Goal: Information Seeking & Learning: Find specific fact

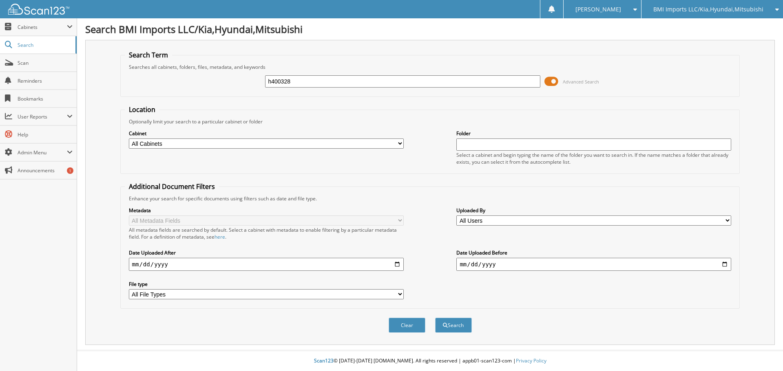
type input "h400328"
click at [435, 318] on button "Search" at bounding box center [453, 325] width 37 height 15
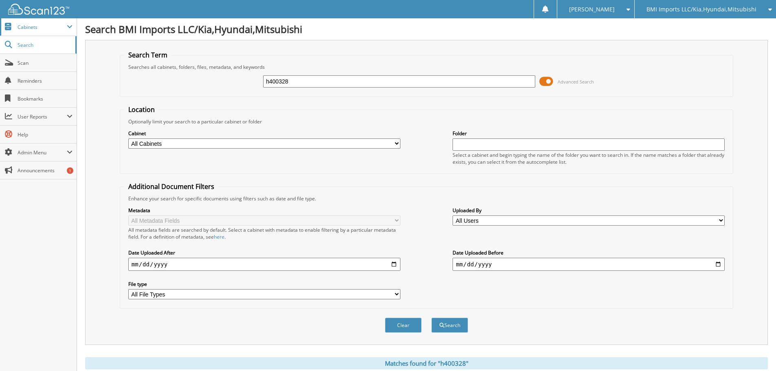
drag, startPoint x: 319, startPoint y: 82, endPoint x: 0, endPoint y: 34, distance: 322.3
click at [0, 49] on body "[PERSON_NAME] Settings Logout BMI Imports LLC/Kia,Hyundai,Mitsubishi OBG Import…" at bounding box center [388, 250] width 776 height 500
type input "h052934"
click at [432, 318] on button "Search" at bounding box center [450, 325] width 37 height 15
drag, startPoint x: 299, startPoint y: 81, endPoint x: 11, endPoint y: 22, distance: 293.3
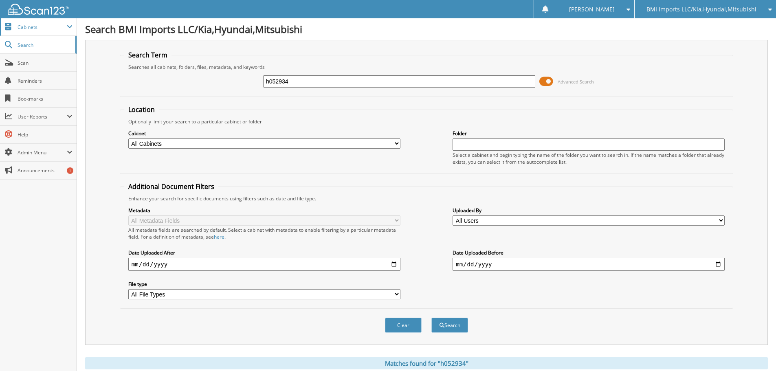
click at [47, 34] on body "[PERSON_NAME] Settings Logout BMI Imports LLC/Kia,Hyundai,Mitsubishi OBG Import…" at bounding box center [388, 250] width 776 height 500
type input "h030908"
click at [432, 318] on button "Search" at bounding box center [450, 325] width 37 height 15
drag, startPoint x: 333, startPoint y: 81, endPoint x: 0, endPoint y: 51, distance: 334.3
click at [0, 52] on body "[PERSON_NAME] Settings Logout BMI Imports LLC/Kia,Hyundai,Mitsubishi OBG Import…" at bounding box center [388, 250] width 776 height 500
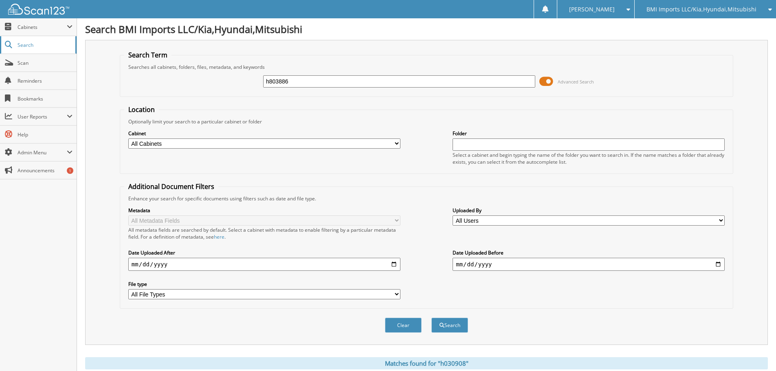
type input "h803886"
click at [432, 318] on button "Search" at bounding box center [450, 325] width 37 height 15
drag, startPoint x: 328, startPoint y: 83, endPoint x: 0, endPoint y: 30, distance: 331.9
click at [0, 37] on body "Stacia M. Settings Logout BMI Imports LLC/Kia,Hyundai,Mitsubishi OBG Imports LL…" at bounding box center [388, 250] width 776 height 500
type input "g015942"
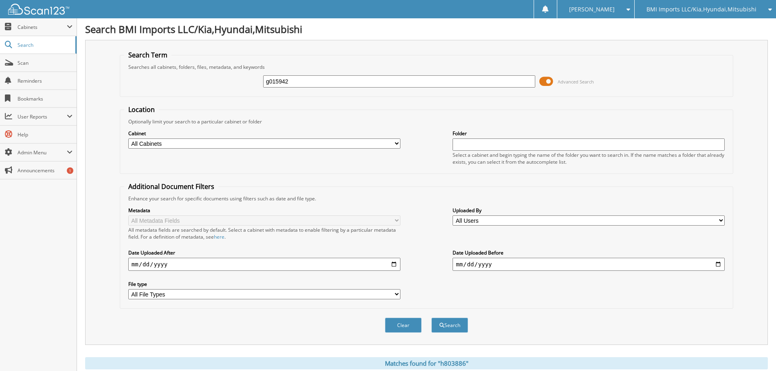
click at [432, 318] on button "Search" at bounding box center [450, 325] width 37 height 15
drag, startPoint x: 324, startPoint y: 84, endPoint x: 52, endPoint y: 50, distance: 274.4
click at [60, 54] on body "[PERSON_NAME] Settings Logout BMI Imports LLC/Kia,Hyundai,Mitsubishi OBG Import…" at bounding box center [388, 267] width 776 height 534
type input "h009305"
click at [432, 318] on button "Search" at bounding box center [450, 325] width 37 height 15
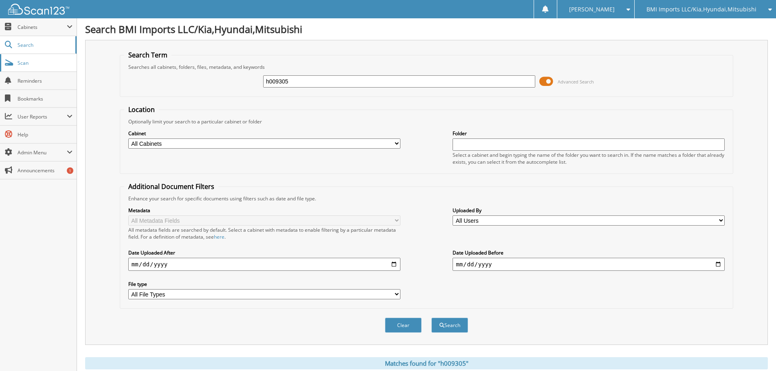
drag, startPoint x: 312, startPoint y: 81, endPoint x: 0, endPoint y: 66, distance: 312.5
click at [0, 66] on body "Stacia M. Settings Logout BMI Imports LLC/Kia,Hyundai,Mitsubishi OBG Imports LL…" at bounding box center [388, 250] width 776 height 500
type input "g020704"
click at [432, 318] on button "Search" at bounding box center [450, 325] width 37 height 15
drag, startPoint x: 309, startPoint y: 77, endPoint x: 0, endPoint y: 31, distance: 312.8
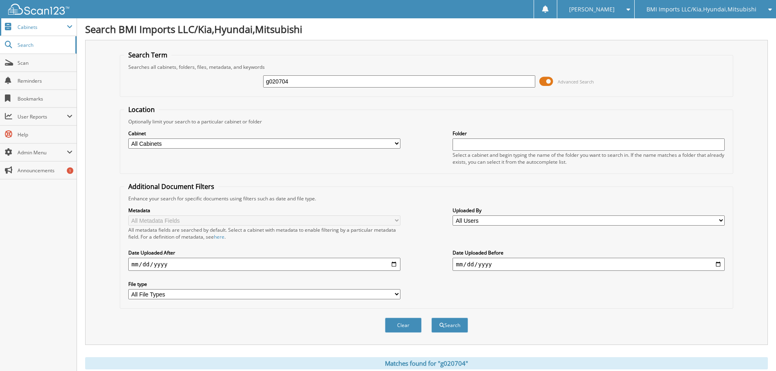
click at [0, 43] on body "[PERSON_NAME] Settings Logout BMI Imports LLC/Kia,Hyundai,Mitsubishi OBG Import…" at bounding box center [388, 250] width 776 height 500
type input "g217439"
click at [432, 318] on button "Search" at bounding box center [450, 325] width 37 height 15
drag, startPoint x: 309, startPoint y: 81, endPoint x: 0, endPoint y: 27, distance: 313.6
click at [0, 27] on body "[PERSON_NAME] Settings Logout BMI Imports LLC/Kia,Hyundai,Mitsubishi OBG Import…" at bounding box center [388, 267] width 776 height 534
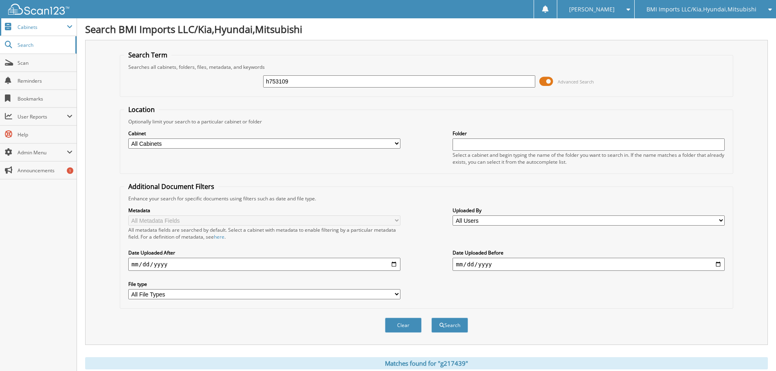
type input "h753109"
click at [432, 318] on button "Search" at bounding box center [450, 325] width 37 height 15
drag, startPoint x: 344, startPoint y: 78, endPoint x: 0, endPoint y: 12, distance: 349.8
click at [0, 18] on body "[PERSON_NAME] Settings Logout BMI Imports LLC/Kia,Hyundai,Mitsubishi OBG Import…" at bounding box center [388, 250] width 776 height 500
type input "h429931"
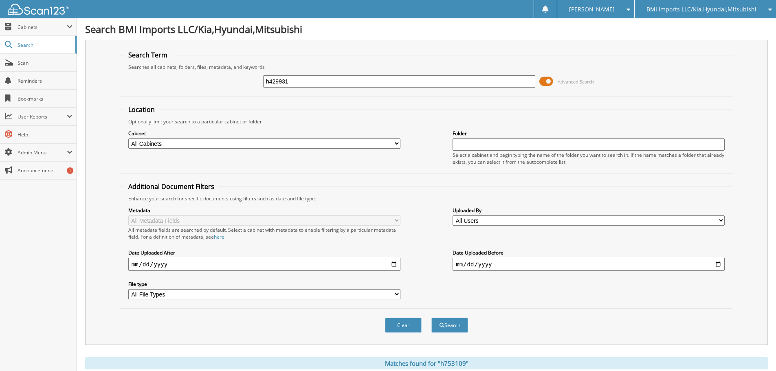
click at [432, 318] on button "Search" at bounding box center [450, 325] width 37 height 15
drag, startPoint x: 328, startPoint y: 82, endPoint x: 0, endPoint y: 22, distance: 333.6
click at [0, 35] on body "[PERSON_NAME] Settings Logout BMI Imports LLC/Kia,Hyundai,Mitsubishi OBG Import…" at bounding box center [388, 250] width 776 height 500
type input "h723330"
click at [432, 318] on button "Search" at bounding box center [450, 325] width 37 height 15
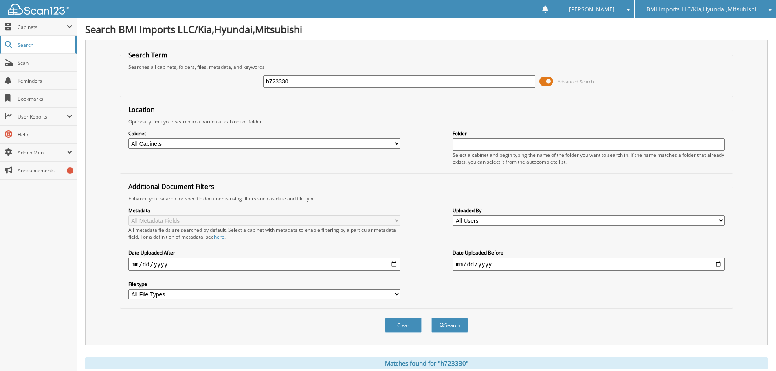
drag, startPoint x: 317, startPoint y: 79, endPoint x: 35, endPoint y: 52, distance: 282.9
click at [40, 53] on body "[PERSON_NAME] Settings Logout BMI Imports LLC/Kia,Hyundai,Mitsubishi OBG Import…" at bounding box center [388, 295] width 776 height 590
type input "h040563"
click at [432, 318] on button "Search" at bounding box center [450, 325] width 37 height 15
drag, startPoint x: 318, startPoint y: 84, endPoint x: 0, endPoint y: 37, distance: 321.3
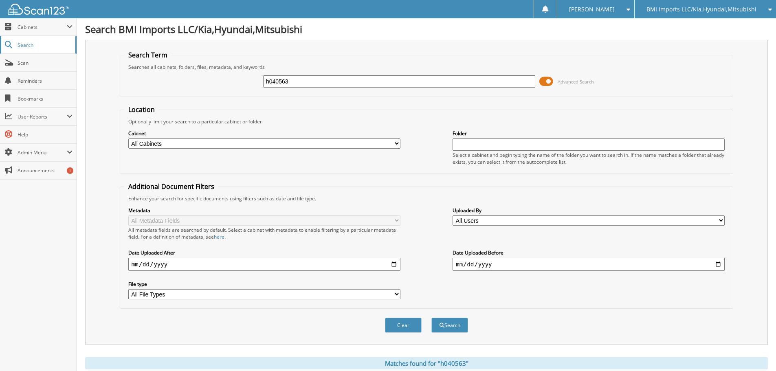
click at [0, 38] on body "[PERSON_NAME] Settings Logout BMI Imports LLC/Kia,Hyundai,Mitsubishi OBG Import…" at bounding box center [388, 250] width 776 height 500
type input "h021369"
click at [432, 318] on button "Search" at bounding box center [450, 325] width 37 height 15
drag, startPoint x: 325, startPoint y: 83, endPoint x: 0, endPoint y: 44, distance: 327.5
click at [0, 46] on body "[PERSON_NAME] Settings Logout BMI Imports LLC/Kia,Hyundai,Mitsubishi OBG Import…" at bounding box center [388, 250] width 776 height 500
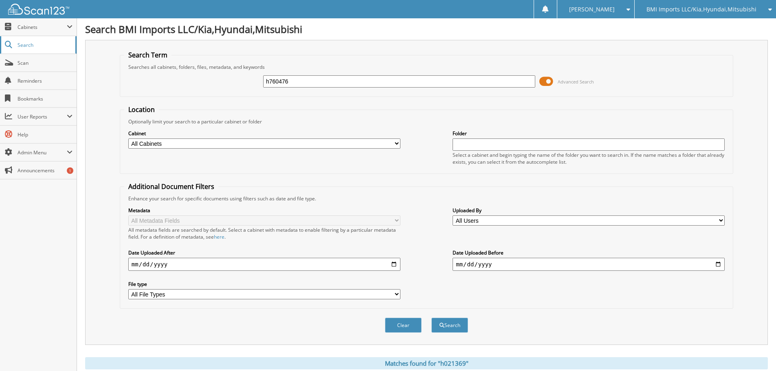
type input "h760476"
click at [432, 318] on button "Search" at bounding box center [450, 325] width 37 height 15
click at [283, 77] on input "h760476" at bounding box center [399, 81] width 272 height 12
drag, startPoint x: 278, startPoint y: 81, endPoint x: 285, endPoint y: 82, distance: 7.9
click at [278, 81] on input "h760476" at bounding box center [399, 81] width 272 height 12
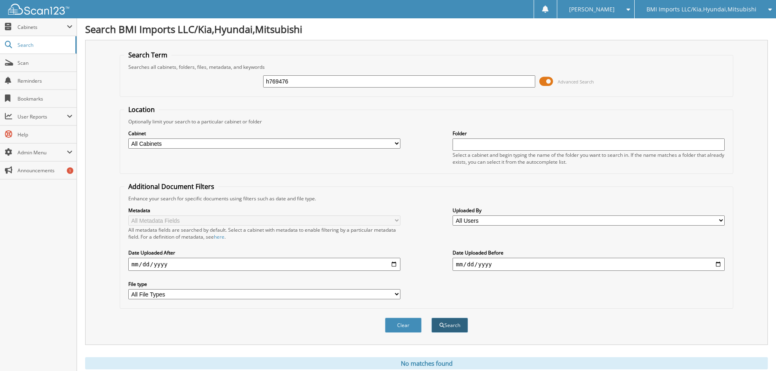
type input "h769476"
click at [453, 324] on button "Search" at bounding box center [450, 325] width 37 height 15
drag, startPoint x: 368, startPoint y: 83, endPoint x: 76, endPoint y: 76, distance: 292.7
click at [76, 76] on body "[PERSON_NAME] Settings Logout BMI Imports LLC/Kia,Hyundai,Mitsubishi OBG Import…" at bounding box center [388, 250] width 776 height 500
type input "h796048"
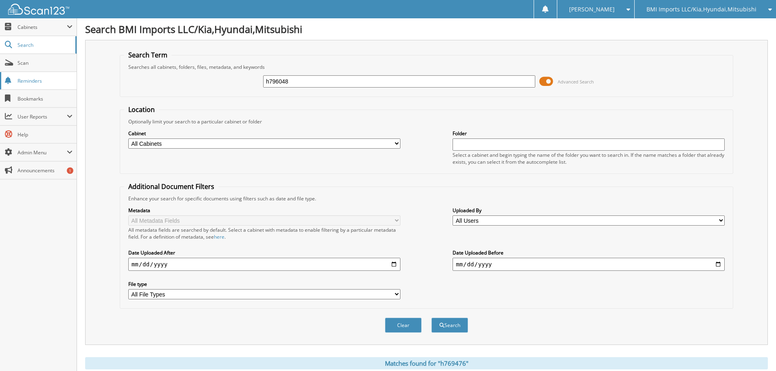
click at [432, 318] on button "Search" at bounding box center [450, 325] width 37 height 15
drag, startPoint x: 331, startPoint y: 79, endPoint x: 0, endPoint y: 53, distance: 332.0
click at [0, 55] on body "[PERSON_NAME] Settings Logout BMI Imports LLC/Kia,Hyundai,Mitsubishi OBG Import…" at bounding box center [388, 250] width 776 height 500
type input "h796035"
click at [432, 318] on button "Search" at bounding box center [450, 325] width 37 height 15
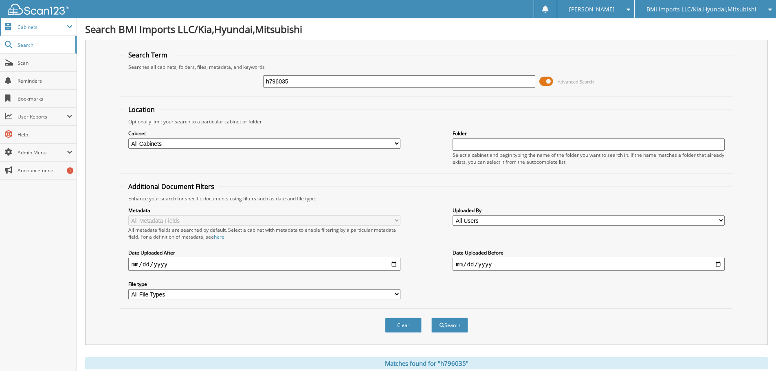
drag, startPoint x: 299, startPoint y: 83, endPoint x: 0, endPoint y: 32, distance: 303.1
click at [0, 33] on body "[PERSON_NAME] Settings Logout BMI Imports LLC/Kia,Hyundai,Mitsubishi OBG Import…" at bounding box center [388, 250] width 776 height 500
type input "g021357"
click at [432, 318] on button "Search" at bounding box center [450, 325] width 37 height 15
drag, startPoint x: 316, startPoint y: 78, endPoint x: 0, endPoint y: 13, distance: 322.5
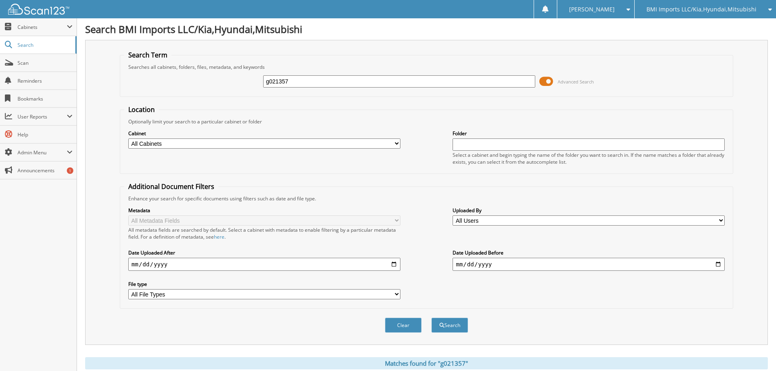
click at [0, 17] on body "[PERSON_NAME] Settings Logout BMI Imports LLC/Kia,Hyundai,Mitsubishi OBG Import…" at bounding box center [388, 250] width 776 height 500
type input "h210319"
click at [432, 318] on button "Search" at bounding box center [450, 325] width 37 height 15
drag, startPoint x: 338, startPoint y: 86, endPoint x: 0, endPoint y: -2, distance: 349.2
click at [0, 0] on html "[PERSON_NAME] Settings Logout BMI Imports LLC/Kia,Hyundai,Mitsubishi OBG Import…" at bounding box center [388, 250] width 776 height 500
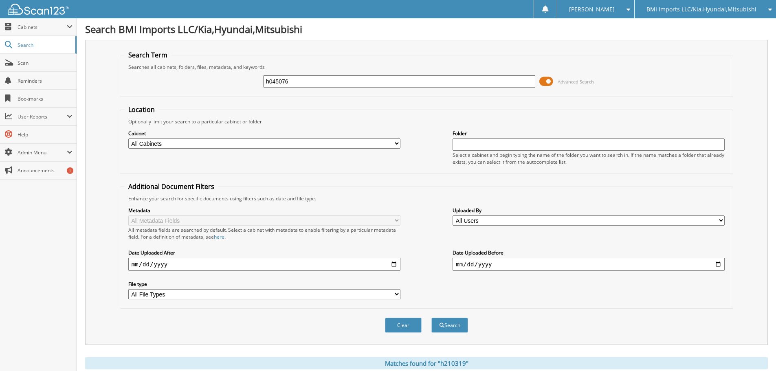
type input "h045076"
click at [432, 318] on button "Search" at bounding box center [450, 325] width 37 height 15
drag, startPoint x: 331, startPoint y: 80, endPoint x: 0, endPoint y: 33, distance: 334.6
click at [0, 35] on body "[PERSON_NAME] Settings Logout BMI Imports LLC/Kia,Hyundai,Mitsubishi OBG Import…" at bounding box center [388, 250] width 776 height 500
type input "g021743"
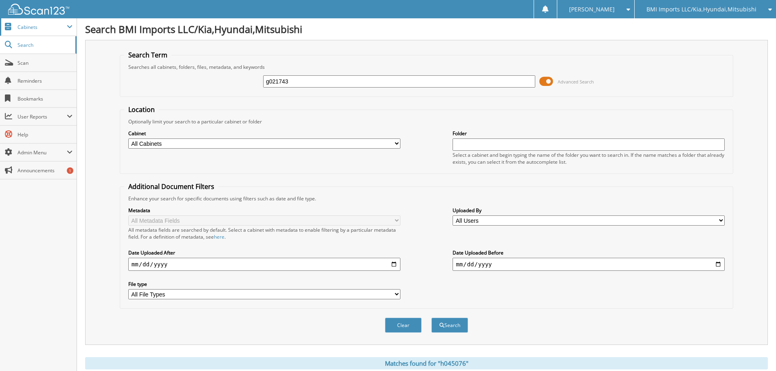
click at [432, 318] on button "Search" at bounding box center [450, 325] width 37 height 15
drag, startPoint x: 331, startPoint y: 80, endPoint x: 0, endPoint y: -15, distance: 344.5
click at [0, 0] on html "Stacia M. Settings Logout BMI Imports LLC/Kia,Hyundai,Mitsubishi OBG Imports LL…" at bounding box center [388, 250] width 776 height 500
type input "h121160"
click at [432, 318] on button "Search" at bounding box center [450, 325] width 37 height 15
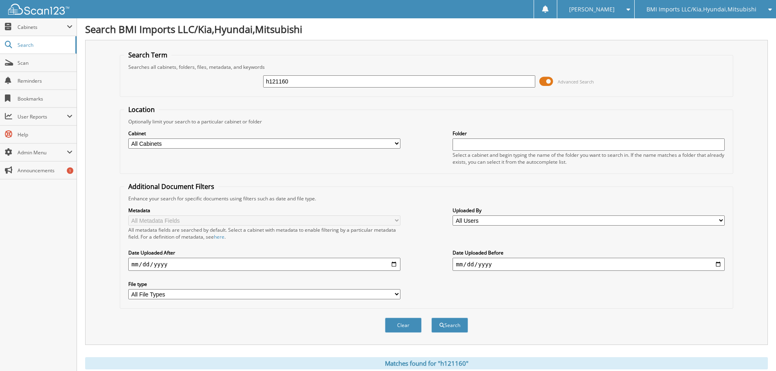
drag, startPoint x: 306, startPoint y: 83, endPoint x: 126, endPoint y: 49, distance: 183.7
click at [128, 50] on div "Search Term Searches all cabinets, folders, files, metadata, and keywords h1211…" at bounding box center [426, 192] width 683 height 305
type input "h017802"
click at [432, 318] on button "Search" at bounding box center [450, 325] width 37 height 15
drag, startPoint x: 319, startPoint y: 80, endPoint x: 0, endPoint y: 39, distance: 321.7
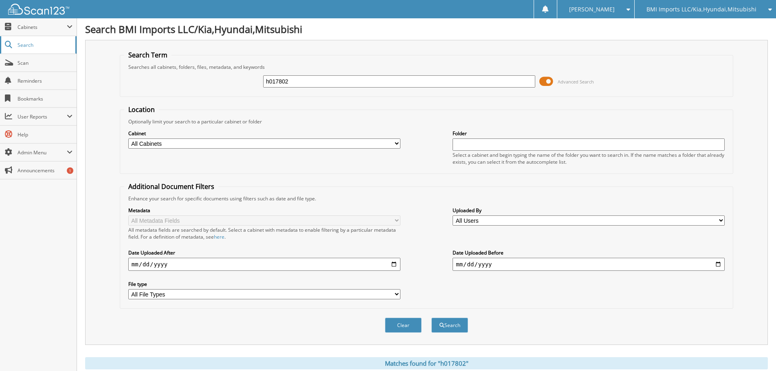
click at [0, 39] on body "[PERSON_NAME] Settings Logout BMI Imports LLC/Kia,Hyundai,Mitsubishi OBG Import…" at bounding box center [388, 250] width 776 height 500
type input "h395336"
click at [432, 318] on button "Search" at bounding box center [450, 325] width 37 height 15
drag, startPoint x: 349, startPoint y: 85, endPoint x: 21, endPoint y: 64, distance: 328.7
click at [21, 64] on body "[PERSON_NAME] Settings Logout BMI Imports LLC/Kia,Hyundai,Mitsubishi OBG Import…" at bounding box center [388, 250] width 776 height 500
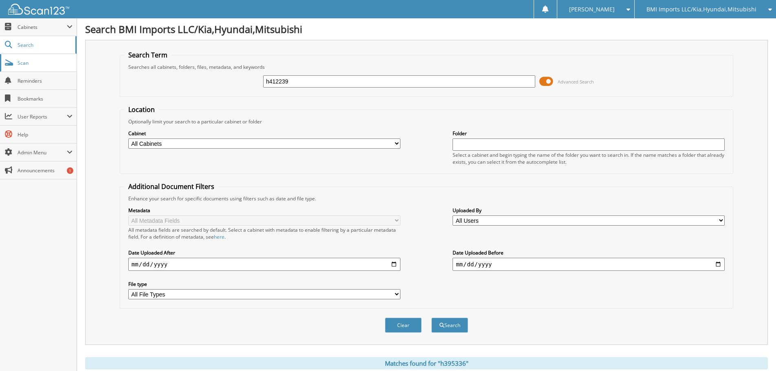
type input "h412239"
click at [432, 318] on button "Search" at bounding box center [450, 325] width 37 height 15
drag, startPoint x: 311, startPoint y: 82, endPoint x: 0, endPoint y: 80, distance: 311.0
click at [0, 81] on body "[PERSON_NAME] Settings Logout BMI Imports LLC/Kia,Hyundai,Mitsubishi OBG Import…" at bounding box center [388, 267] width 776 height 534
type input "g021148"
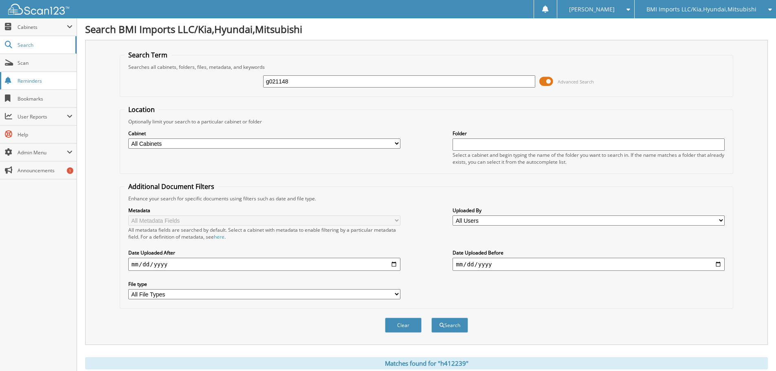
click at [432, 318] on button "Search" at bounding box center [450, 325] width 37 height 15
drag, startPoint x: 333, startPoint y: 81, endPoint x: 0, endPoint y: 40, distance: 335.2
click at [0, 58] on body "[PERSON_NAME] Settings Logout BMI Imports LLC/Kia,Hyundai,Mitsubishi OBG Import…" at bounding box center [388, 250] width 776 height 500
type input "h000212"
click at [432, 318] on button "Search" at bounding box center [450, 325] width 37 height 15
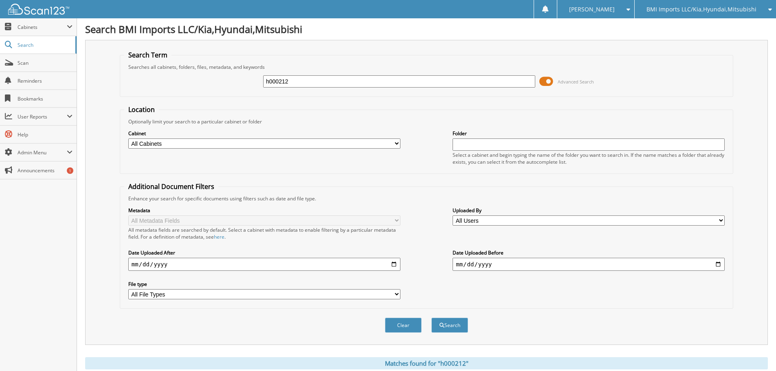
drag, startPoint x: 358, startPoint y: 84, endPoint x: 0, endPoint y: -10, distance: 369.9
click at [0, 0] on html "[PERSON_NAME] Settings Logout BMI Imports LLC/Kia,Hyundai,Mitsubishi OBG Import…" at bounding box center [388, 250] width 776 height 500
type input "h406756"
click at [432, 318] on button "Search" at bounding box center [450, 325] width 37 height 15
drag, startPoint x: 302, startPoint y: 80, endPoint x: 0, endPoint y: -49, distance: 328.5
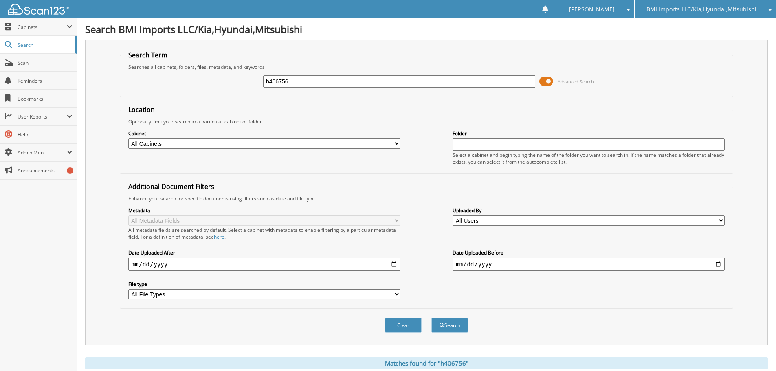
click at [0, 0] on html "[PERSON_NAME] Settings Logout BMI Imports LLC/Kia,Hyundai,Mitsubishi OBG Import…" at bounding box center [388, 267] width 776 height 534
type input "h202946"
click at [432, 318] on button "Search" at bounding box center [450, 325] width 37 height 15
drag, startPoint x: 331, startPoint y: 78, endPoint x: 0, endPoint y: 13, distance: 337.6
click at [0, 20] on body "[PERSON_NAME] Settings Logout BMI Imports LLC/Kia,Hyundai,Mitsubishi OBG Import…" at bounding box center [388, 250] width 776 height 500
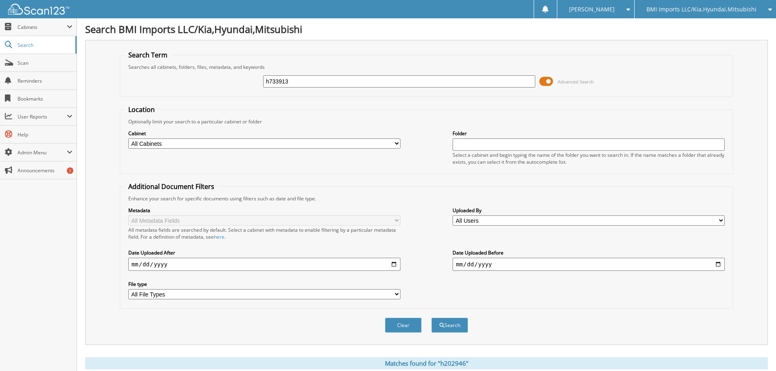
type input "h733913"
click at [432, 318] on button "Search" at bounding box center [450, 325] width 37 height 15
drag, startPoint x: 304, startPoint y: 82, endPoint x: 0, endPoint y: 23, distance: 309.7
click at [0, 24] on body "[PERSON_NAME] Settings Logout BMI Imports LLC/Kia,Hyundai,Mitsubishi OBG Import…" at bounding box center [388, 250] width 776 height 500
type input "h154509"
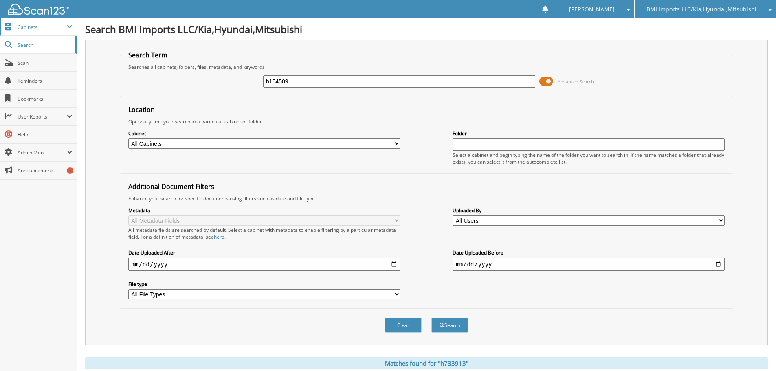
click at [432, 318] on button "Search" at bounding box center [450, 325] width 37 height 15
drag, startPoint x: 315, startPoint y: 84, endPoint x: 0, endPoint y: 41, distance: 317.6
click at [0, 41] on body "[PERSON_NAME] Settings Logout BMI Imports LLC/Kia,Hyundai,Mitsubishi OBG Import…" at bounding box center [388, 250] width 776 height 500
type input "g014297"
click at [432, 318] on button "Search" at bounding box center [450, 325] width 37 height 15
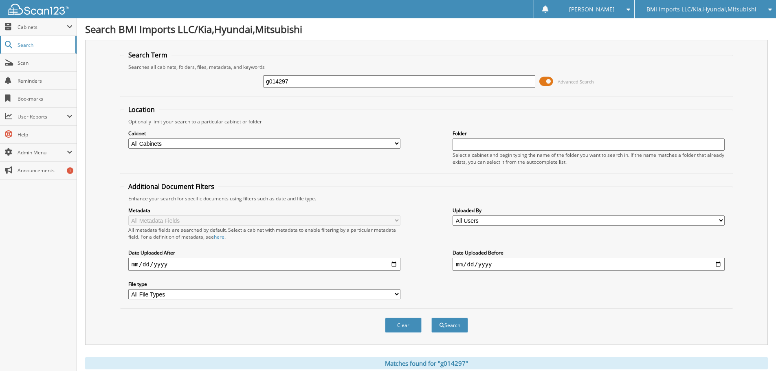
drag, startPoint x: 318, startPoint y: 84, endPoint x: 0, endPoint y: 40, distance: 321.3
click at [0, 49] on body "[PERSON_NAME] Settings Logout BMI Imports LLC/Kia,Hyundai,Mitsubishi OBG Import…" at bounding box center [388, 250] width 776 height 500
type input "g002882"
click at [432, 318] on button "Search" at bounding box center [450, 325] width 37 height 15
drag, startPoint x: 342, startPoint y: 85, endPoint x: 0, endPoint y: 15, distance: 348.6
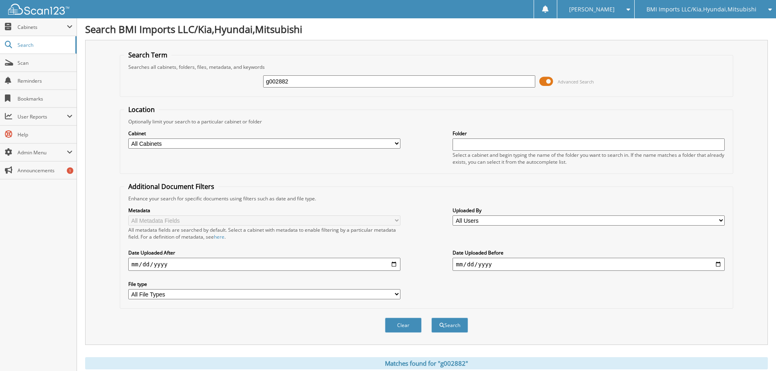
click at [0, 15] on body "[PERSON_NAME] Settings Logout BMI Imports LLC/Kia,Hyundai,Mitsubishi OBG Import…" at bounding box center [388, 295] width 776 height 590
type input "g017845"
click at [432, 318] on button "Search" at bounding box center [450, 325] width 37 height 15
drag, startPoint x: 309, startPoint y: 79, endPoint x: 0, endPoint y: -23, distance: 325.2
click at [0, 0] on html "[PERSON_NAME] Settings Logout BMI Imports LLC/Kia,Hyundai,Mitsubishi OBG Import…" at bounding box center [388, 250] width 776 height 500
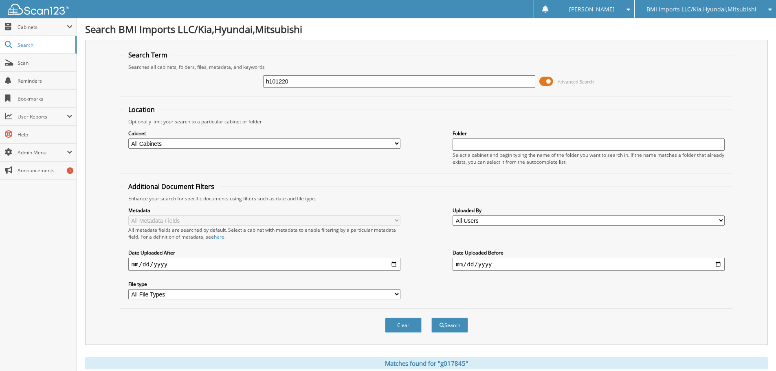
type input "h101220"
click at [432, 318] on button "Search" at bounding box center [450, 325] width 37 height 15
drag, startPoint x: 303, startPoint y: 82, endPoint x: 0, endPoint y: 8, distance: 311.7
click at [0, 18] on body "[PERSON_NAME] Settings Logout BMI Imports LLC/Kia,Hyundai,Mitsubishi OBG Import…" at bounding box center [388, 295] width 776 height 590
type input "h778851"
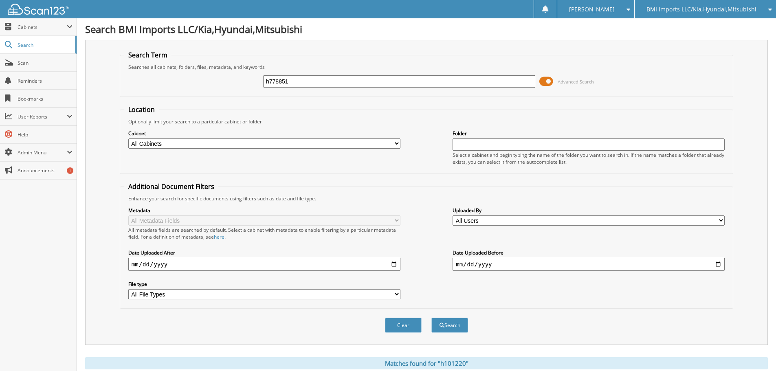
click at [432, 318] on button "Search" at bounding box center [450, 325] width 37 height 15
drag, startPoint x: 311, startPoint y: 79, endPoint x: 0, endPoint y: -8, distance: 323.1
click at [0, 0] on html "[PERSON_NAME] Settings Logout BMI Imports LLC/Kia,Hyundai,Mitsubishi OBG Import…" at bounding box center [388, 250] width 776 height 500
type input "h730754"
click at [432, 318] on button "Search" at bounding box center [450, 325] width 37 height 15
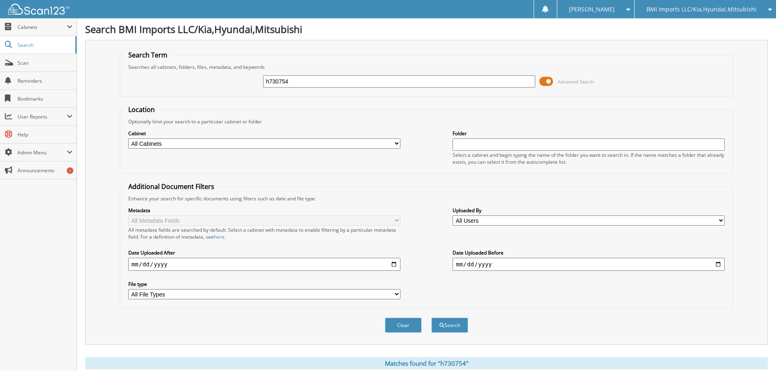
drag, startPoint x: 313, startPoint y: 81, endPoint x: 0, endPoint y: 15, distance: 320.4
click at [0, 17] on body "[PERSON_NAME] Settings Logout BMI Imports LLC/Kia,Hyundai,Mitsubishi OBG Import…" at bounding box center [388, 295] width 776 height 590
type input "h742461"
click at [432, 318] on button "Search" at bounding box center [450, 325] width 37 height 15
drag, startPoint x: 309, startPoint y: 84, endPoint x: 0, endPoint y: 54, distance: 310.4
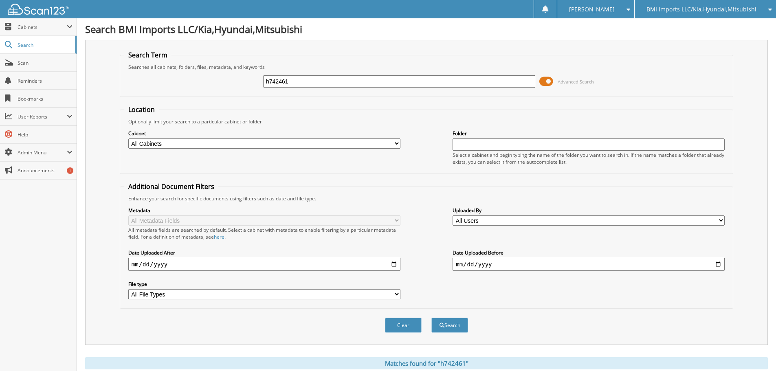
click at [0, 53] on body "[PERSON_NAME] Settings Logout BMI Imports LLC/Kia,Hyundai,Mitsubishi OBG Import…" at bounding box center [388, 267] width 776 height 534
type input "g018870"
click at [432, 318] on button "Search" at bounding box center [450, 325] width 37 height 15
drag, startPoint x: 318, startPoint y: 84, endPoint x: 0, endPoint y: 1, distance: 328.5
click at [0, 1] on body "[PERSON_NAME] Settings Logout BMI Imports LLC/Kia,Hyundai,Mitsubishi OBG Import…" at bounding box center [388, 250] width 776 height 500
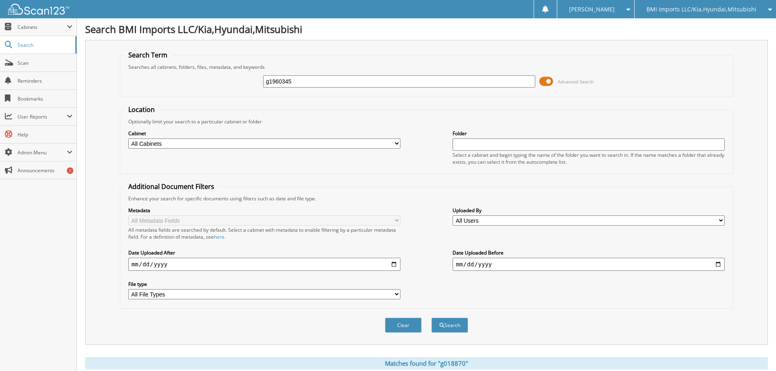
type input "g1960345"
click at [432, 318] on button "Search" at bounding box center [450, 325] width 37 height 15
click at [301, 79] on input "g1960345" at bounding box center [399, 81] width 272 height 12
type input "g196035"
click at [432, 318] on button "Search" at bounding box center [450, 325] width 37 height 15
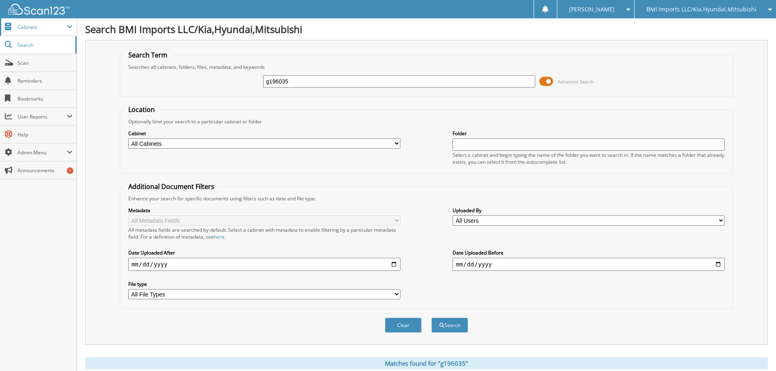
drag, startPoint x: 370, startPoint y: 85, endPoint x: 0, endPoint y: 35, distance: 372.9
click at [0, 38] on body "[PERSON_NAME] Settings Logout BMI Imports LLC/Kia,Hyundai,Mitsubishi OBG Import…" at bounding box center [388, 250] width 776 height 500
type input "g198476"
click at [432, 318] on button "Search" at bounding box center [450, 325] width 37 height 15
drag, startPoint x: 313, startPoint y: 82, endPoint x: 0, endPoint y: 46, distance: 315.2
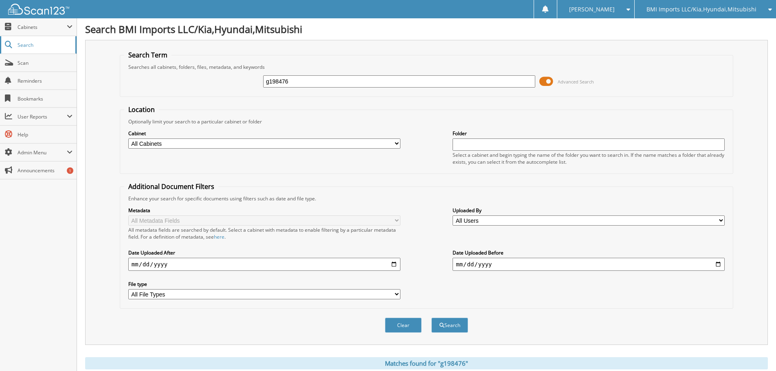
click at [0, 45] on body "[PERSON_NAME] Settings Logout BMI Imports LLC/Kia,Hyundai,Mitsubishi OBG Import…" at bounding box center [388, 267] width 776 height 534
type input "h150618"
click at [432, 318] on button "Search" at bounding box center [450, 325] width 37 height 15
drag, startPoint x: 309, startPoint y: 84, endPoint x: 0, endPoint y: -7, distance: 322.1
click at [0, 0] on html "[PERSON_NAME] Settings Logout BMI Imports LLC/Kia,Hyundai,Mitsubishi OBG Import…" at bounding box center [388, 250] width 776 height 500
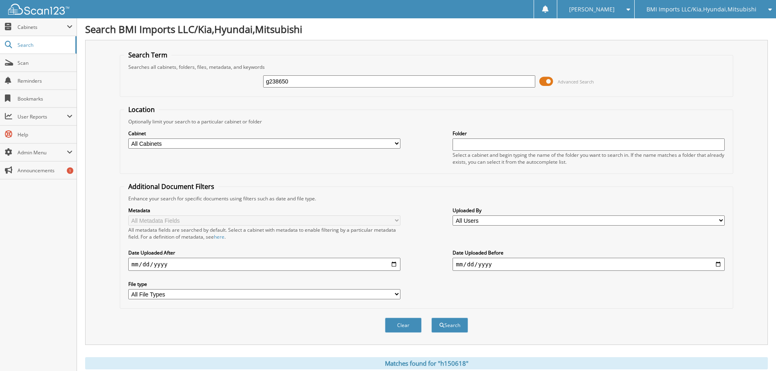
type input "g238650"
click at [432, 318] on button "Search" at bounding box center [450, 325] width 37 height 15
drag, startPoint x: 340, startPoint y: 84, endPoint x: 0, endPoint y: 10, distance: 348.4
click at [0, 18] on body "[PERSON_NAME] Settings Logout BMI Imports LLC/Kia,Hyundai,Mitsubishi OBG Import…" at bounding box center [388, 250] width 776 height 500
type input "h147746"
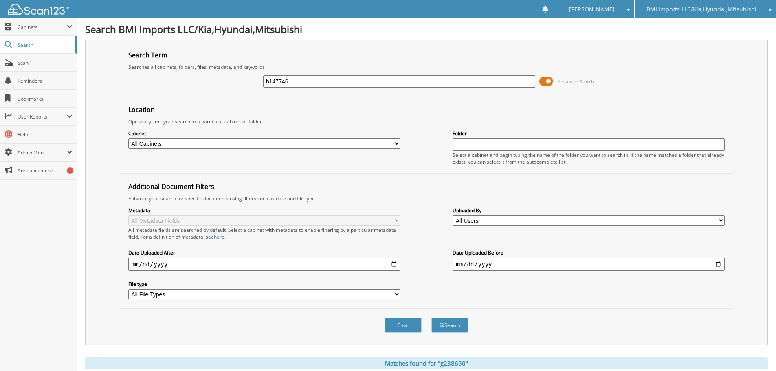
click at [432, 318] on button "Search" at bounding box center [450, 325] width 37 height 15
drag, startPoint x: 327, startPoint y: 74, endPoint x: 319, endPoint y: 79, distance: 9.9
click at [320, 79] on div "h147746 Advanced Search" at bounding box center [426, 82] width 605 height 22
drag, startPoint x: 318, startPoint y: 80, endPoint x: 0, endPoint y: 2, distance: 327.7
click at [0, 13] on body "[PERSON_NAME] Settings Logout BMI Imports LLC/Kia,Hyundai,Mitsubishi OBG Import…" at bounding box center [388, 250] width 776 height 500
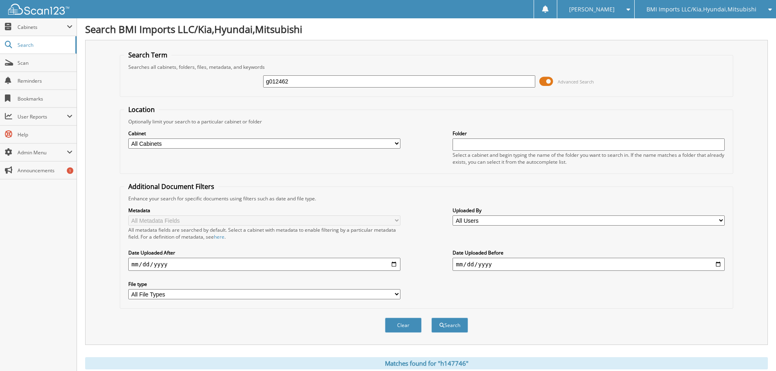
type input "g012462"
click at [432, 318] on button "Search" at bounding box center [450, 325] width 37 height 15
drag, startPoint x: 326, startPoint y: 83, endPoint x: 0, endPoint y: 40, distance: 329.2
click at [0, 45] on body "[PERSON_NAME] Settings Logout BMI Imports LLC/Kia,Hyundai,Mitsubishi OBG Import…" at bounding box center [388, 295] width 776 height 590
type input "h003643"
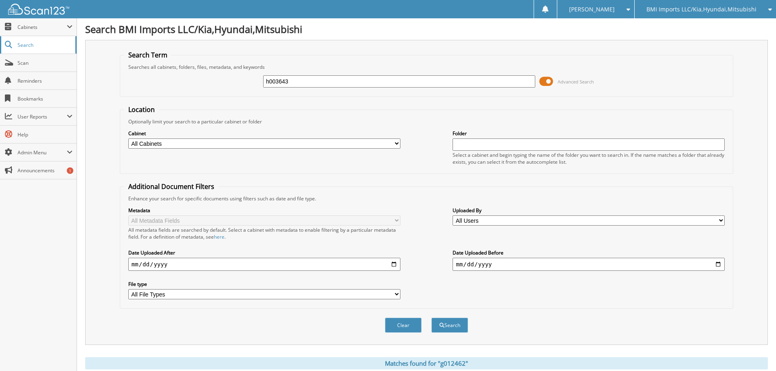
click at [432, 318] on button "Search" at bounding box center [450, 325] width 37 height 15
drag, startPoint x: 320, startPoint y: 86, endPoint x: 0, endPoint y: 51, distance: 322.2
click at [0, 55] on body "[PERSON_NAME] Settings Logout BMI Imports LLC/Kia,Hyundai,Mitsubishi OBG Import…" at bounding box center [388, 250] width 776 height 500
type input "h030986"
click at [432, 318] on button "Search" at bounding box center [450, 325] width 37 height 15
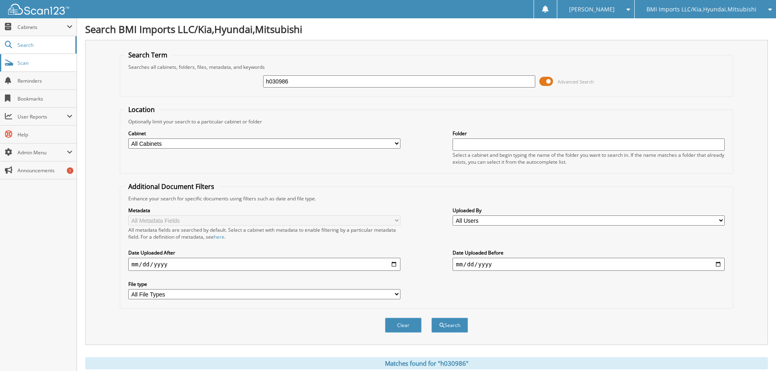
drag, startPoint x: 308, startPoint y: 85, endPoint x: 0, endPoint y: 57, distance: 309.0
click at [0, 57] on body "[PERSON_NAME] Settings Logout BMI Imports LLC/Kia,Hyundai,Mitsubishi OBG Import…" at bounding box center [388, 302] width 776 height 604
type input "g017517"
click at [432, 318] on button "Search" at bounding box center [450, 325] width 37 height 15
drag, startPoint x: 305, startPoint y: 83, endPoint x: 0, endPoint y: 21, distance: 311.0
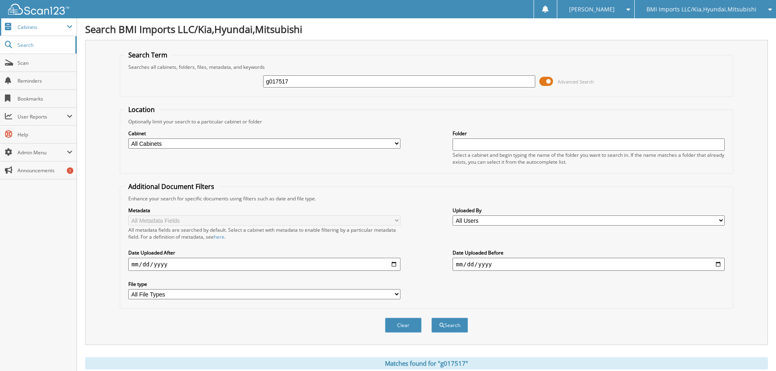
click at [0, 26] on body "[PERSON_NAME] Settings Logout BMI Imports LLC/Kia,Hyundai,Mitsubishi OBG Import…" at bounding box center [388, 250] width 776 height 500
type input "h784772"
click at [432, 318] on button "Search" at bounding box center [450, 325] width 37 height 15
drag, startPoint x: 328, startPoint y: 81, endPoint x: 0, endPoint y: 37, distance: 330.5
click at [0, 43] on body "[PERSON_NAME] Settings Logout BMI Imports LLC/Kia,Hyundai,Mitsubishi OBG Import…" at bounding box center [388, 250] width 776 height 500
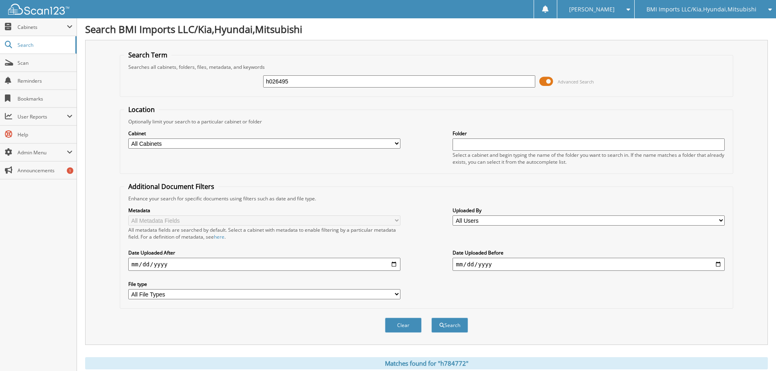
type input "h026495"
click at [432, 318] on button "Search" at bounding box center [450, 325] width 37 height 15
drag, startPoint x: 315, startPoint y: 82, endPoint x: 0, endPoint y: 17, distance: 322.0
click at [0, 17] on body "[PERSON_NAME] Settings Logout BMI Imports LLC/Kia,Hyundai,Mitsubishi OBG Import…" at bounding box center [388, 250] width 776 height 500
type input "h752352"
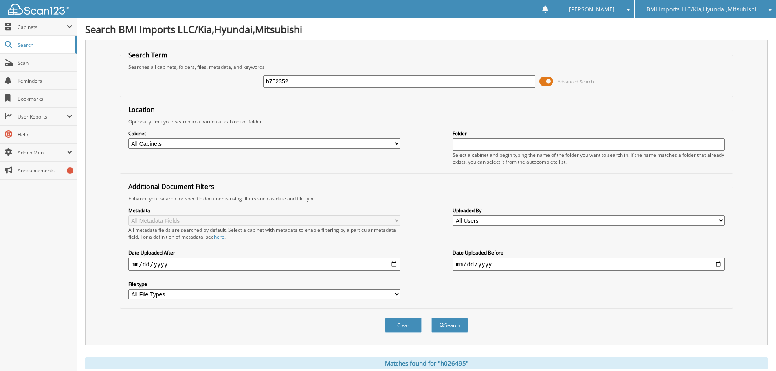
click at [432, 318] on button "Search" at bounding box center [450, 325] width 37 height 15
drag, startPoint x: 303, startPoint y: 84, endPoint x: 0, endPoint y: 46, distance: 305.1
click at [0, 48] on body "[PERSON_NAME] Settings Logout BMI Imports LLC/Kia,Hyundai,Mitsubishi OBG Import…" at bounding box center [388, 250] width 776 height 500
type input "h100640"
click at [432, 318] on button "Search" at bounding box center [450, 325] width 37 height 15
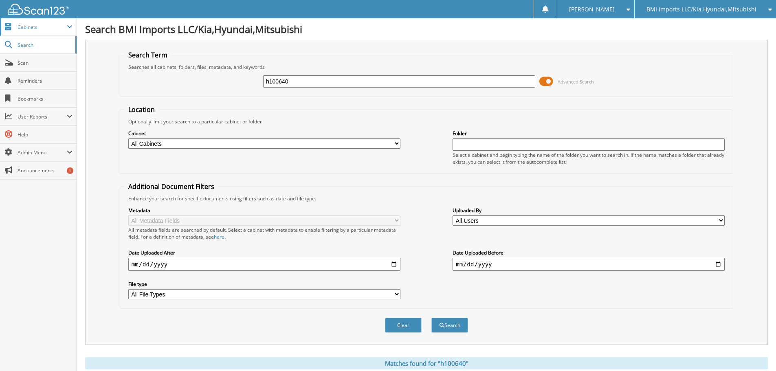
drag, startPoint x: 318, startPoint y: 81, endPoint x: 15, endPoint y: 24, distance: 309.0
click at [18, 25] on body "[PERSON_NAME] Settings Logout BMI Imports LLC/Kia,Hyundai,Mitsubishi OBG Import…" at bounding box center [388, 295] width 776 height 590
type input "h312558"
click at [432, 318] on button "Search" at bounding box center [450, 325] width 37 height 15
drag, startPoint x: 312, startPoint y: 83, endPoint x: 0, endPoint y: 15, distance: 319.6
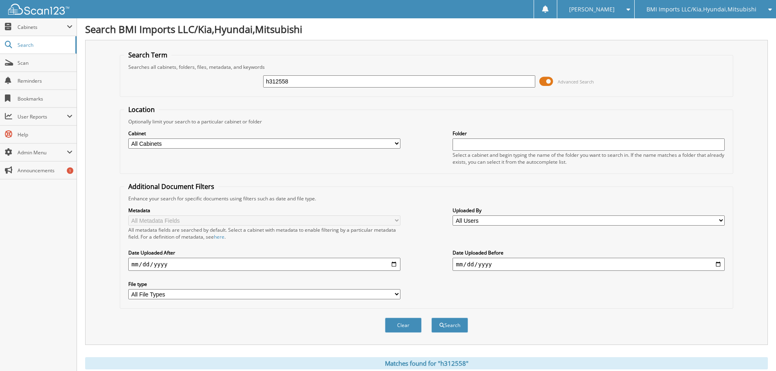
click at [0, 15] on body "[PERSON_NAME] Settings Logout BMI Imports LLC/Kia,Hyundai,Mitsubishi OBG Import…" at bounding box center [388, 250] width 776 height 500
type input "h769026"
click at [432, 318] on button "Search" at bounding box center [450, 325] width 37 height 15
drag, startPoint x: 307, startPoint y: 82, endPoint x: 0, endPoint y: 34, distance: 311.1
click at [0, 34] on body "[PERSON_NAME] Settings Logout BMI Imports LLC/Kia,Hyundai,Mitsubishi OBG Import…" at bounding box center [388, 199] width 776 height 398
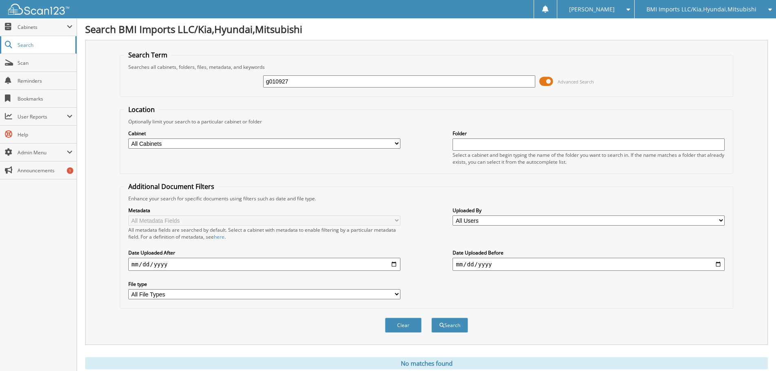
type input "g010927"
click at [432, 318] on button "Search" at bounding box center [450, 325] width 37 height 15
drag, startPoint x: 314, startPoint y: 79, endPoint x: 0, endPoint y: -34, distance: 334.0
click at [0, 0] on html "[PERSON_NAME] Settings Logout BMI Imports LLC/Kia,Hyundai,Mitsubishi OBG Import…" at bounding box center [388, 250] width 776 height 500
type input "g187912"
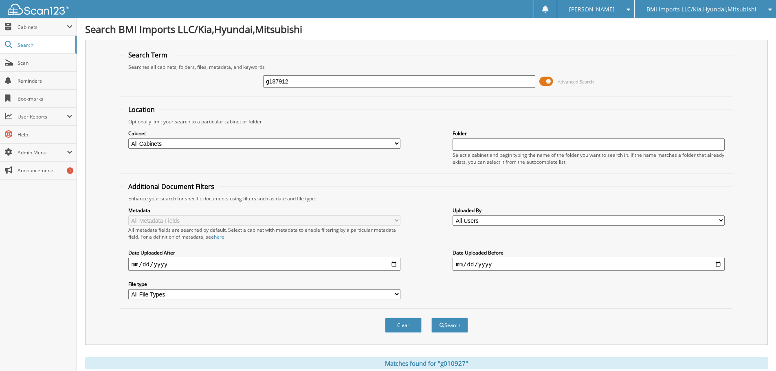
click at [432, 318] on button "Search" at bounding box center [450, 325] width 37 height 15
drag, startPoint x: 328, startPoint y: 84, endPoint x: 0, endPoint y: 52, distance: 329.3
click at [0, 54] on body "[PERSON_NAME] Settings Logout BMI Imports LLC/Kia,Hyundai,Mitsubishi OBG Import…" at bounding box center [388, 295] width 776 height 590
type input "g006763"
click at [432, 318] on button "Search" at bounding box center [450, 325] width 37 height 15
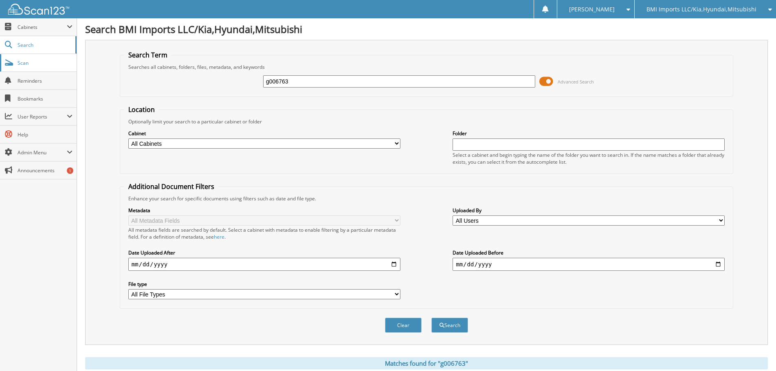
drag, startPoint x: 350, startPoint y: 84, endPoint x: 0, endPoint y: 55, distance: 350.9
click at [20, 60] on body "[PERSON_NAME] Settings Logout BMI Imports LLC/Kia,Hyundai,Mitsubishi OBG Import…" at bounding box center [388, 295] width 776 height 590
type input "h666515"
click at [432, 318] on button "Search" at bounding box center [450, 325] width 37 height 15
drag, startPoint x: 291, startPoint y: 80, endPoint x: 0, endPoint y: 33, distance: 295.3
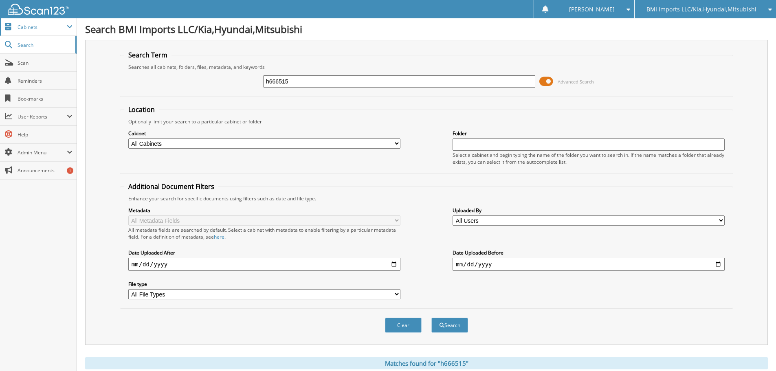
click at [38, 53] on body "[PERSON_NAME] Settings Logout BMI Imports LLC/Kia,Hyundai,Mitsubishi OBG Import…" at bounding box center [388, 295] width 776 height 590
type input "h166036"
click at [432, 318] on button "Search" at bounding box center [450, 325] width 37 height 15
drag, startPoint x: 316, startPoint y: 84, endPoint x: 0, endPoint y: 62, distance: 317.0
click at [4, 65] on body "[PERSON_NAME] Settings Logout BMI Imports LLC/Kia,Hyundai,Mitsubishi OBG Import…" at bounding box center [388, 295] width 776 height 590
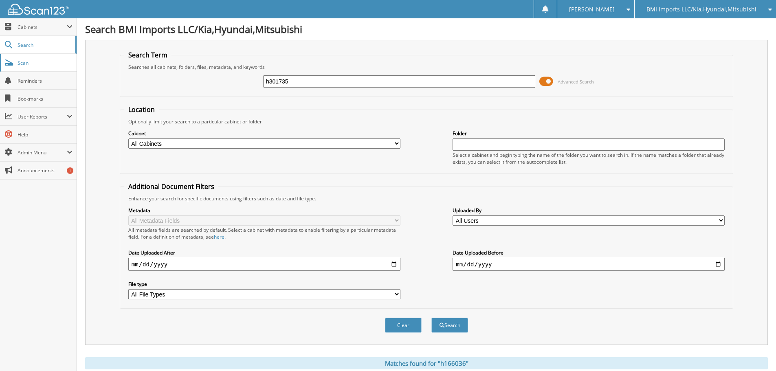
type input "h301735"
click at [432, 318] on button "Search" at bounding box center [450, 325] width 37 height 15
drag, startPoint x: 305, startPoint y: 79, endPoint x: 111, endPoint y: 56, distance: 195.4
click at [123, 57] on fieldset "Search Term Searches all cabinets, folders, files, metadata, and keywords h6477…" at bounding box center [427, 74] width 614 height 46
type input "h044457"
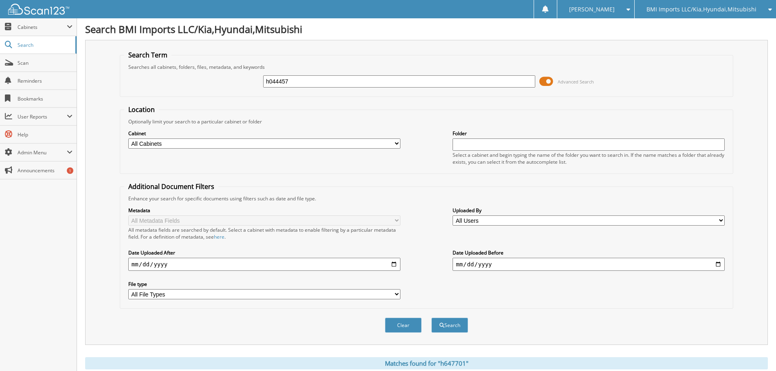
click at [432, 318] on button "Search" at bounding box center [450, 325] width 37 height 15
drag, startPoint x: 315, startPoint y: 79, endPoint x: 0, endPoint y: -25, distance: 331.5
click at [0, 0] on html "[PERSON_NAME] Settings Logout BMI Imports LLC/Kia,Hyundai,Mitsubishi OBG Import…" at bounding box center [388, 295] width 776 height 590
type input "g181249"
click at [432, 318] on button "Search" at bounding box center [450, 325] width 37 height 15
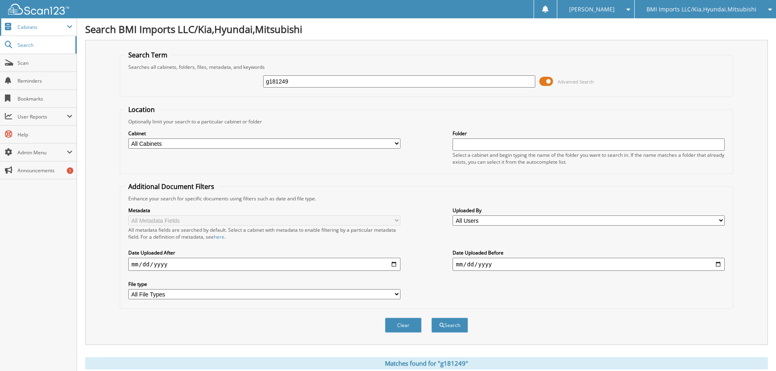
drag, startPoint x: 328, startPoint y: 83, endPoint x: 0, endPoint y: 33, distance: 332.3
click at [0, 33] on body "[PERSON_NAME] Settings Logout BMI Imports LLC/Kia,Hyundai,Mitsubishi OBG Import…" at bounding box center [388, 319] width 776 height 638
type input "h291641"
click at [432, 318] on button "Search" at bounding box center [450, 325] width 37 height 15
drag, startPoint x: 311, startPoint y: 80, endPoint x: 0, endPoint y: 49, distance: 312.6
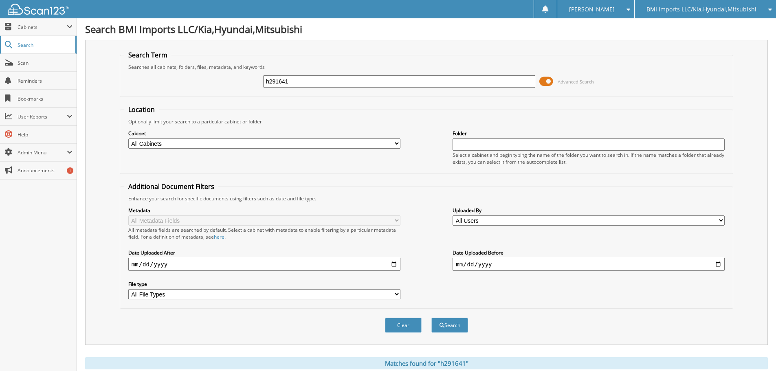
click at [0, 57] on body "[PERSON_NAME] Settings Logout BMI Imports LLC/Kia,Hyundai,Mitsubishi OBG Import…" at bounding box center [388, 302] width 776 height 604
type input "h020910"
click at [432, 318] on button "Search" at bounding box center [450, 325] width 37 height 15
drag, startPoint x: 329, startPoint y: 82, endPoint x: 0, endPoint y: 28, distance: 333.3
click at [0, 29] on body "[PERSON_NAME] Settings Logout BMI Imports LLC/Kia,Hyundai,Mitsubishi OBG Import…" at bounding box center [388, 302] width 776 height 604
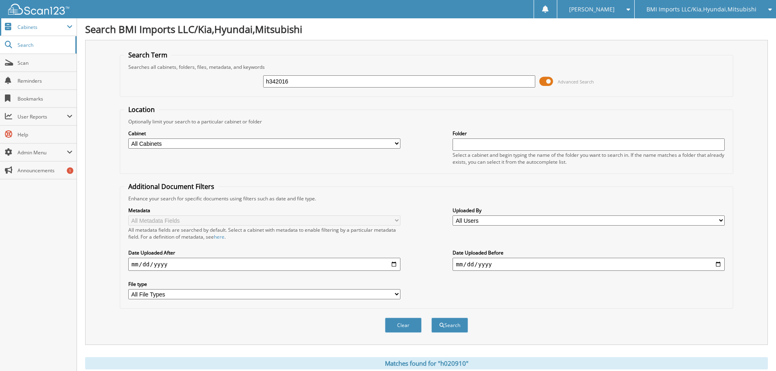
type input "h342016"
click at [432, 318] on button "Search" at bounding box center [450, 325] width 37 height 15
drag, startPoint x: 378, startPoint y: 84, endPoint x: 0, endPoint y: 32, distance: 381.4
click at [0, 33] on body "[PERSON_NAME] Settings Logout BMI Imports LLC/Kia,Hyundai,Mitsubishi OBG Import…" at bounding box center [388, 302] width 776 height 604
type input "h651404"
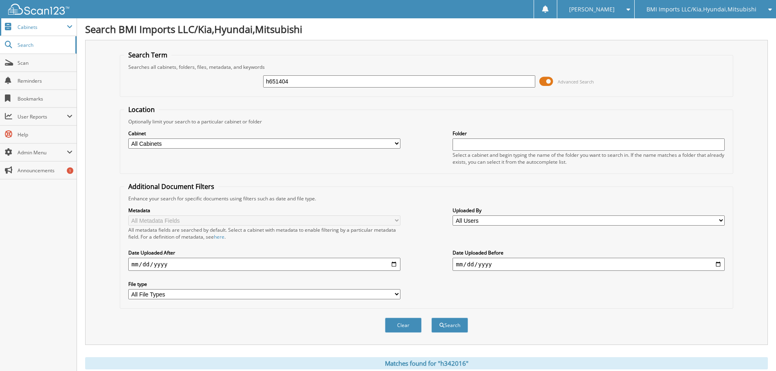
click at [432, 318] on button "Search" at bounding box center [450, 325] width 37 height 15
drag, startPoint x: 302, startPoint y: 79, endPoint x: 0, endPoint y: 51, distance: 303.6
click at [0, 51] on body "[PERSON_NAME] Settings Logout BMI Imports LLC/Kia,Hyundai,Mitsubishi OBG Import…" at bounding box center [388, 295] width 776 height 590
type input "h665252"
click at [432, 318] on button "Search" at bounding box center [450, 325] width 37 height 15
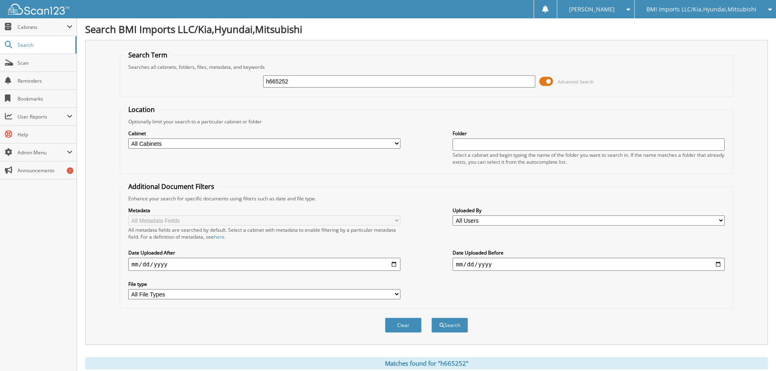
click at [340, 79] on input "h665252" at bounding box center [399, 81] width 272 height 12
drag, startPoint x: 340, startPoint y: 79, endPoint x: 81, endPoint y: 33, distance: 262.8
click at [82, 33] on div "Search BMI Imports LLC/Kia,Hyundai,Mitsubishi Search Term Searches all cabinets…" at bounding box center [426, 302] width 699 height 604
type input "h647194"
click at [432, 318] on button "Search" at bounding box center [450, 325] width 37 height 15
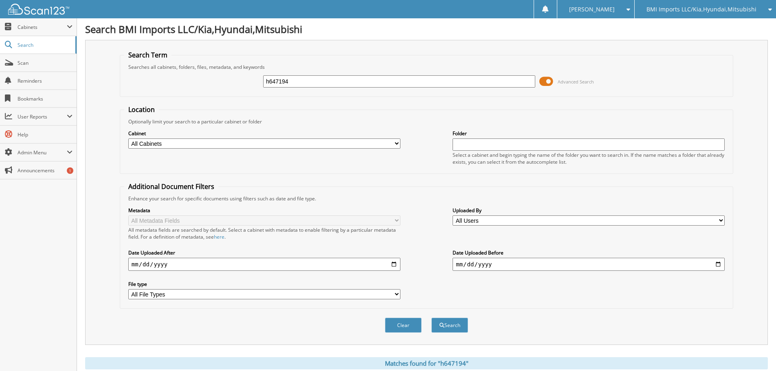
drag, startPoint x: 331, startPoint y: 84, endPoint x: 0, endPoint y: 9, distance: 339.6
click at [0, 17] on body "[PERSON_NAME] Settings Logout BMI Imports LLC/Kia,Hyundai,Mitsubishi OBG Import…" at bounding box center [388, 267] width 776 height 534
type input "h630231"
click at [432, 318] on button "Search" at bounding box center [450, 325] width 37 height 15
drag, startPoint x: 306, startPoint y: 86, endPoint x: 0, endPoint y: 77, distance: 306.2
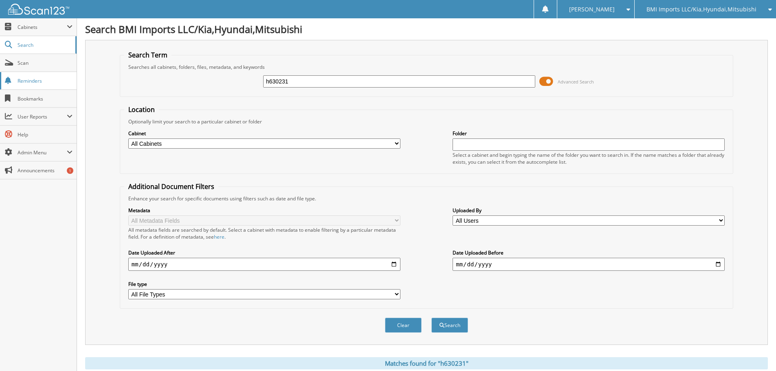
click at [0, 79] on body "[PERSON_NAME] Settings Logout BMI Imports LLC/Kia,Hyundai,Mitsubishi OBG Import…" at bounding box center [388, 295] width 776 height 590
type input "h691920"
click at [432, 318] on button "Search" at bounding box center [450, 325] width 37 height 15
drag, startPoint x: 314, startPoint y: 79, endPoint x: 0, endPoint y: 55, distance: 315.2
click at [0, 57] on body "[PERSON_NAME] Settings Logout BMI Imports LLC/Kia,Hyundai,Mitsubishi OBG Import…" at bounding box center [388, 295] width 776 height 590
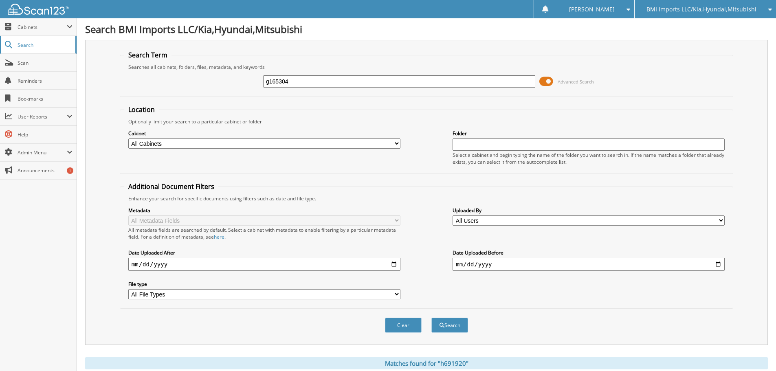
type input "g165304"
click at [432, 318] on button "Search" at bounding box center [450, 325] width 37 height 15
drag, startPoint x: 315, startPoint y: 82, endPoint x: 0, endPoint y: 62, distance: 315.7
click at [0, 64] on body "[PERSON_NAME] Settings Logout BMI Imports LLC/Kia,Hyundai,Mitsubishi OBG Import…" at bounding box center [388, 295] width 776 height 590
type input "h692427"
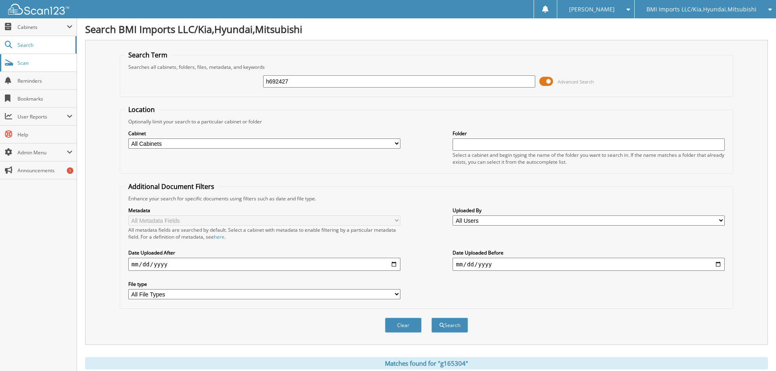
click at [432, 318] on button "Search" at bounding box center [450, 325] width 37 height 15
drag, startPoint x: 301, startPoint y: 85, endPoint x: 0, endPoint y: 76, distance: 300.9
click at [16, 77] on body "[PERSON_NAME] Settings Logout BMI Imports LLC/Kia,Hyundai,Mitsubishi OBG Import…" at bounding box center [388, 295] width 776 height 590
type input "h338179"
click at [432, 318] on button "Search" at bounding box center [450, 325] width 37 height 15
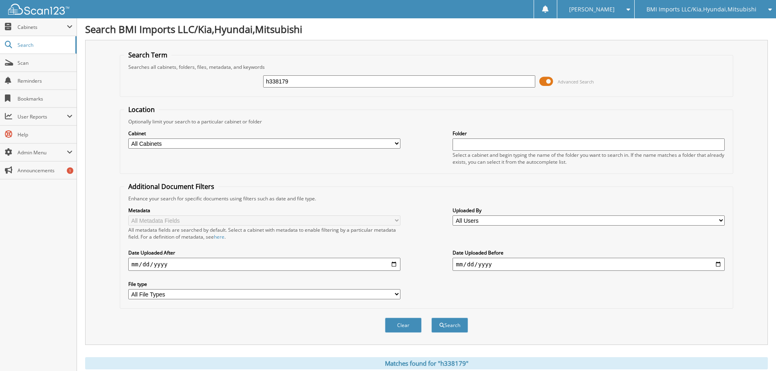
drag, startPoint x: 295, startPoint y: 81, endPoint x: 0, endPoint y: 15, distance: 302.9
click at [0, 15] on body "[PERSON_NAME] Settings Logout BMI Imports LLC/Kia,Hyundai,Mitsubishi OBG Import…" at bounding box center [388, 302] width 776 height 604
type input "h149195"
click at [432, 318] on button "Search" at bounding box center [450, 325] width 37 height 15
drag, startPoint x: 298, startPoint y: 85, endPoint x: 0, endPoint y: 32, distance: 303.1
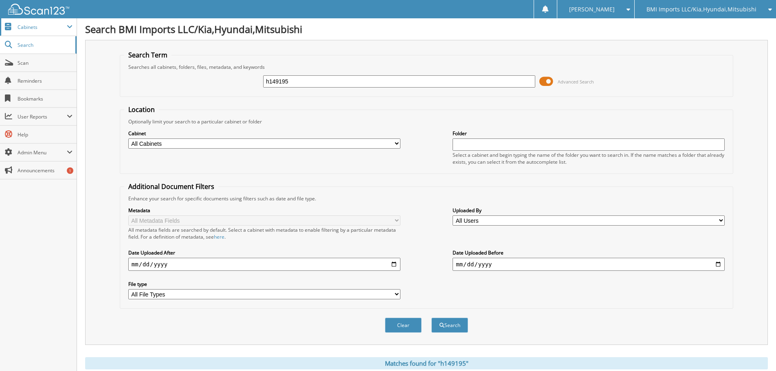
click at [0, 39] on body "[PERSON_NAME] Settings Logout BMI Imports LLC/Kia,Hyundai,Mitsubishi OBG Import…" at bounding box center [388, 295] width 776 height 590
type input "h017865"
click at [432, 318] on button "Search" at bounding box center [450, 325] width 37 height 15
drag, startPoint x: 313, startPoint y: 81, endPoint x: 0, endPoint y: 30, distance: 317.6
click at [0, 30] on body "[PERSON_NAME] Settings Logout BMI Imports LLC/Kia,Hyundai,Mitsubishi OBG Import…" at bounding box center [388, 302] width 776 height 604
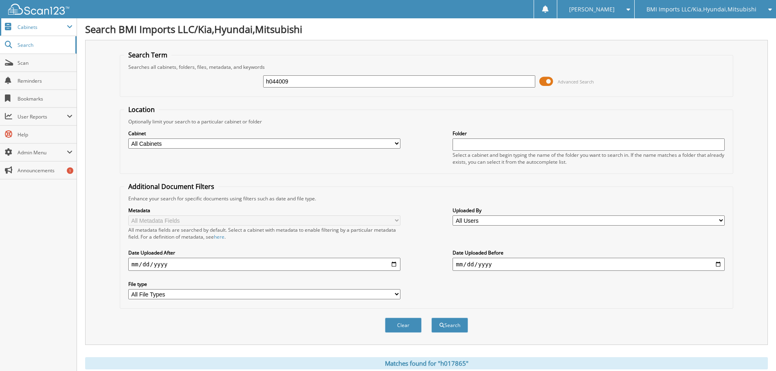
type input "h044009"
click at [432, 318] on button "Search" at bounding box center [450, 325] width 37 height 15
drag, startPoint x: 322, startPoint y: 86, endPoint x: 0, endPoint y: 25, distance: 327.7
click at [0, 31] on body "[PERSON_NAME] Settings Logout BMI Imports LLC/Kia,Hyundai,Mitsubishi OBG Import…" at bounding box center [388, 295] width 776 height 590
type input "h638305"
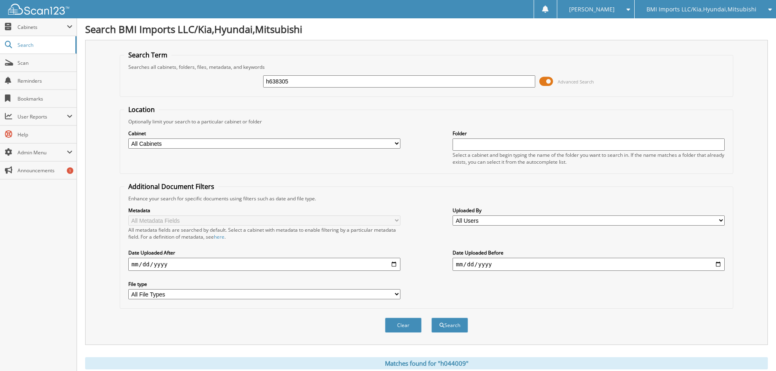
click at [432, 318] on button "Search" at bounding box center [450, 325] width 37 height 15
drag, startPoint x: 316, startPoint y: 80, endPoint x: 0, endPoint y: 24, distance: 321.2
click at [0, 27] on body "[PERSON_NAME] Settings Logout BMI Imports LLC/Kia,Hyundai,Mitsubishi OBG Import…" at bounding box center [388, 312] width 776 height 624
type input "h674149"
click at [432, 318] on button "Search" at bounding box center [450, 325] width 37 height 15
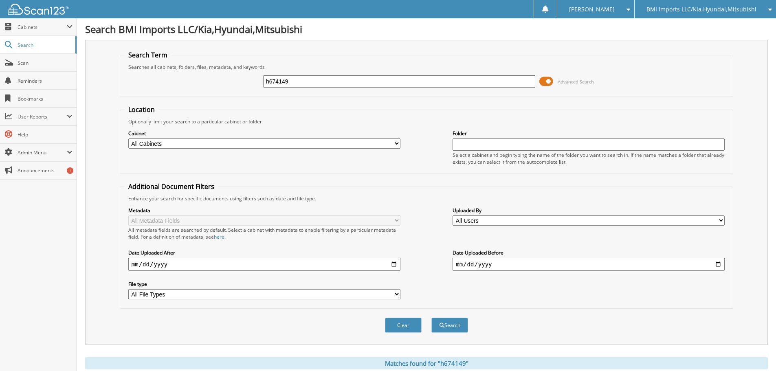
drag, startPoint x: 328, startPoint y: 81, endPoint x: 0, endPoint y: -25, distance: 345.3
click at [0, 0] on html "[PERSON_NAME] Settings Logout BMI Imports LLC/Kia,Hyundai,Mitsubishi OBG Import…" at bounding box center [388, 295] width 776 height 590
type input "h052257"
click at [432, 318] on button "Search" at bounding box center [450, 325] width 37 height 15
drag, startPoint x: 339, startPoint y: 84, endPoint x: 0, endPoint y: 28, distance: 343.2
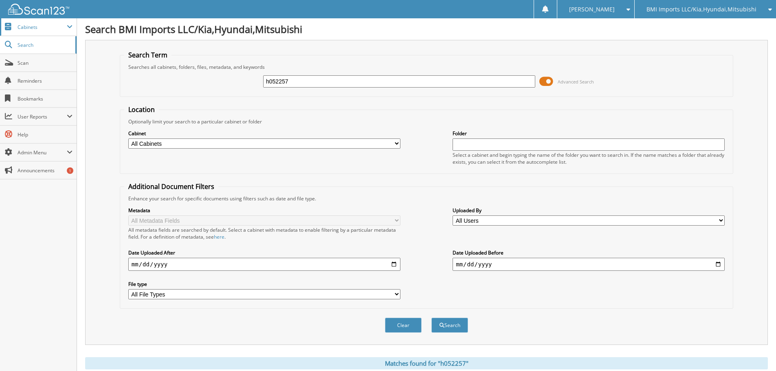
click at [0, 31] on body "[PERSON_NAME] Settings Logout BMI Imports LLC/Kia,Hyundai,Mitsubishi OBG Import…" at bounding box center [388, 302] width 776 height 604
type input "h664765"
click at [432, 318] on button "Search" at bounding box center [450, 325] width 37 height 15
drag, startPoint x: 407, startPoint y: 86, endPoint x: 20, endPoint y: 56, distance: 387.5
click at [24, 57] on body "[PERSON_NAME] Settings Logout BMI Imports LLC/Kia,Hyundai,Mitsubishi OBG Import…" at bounding box center [388, 295] width 776 height 590
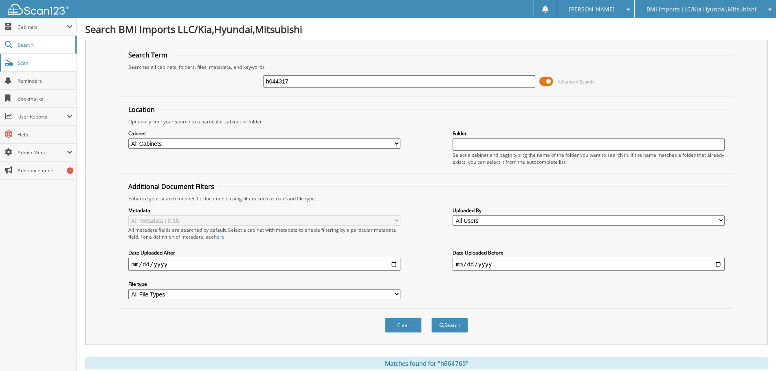
type input "h044317"
click at [432, 318] on button "Search" at bounding box center [450, 325] width 37 height 15
drag, startPoint x: 340, startPoint y: 85, endPoint x: 0, endPoint y: 18, distance: 346.7
click at [0, 18] on body "[PERSON_NAME] Settings Logout BMI Imports LLC/Kia,Hyundai,Mitsubishi OBG Import…" at bounding box center [388, 295] width 776 height 590
type input "g172097"
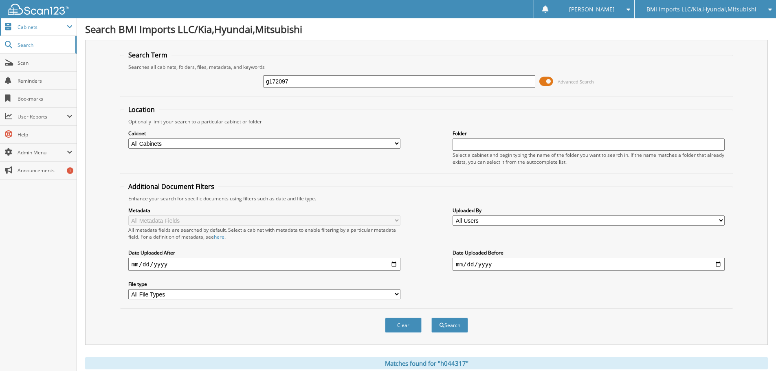
click at [432, 318] on button "Search" at bounding box center [450, 325] width 37 height 15
drag, startPoint x: 334, startPoint y: 79, endPoint x: 0, endPoint y: 11, distance: 340.7
click at [0, 12] on body "[PERSON_NAME] Settings Logout BMI Imports LLC/Kia,Hyundai,Mitsubishi OBG Import…" at bounding box center [388, 295] width 776 height 590
type input "h671278"
click at [432, 318] on button "Search" at bounding box center [450, 325] width 37 height 15
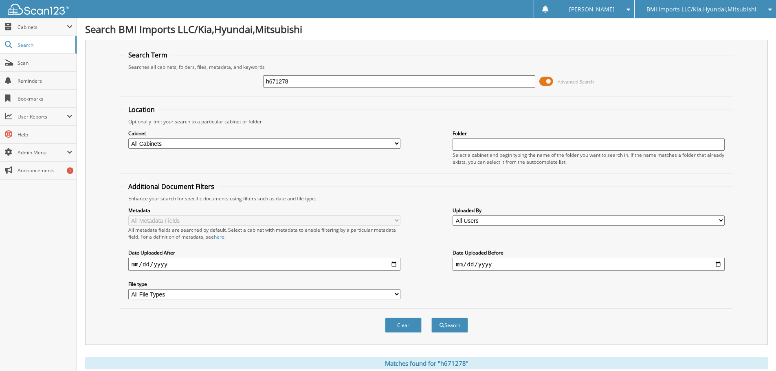
drag, startPoint x: 326, startPoint y: 82, endPoint x: 0, endPoint y: 17, distance: 332.5
click at [0, 20] on body "[PERSON_NAME] Settings Logout BMI Imports LLC/Kia,Hyundai,Mitsubishi OBG Import…" at bounding box center [388, 295] width 776 height 590
type input "h309717"
click at [432, 318] on button "Search" at bounding box center [450, 325] width 37 height 15
drag, startPoint x: 314, startPoint y: 79, endPoint x: 0, endPoint y: 17, distance: 319.9
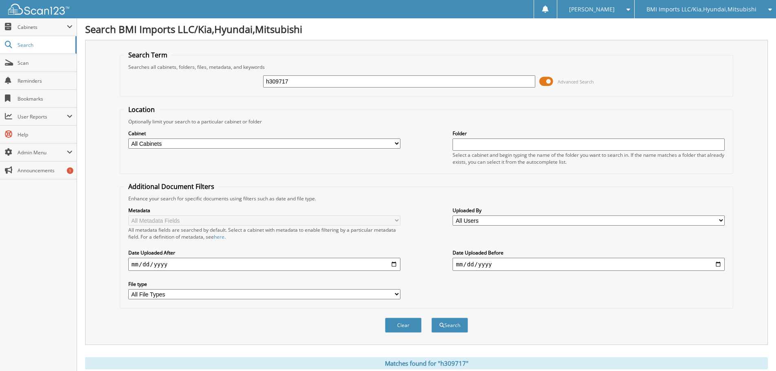
click at [0, 24] on body "[PERSON_NAME] Settings Logout BMI Imports LLC/Kia,Hyundai,Mitsubishi OBG Import…" at bounding box center [388, 295] width 776 height 590
type input "h668737"
click at [432, 318] on button "Search" at bounding box center [450, 325] width 37 height 15
drag, startPoint x: 363, startPoint y: 85, endPoint x: 0, endPoint y: 58, distance: 364.1
click at [0, 58] on body "[PERSON_NAME] Settings Logout BMI Imports LLC/Kia,Hyundai,Mitsubishi OBG Import…" at bounding box center [388, 322] width 776 height 644
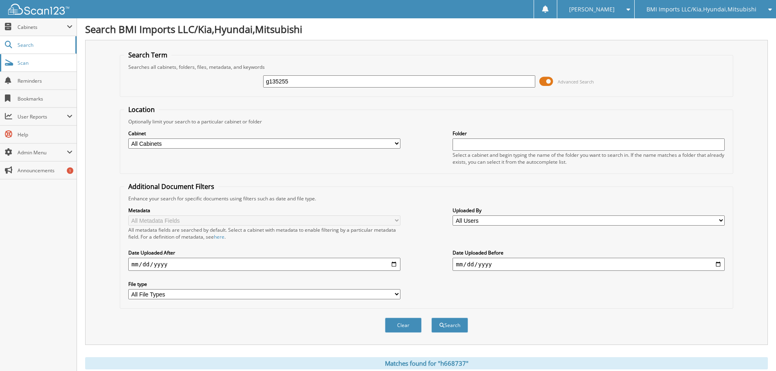
type input "g135255"
click at [432, 318] on button "Search" at bounding box center [450, 325] width 37 height 15
drag, startPoint x: 318, startPoint y: 82, endPoint x: 0, endPoint y: 2, distance: 327.8
click at [0, 2] on body "[PERSON_NAME] Settings Logout BMI Imports LLC/Kia,Hyundai,Mitsubishi OBG Import…" at bounding box center [388, 267] width 776 height 534
type input "h336011"
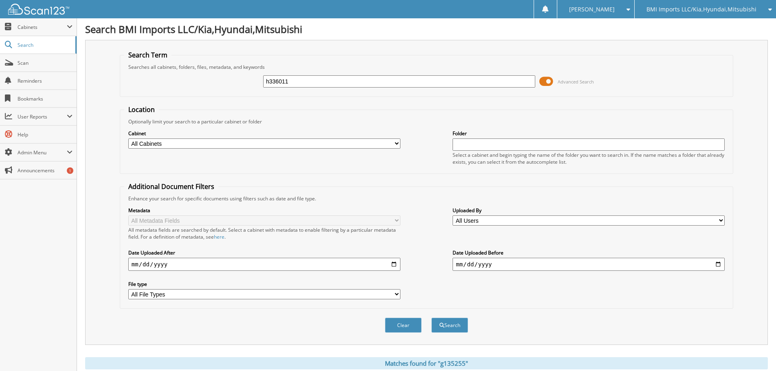
click at [432, 318] on button "Search" at bounding box center [450, 325] width 37 height 15
drag, startPoint x: 317, startPoint y: 80, endPoint x: 0, endPoint y: 21, distance: 322.9
click at [0, 22] on body "[PERSON_NAME] Settings Logout BMI Imports LLC/Kia,Hyundai,Mitsubishi OBG Import…" at bounding box center [388, 295] width 776 height 590
type input "h287080"
click at [432, 318] on button "Search" at bounding box center [450, 325] width 37 height 15
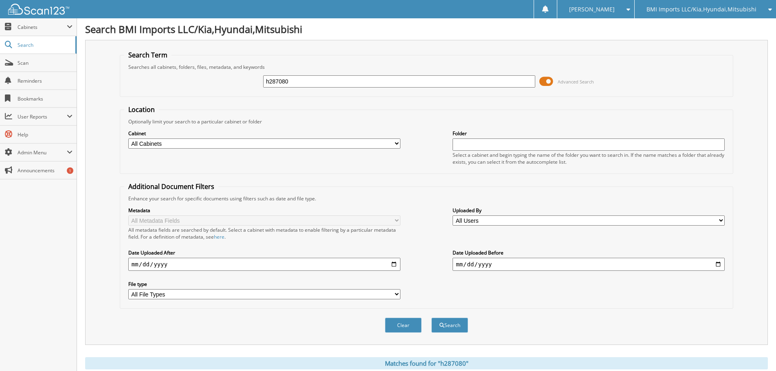
drag, startPoint x: 324, startPoint y: 82, endPoint x: 0, endPoint y: 36, distance: 327.7
click at [0, 41] on body "[PERSON_NAME] Settings Logout BMI Imports LLC/Kia,Hyundai,Mitsubishi OBG Import…" at bounding box center [388, 295] width 776 height 590
type input "h060048"
click at [432, 318] on button "Search" at bounding box center [450, 325] width 37 height 15
drag, startPoint x: 345, startPoint y: 80, endPoint x: 32, endPoint y: 49, distance: 314.2
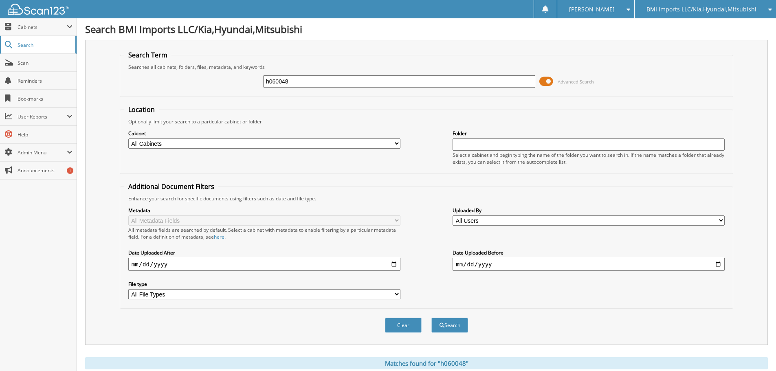
click at [54, 49] on body "[PERSON_NAME] Settings Logout BMI Imports LLC/Kia,Hyundai,Mitsubishi OBG Import…" at bounding box center [388, 340] width 776 height 680
type input "g164364"
click at [432, 318] on button "Search" at bounding box center [450, 325] width 37 height 15
drag, startPoint x: 313, startPoint y: 83, endPoint x: 0, endPoint y: 4, distance: 323.1
click at [0, 4] on body "[PERSON_NAME] Settings Logout BMI Imports LLC/Kia,Hyundai,Mitsubishi OBG Import…" at bounding box center [388, 267] width 776 height 534
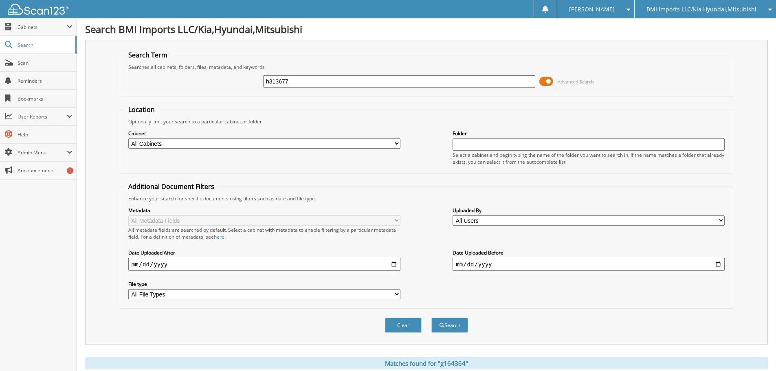
type input "h313677"
click at [432, 318] on button "Search" at bounding box center [450, 325] width 37 height 15
drag, startPoint x: 306, startPoint y: 84, endPoint x: 0, endPoint y: 35, distance: 310.4
click at [0, 36] on body "[PERSON_NAME] Settings Logout BMI Imports LLC/Kia,Hyundai,Mitsubishi OBG Import…" at bounding box center [388, 295] width 776 height 590
type input "h614169"
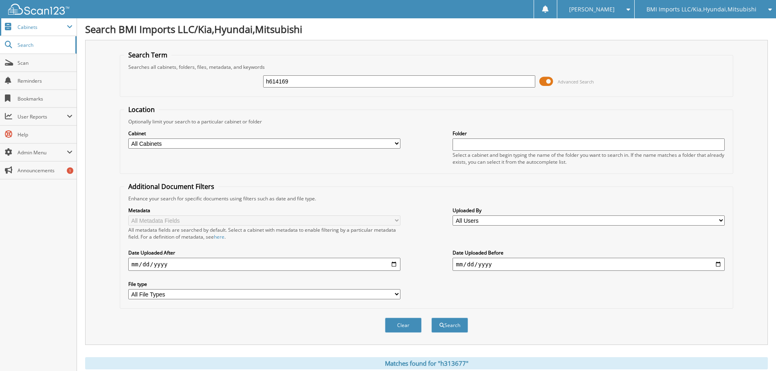
click at [432, 318] on button "Search" at bounding box center [450, 325] width 37 height 15
drag, startPoint x: 323, startPoint y: 80, endPoint x: 0, endPoint y: -11, distance: 335.8
click at [0, 0] on html "[PERSON_NAME] Settings Logout BMI Imports LLC/Kia,Hyundai,Mitsubishi OBG Import…" at bounding box center [388, 302] width 776 height 604
type input "h674285"
click at [432, 318] on button "Search" at bounding box center [450, 325] width 37 height 15
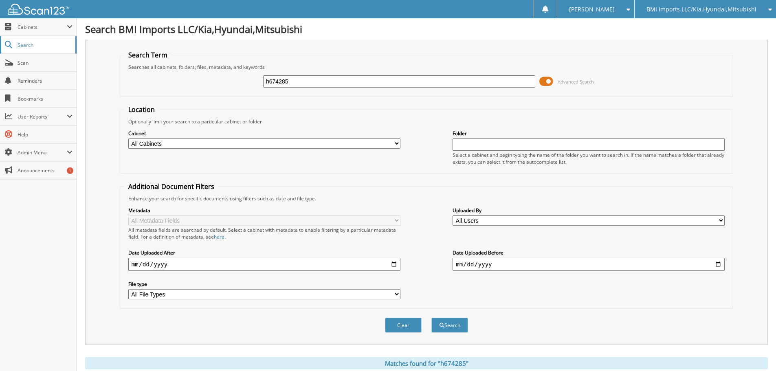
drag, startPoint x: 353, startPoint y: 82, endPoint x: 0, endPoint y: 48, distance: 355.0
click at [0, 48] on body "[PERSON_NAME] Settings Logout BMI Imports LLC/Kia,Hyundai,Mitsubishi OBG Import…" at bounding box center [388, 295] width 776 height 590
type input "h663391"
click at [432, 318] on button "Search" at bounding box center [450, 325] width 37 height 15
drag, startPoint x: 312, startPoint y: 81, endPoint x: 0, endPoint y: 12, distance: 319.7
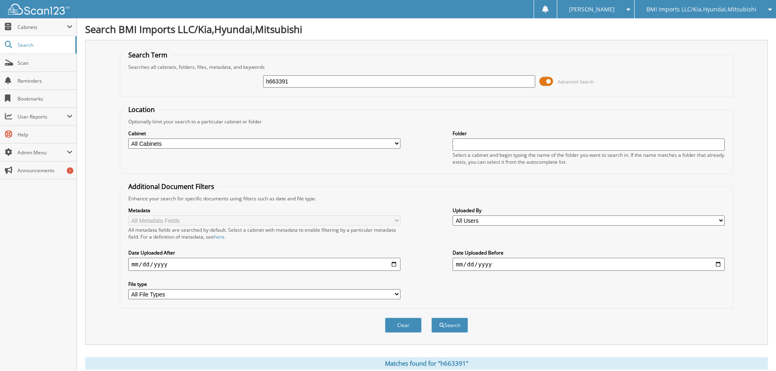
click at [0, 12] on body "[PERSON_NAME] Settings Logout BMI Imports LLC/Kia,Hyundai,Mitsubishi OBG Import…" at bounding box center [388, 295] width 776 height 590
type input "g003554"
click at [432, 318] on button "Search" at bounding box center [450, 325] width 37 height 15
drag, startPoint x: 368, startPoint y: 81, endPoint x: 0, endPoint y: 10, distance: 374.9
click at [0, 12] on body "[PERSON_NAME] Settings Logout BMI Imports LLC/Kia,Hyundai,Mitsubishi OBG Import…" at bounding box center [388, 267] width 776 height 534
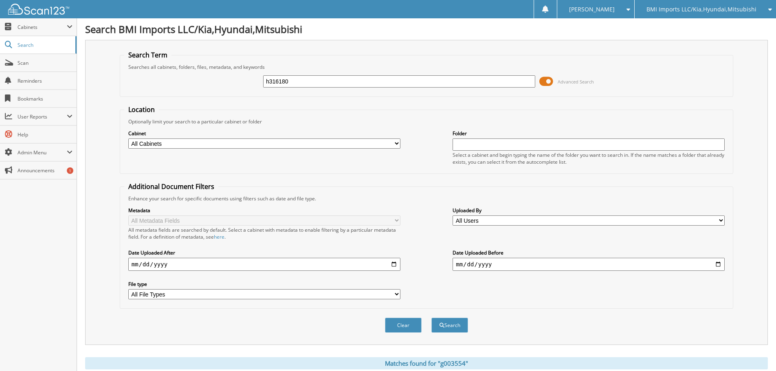
type input "h316180"
click at [432, 318] on button "Search" at bounding box center [450, 325] width 37 height 15
drag, startPoint x: 336, startPoint y: 82, endPoint x: 0, endPoint y: 19, distance: 342.0
click at [0, 36] on body "[PERSON_NAME] Settings Logout BMI Imports LLC/Kia,Hyundai,Mitsubishi OBG Import…" at bounding box center [388, 295] width 776 height 590
type input "h059651"
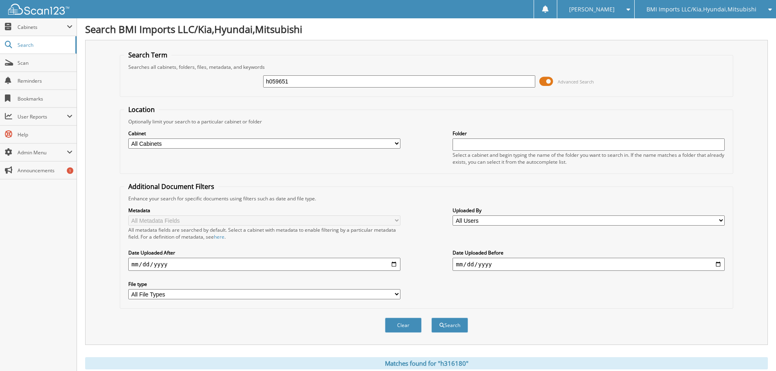
click at [432, 318] on button "Search" at bounding box center [450, 325] width 37 height 15
drag, startPoint x: 339, startPoint y: 82, endPoint x: 0, endPoint y: 7, distance: 346.9
click at [0, 8] on body "[PERSON_NAME] Settings Logout BMI Imports LLC/Kia,Hyundai,Mitsubishi OBG Import…" at bounding box center [388, 295] width 776 height 590
type input "h666427"
click at [432, 318] on button "Search" at bounding box center [450, 325] width 37 height 15
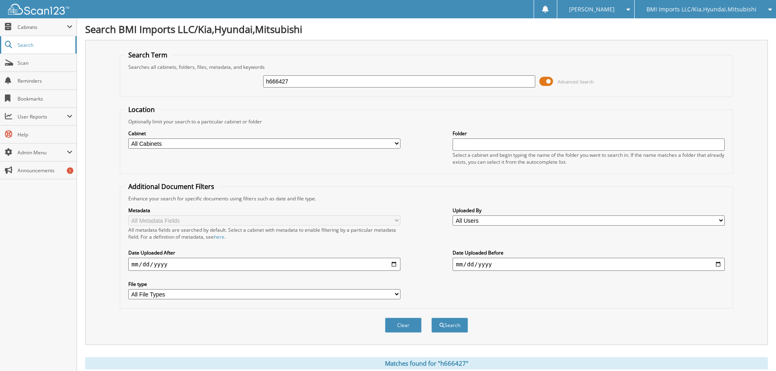
drag, startPoint x: 342, startPoint y: 84, endPoint x: 31, endPoint y: 47, distance: 312.8
click at [31, 46] on body "[PERSON_NAME] Settings Logout BMI Imports LLC/Kia,Hyundai,Mitsubishi OBG Import…" at bounding box center [388, 295] width 776 height 590
type input "h058914"
click at [432, 318] on button "Search" at bounding box center [450, 325] width 37 height 15
drag, startPoint x: 319, startPoint y: 82, endPoint x: 0, endPoint y: 29, distance: 323.4
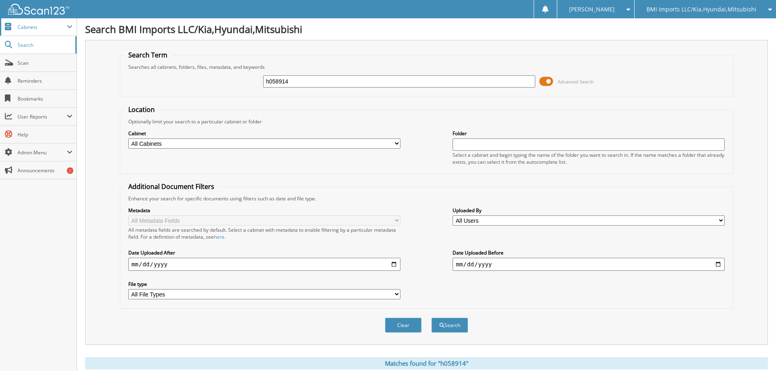
click at [0, 35] on body "[PERSON_NAME] Settings Logout BMI Imports LLC/Kia,Hyundai,Mitsubishi OBG Import…" at bounding box center [388, 302] width 776 height 604
type input "h656100"
click at [432, 318] on button "Search" at bounding box center [450, 325] width 37 height 15
drag, startPoint x: 337, startPoint y: 83, endPoint x: 0, endPoint y: -13, distance: 350.9
click at [0, 0] on html "[PERSON_NAME] Settings Logout BMI Imports LLC/Kia,Hyundai,Mitsubishi OBG Import…" at bounding box center [388, 295] width 776 height 590
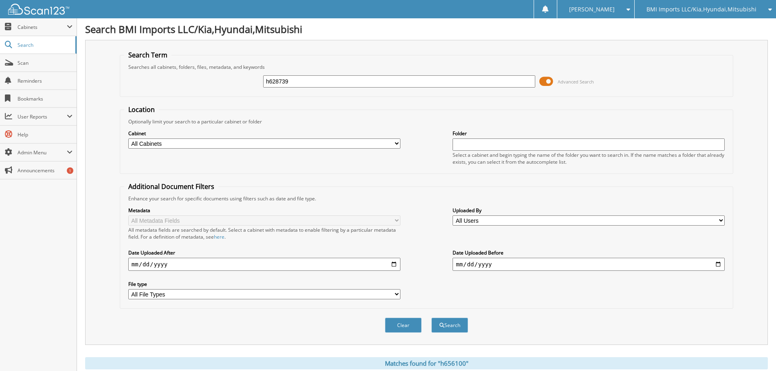
type input "h628739"
click at [432, 318] on button "Search" at bounding box center [450, 325] width 37 height 15
drag, startPoint x: 310, startPoint y: 80, endPoint x: 0, endPoint y: 10, distance: 318.1
click at [0, 16] on body "[PERSON_NAME] Settings Logout BMI Imports LLC/Kia,Hyundai,Mitsubishi OBG Import…" at bounding box center [388, 295] width 776 height 590
type input "g139066"
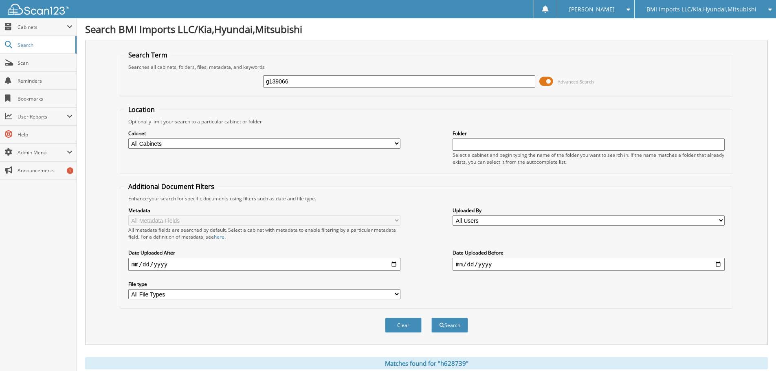
click at [432, 318] on button "Search" at bounding box center [450, 325] width 37 height 15
drag, startPoint x: 336, startPoint y: 82, endPoint x: 0, endPoint y: 34, distance: 339.6
type input "h666015"
click at [432, 318] on button "Search" at bounding box center [450, 325] width 37 height 15
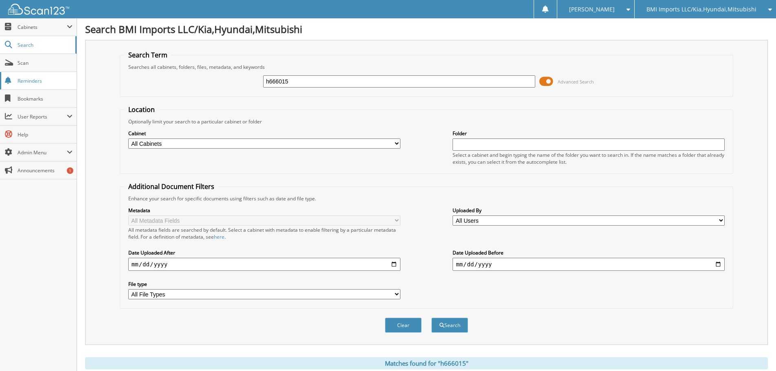
drag, startPoint x: 186, startPoint y: 87, endPoint x: 47, endPoint y: 84, distance: 139.0
click at [77, 85] on div "Search BMI Imports LLC/Kia,Hyundai,Mitsubishi Search Term Searches all cabinets…" at bounding box center [426, 295] width 699 height 590
type input "g027957"
click at [432, 318] on button "Search" at bounding box center [450, 325] width 37 height 15
drag, startPoint x: 341, startPoint y: 82, endPoint x: 0, endPoint y: 46, distance: 343.0
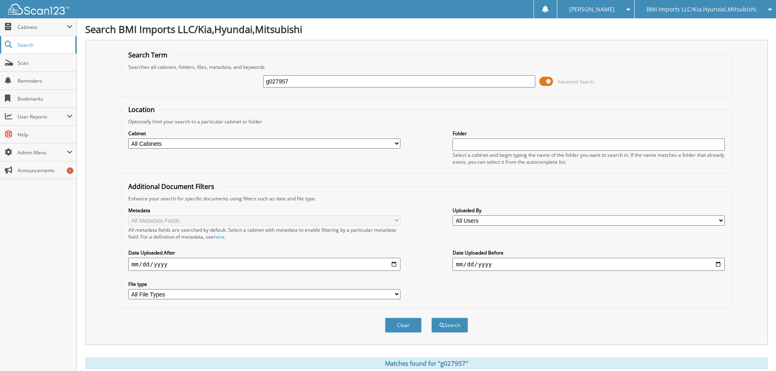
click at [0, 54] on body "[PERSON_NAME] Settings Logout BMI Imports LLC/Kia,Hyundai,Mitsubishi OBG Import…" at bounding box center [388, 250] width 776 height 500
type input "h881627"
click at [432, 318] on button "Search" at bounding box center [450, 325] width 37 height 15
drag, startPoint x: 309, startPoint y: 82, endPoint x: 0, endPoint y: 30, distance: 313.3
click at [0, 32] on body "[PERSON_NAME] Settings Logout BMI Imports LLC/Kia,Hyundai,Mitsubishi OBG Import…" at bounding box center [388, 250] width 776 height 500
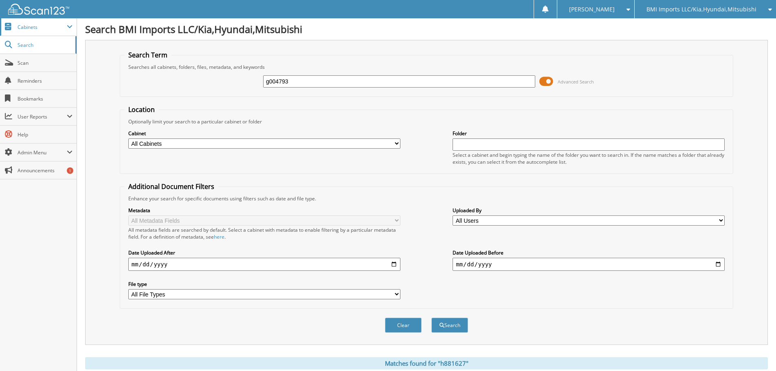
type input "g004793"
click at [432, 318] on button "Search" at bounding box center [450, 325] width 37 height 15
drag, startPoint x: 344, startPoint y: 81, endPoint x: 0, endPoint y: 11, distance: 351.5
click at [0, 11] on body "[PERSON_NAME] Settings Logout BMI Imports LLC/Kia,Hyundai,Mitsubishi OBG Import…" at bounding box center [388, 250] width 776 height 500
type input "h811744"
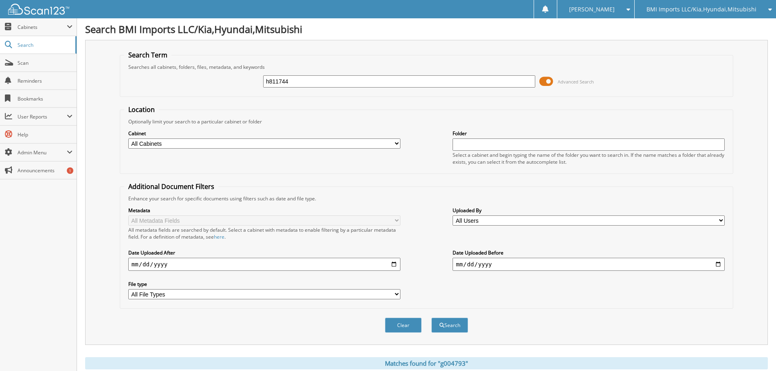
click at [432, 318] on button "Search" at bounding box center [450, 325] width 37 height 15
drag, startPoint x: 329, startPoint y: 82, endPoint x: 0, endPoint y: -1, distance: 339.3
click at [0, 0] on html "[PERSON_NAME] Settings Logout BMI Imports LLC/Kia,Hyundai,Mitsubishi OBG Import…" at bounding box center [388, 250] width 776 height 500
type input "g239444"
click at [432, 318] on button "Search" at bounding box center [450, 325] width 37 height 15
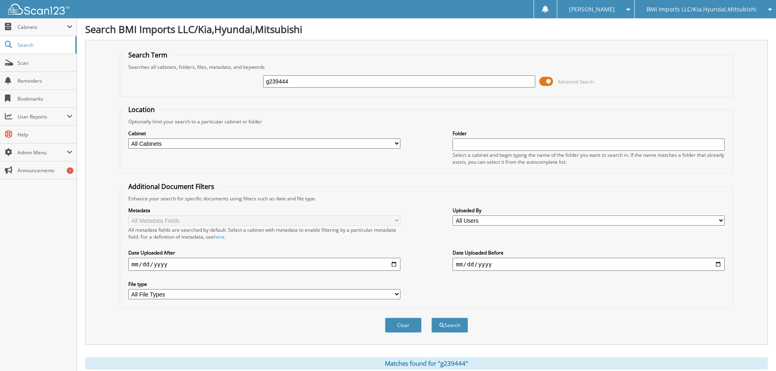
drag, startPoint x: 323, startPoint y: 82, endPoint x: 0, endPoint y: 6, distance: 332.0
click at [0, 6] on body "[PERSON_NAME] Settings Logout BMI Imports LLC/Kia,Hyundai,Mitsubishi OBG Import…" at bounding box center [388, 250] width 776 height 500
type input "h482515"
click at [432, 318] on button "Search" at bounding box center [450, 325] width 37 height 15
drag, startPoint x: 347, startPoint y: 83, endPoint x: 0, endPoint y: -12, distance: 359.6
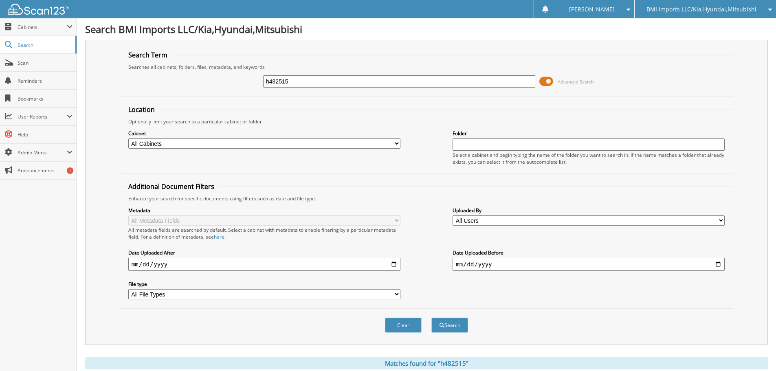
click at [0, 0] on html "[PERSON_NAME] Settings Logout BMI Imports LLC/Kia,Hyundai,Mitsubishi OBG Import…" at bounding box center [388, 250] width 776 height 500
type input "h0262220"
click at [432, 318] on button "Search" at bounding box center [450, 325] width 37 height 15
click at [310, 82] on input "h0262220" at bounding box center [399, 81] width 272 height 12
type input "h026220"
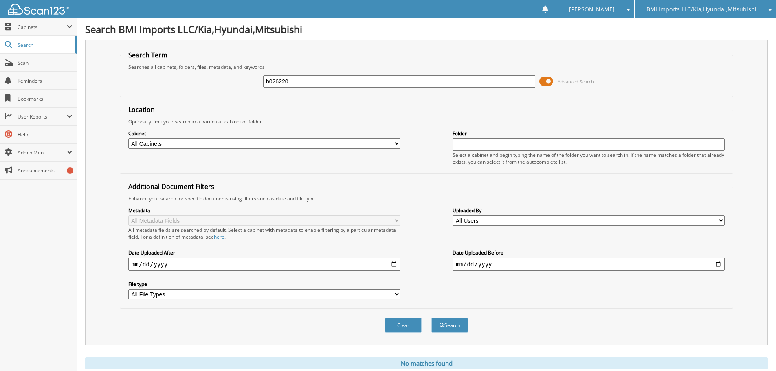
click at [432, 318] on button "Search" at bounding box center [450, 325] width 37 height 15
drag, startPoint x: 0, startPoint y: 0, endPoint x: 37, endPoint y: 33, distance: 49.7
click at [38, 33] on body "[PERSON_NAME] Settings Logout BMI Imports LLC/Kia,Hyundai,Mitsubishi OBG Import…" at bounding box center [388, 250] width 776 height 500
type input "g027119"
click at [432, 318] on button "Search" at bounding box center [450, 325] width 37 height 15
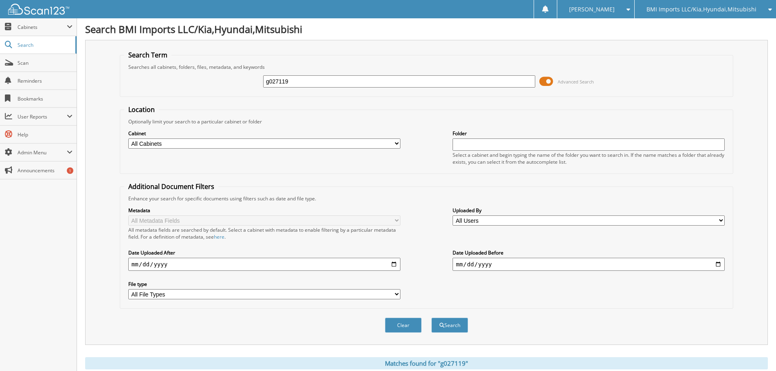
drag, startPoint x: 313, startPoint y: 83, endPoint x: 0, endPoint y: -14, distance: 327.3
click at [0, 0] on html "[PERSON_NAME] Settings Logout BMI Imports LLC/Kia,Hyundai,Mitsubishi OBG Import…" at bounding box center [388, 250] width 776 height 500
type input "g027405"
click at [432, 318] on button "Search" at bounding box center [450, 325] width 37 height 15
drag, startPoint x: 315, startPoint y: 86, endPoint x: 17, endPoint y: 70, distance: 299.2
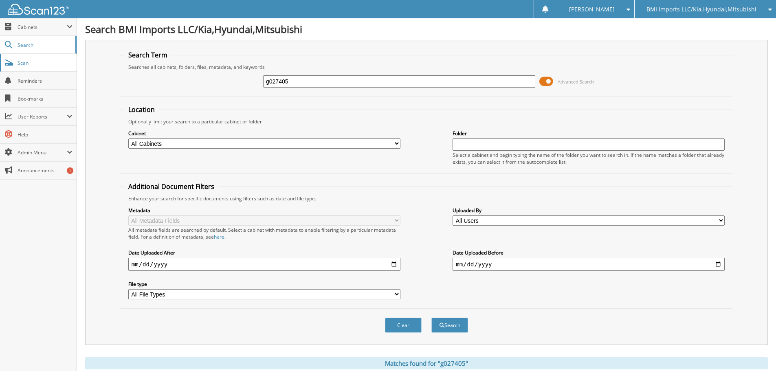
click at [35, 72] on body "[PERSON_NAME] Settings Logout BMI Imports LLC/Kia,Hyundai,Mitsubishi OBG Import…" at bounding box center [388, 250] width 776 height 500
type input "h477770"
click at [432, 318] on button "Search" at bounding box center [450, 325] width 37 height 15
drag, startPoint x: 324, startPoint y: 80, endPoint x: 0, endPoint y: 35, distance: 327.1
click at [0, 60] on body "[PERSON_NAME] Settings Logout BMI Imports LLC/Kia,Hyundai,Mitsubishi OBG Import…" at bounding box center [388, 250] width 776 height 500
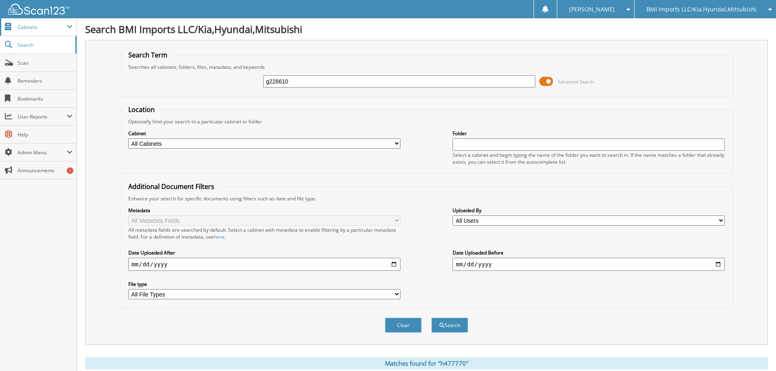
type input "g228610"
click at [432, 318] on button "Search" at bounding box center [450, 325] width 37 height 15
drag, startPoint x: 303, startPoint y: 79, endPoint x: 0, endPoint y: 15, distance: 309.9
click at [0, 24] on body "[PERSON_NAME] Settings Logout BMI Imports LLC/Kia,Hyundai,Mitsubishi OBG Import…" at bounding box center [388, 250] width 776 height 500
type input "h476175"
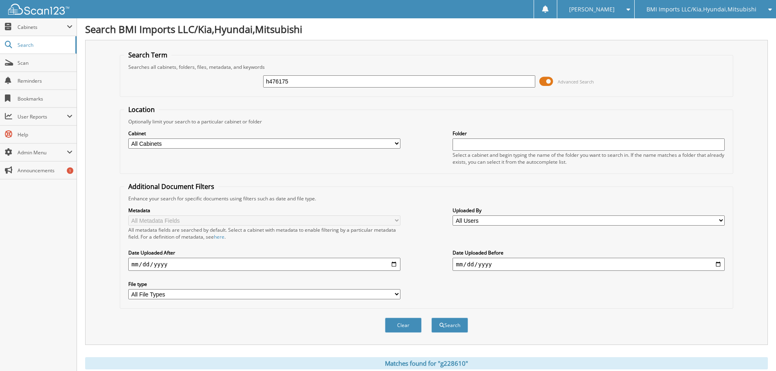
click at [432, 318] on button "Search" at bounding box center [450, 325] width 37 height 15
drag, startPoint x: 318, startPoint y: 79, endPoint x: 0, endPoint y: 11, distance: 325.5
click at [0, 11] on body "[PERSON_NAME] Settings Logout BMI Imports LLC/Kia,Hyundai,Mitsubishi OBG Import…" at bounding box center [388, 250] width 776 height 500
type input "g235153"
click at [432, 318] on button "Search" at bounding box center [450, 325] width 37 height 15
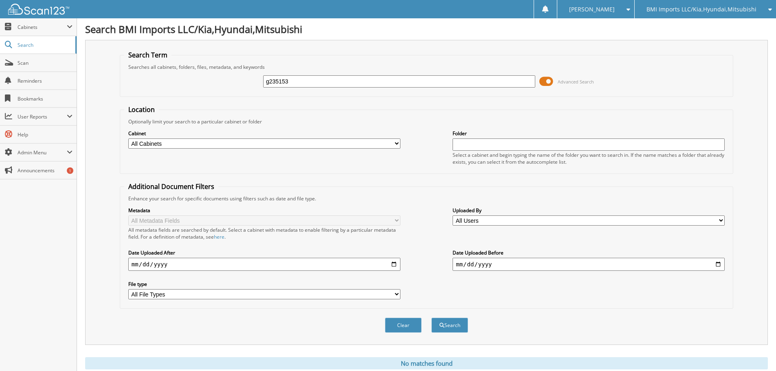
drag, startPoint x: 307, startPoint y: 78, endPoint x: 0, endPoint y: -39, distance: 328.6
click at [0, 0] on html "[PERSON_NAME] Settings Logout BMI Imports LLC/Kia,Hyundai,Mitsubishi OBG Import…" at bounding box center [388, 199] width 776 height 398
type input "h017738"
click at [432, 318] on button "Search" at bounding box center [450, 325] width 37 height 15
drag, startPoint x: 317, startPoint y: 86, endPoint x: 0, endPoint y: 68, distance: 318.0
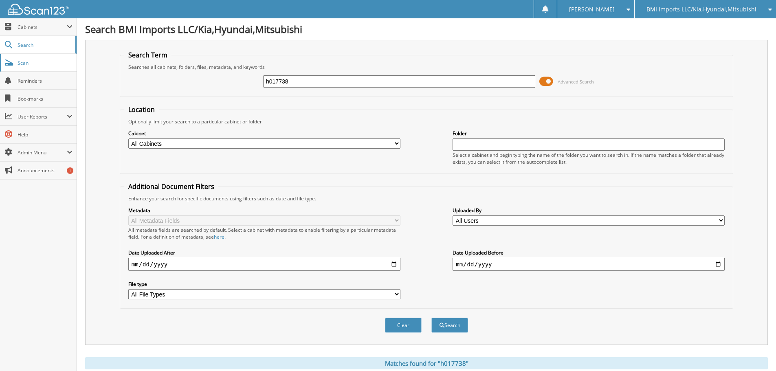
click at [0, 68] on body "[PERSON_NAME] Settings Logout BMI Imports LLC/Kia,Hyundai,Mitsubishi OBG Import…" at bounding box center [388, 250] width 776 height 500
type input "h256403"
click at [432, 318] on button "Search" at bounding box center [450, 325] width 37 height 15
drag, startPoint x: 309, startPoint y: 85, endPoint x: 0, endPoint y: 45, distance: 311.9
click at [0, 46] on body "[PERSON_NAME] Settings Logout BMI Imports LLC/Kia,Hyundai,Mitsubishi OBG Import…" at bounding box center [388, 250] width 776 height 500
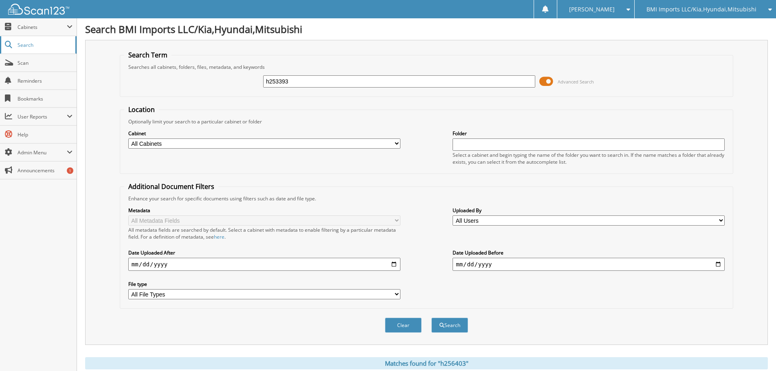
type input "h253393"
click at [432, 318] on button "Search" at bounding box center [450, 325] width 37 height 15
drag, startPoint x: 328, startPoint y: 79, endPoint x: 0, endPoint y: 26, distance: 332.1
click at [0, 26] on body "[PERSON_NAME] Settings Logout BMI Imports LLC/Kia,Hyundai,Mitsubishi OBG Import…" at bounding box center [388, 250] width 776 height 500
type input "g225147"
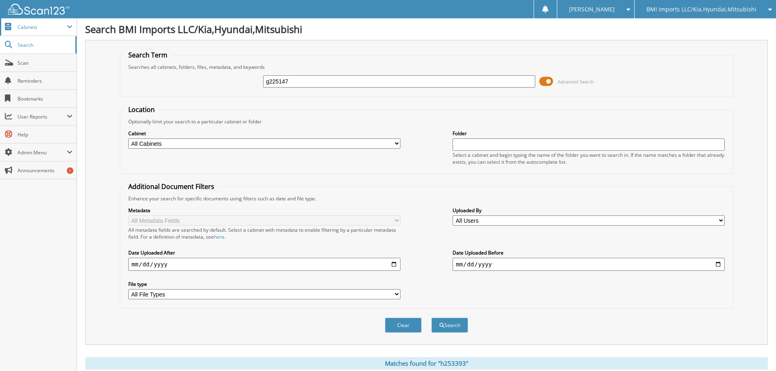
click at [432, 318] on button "Search" at bounding box center [450, 325] width 37 height 15
drag, startPoint x: 316, startPoint y: 87, endPoint x: 0, endPoint y: 47, distance: 318.7
click at [0, 47] on body "[PERSON_NAME] Settings Logout BMI Imports LLC/Kia,Hyundai,Mitsubishi OBG Import…" at bounding box center [388, 250] width 776 height 500
type input "h119109"
click at [432, 318] on button "Search" at bounding box center [450, 325] width 37 height 15
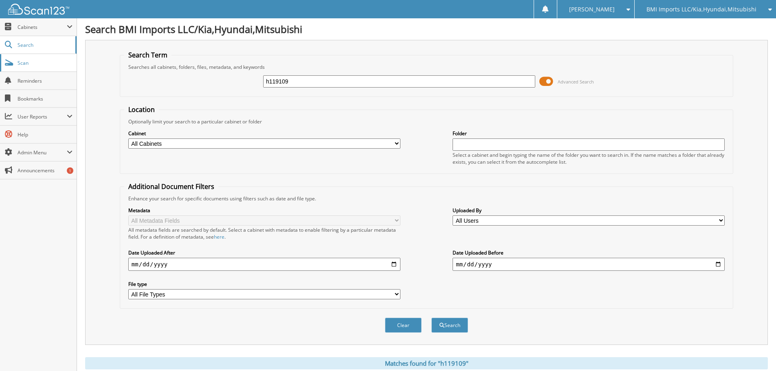
drag, startPoint x: 310, startPoint y: 79, endPoint x: 15, endPoint y: 64, distance: 295.5
click at [82, 66] on div "Search BMI Imports LLC/Kia,Hyundai,Mitsubishi Search Term Searches all cabinets…" at bounding box center [426, 250] width 699 height 500
type input "h244132"
click at [432, 318] on button "Search" at bounding box center [450, 325] width 37 height 15
drag, startPoint x: 328, startPoint y: 81, endPoint x: 0, endPoint y: 43, distance: 330.6
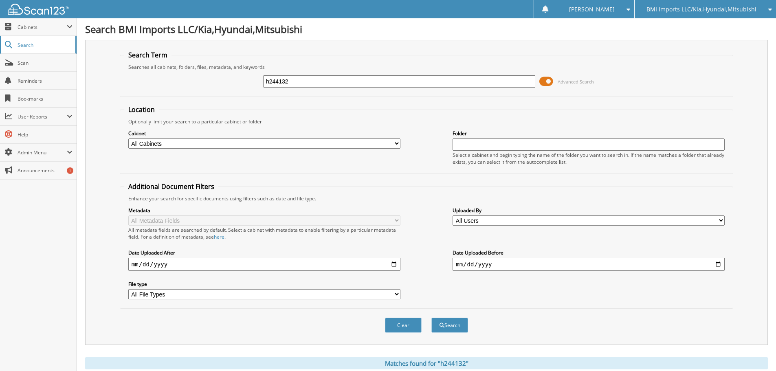
click at [0, 45] on body "[PERSON_NAME] Settings Logout BMI Imports LLC/Kia,Hyundai,Mitsubishi OBG Import…" at bounding box center [388, 250] width 776 height 500
type input "h869036"
click at [432, 318] on button "Search" at bounding box center [450, 325] width 37 height 15
drag, startPoint x: 341, startPoint y: 84, endPoint x: 0, endPoint y: 18, distance: 347.0
click at [0, 26] on body "[PERSON_NAME] Settings Logout BMI Imports LLC/Kia,Hyundai,Mitsubishi OBG Import…" at bounding box center [388, 250] width 776 height 500
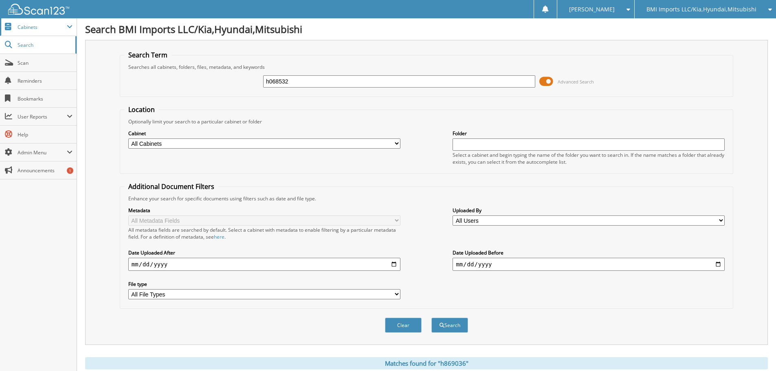
type input "h068532"
click at [432, 318] on button "Search" at bounding box center [450, 325] width 37 height 15
drag, startPoint x: 366, startPoint y: 85, endPoint x: 0, endPoint y: 14, distance: 372.8
click at [0, 12] on body "[PERSON_NAME] Settings Logout BMI Imports LLC/Kia,Hyundai,Mitsubishi OBG Import…" at bounding box center [388, 250] width 776 height 500
type input "h199315"
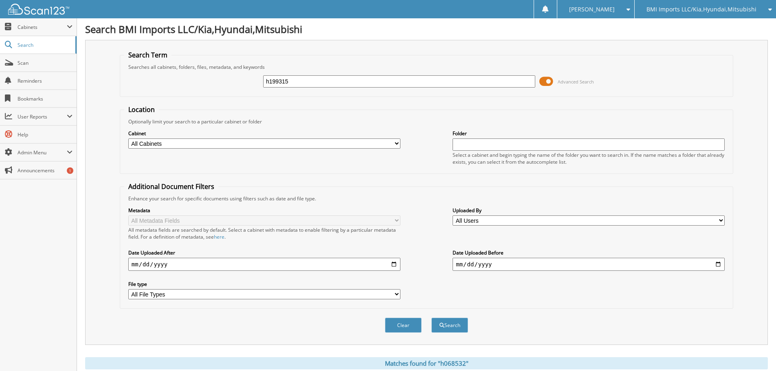
click at [432, 318] on button "Search" at bounding box center [450, 325] width 37 height 15
drag, startPoint x: 326, startPoint y: 85, endPoint x: 0, endPoint y: 21, distance: 332.3
click at [0, 23] on body "[PERSON_NAME] Settings Logout BMI Imports LLC/Kia,Hyundai,Mitsubishi OBG Import…" at bounding box center [388, 250] width 776 height 500
type input "h023465"
click at [432, 318] on button "Search" at bounding box center [450, 325] width 37 height 15
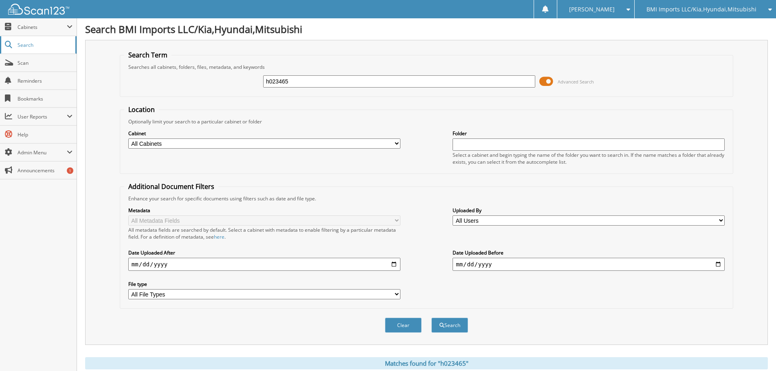
drag, startPoint x: 317, startPoint y: 81, endPoint x: 26, endPoint y: 51, distance: 292.2
click at [66, 64] on body "[PERSON_NAME] Settings Logout BMI Imports LLC/Kia,Hyundai,Mitsubishi OBG Import…" at bounding box center [388, 250] width 776 height 500
type input "h824661"
click at [432, 318] on button "Search" at bounding box center [450, 325] width 37 height 15
drag, startPoint x: 331, startPoint y: 83, endPoint x: 0, endPoint y: -20, distance: 346.2
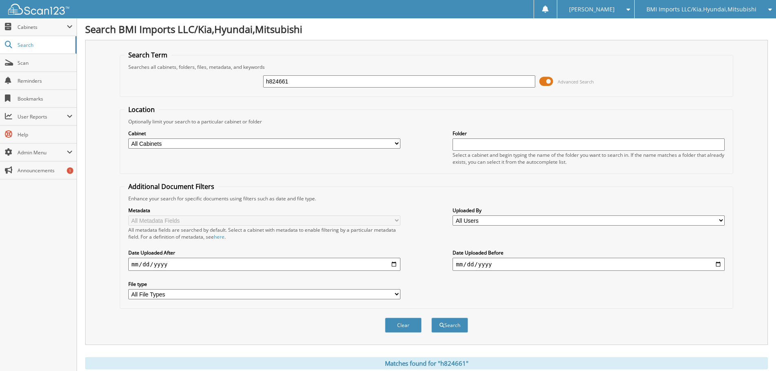
click at [0, 0] on html "[PERSON_NAME] Settings Logout BMI Imports LLC/Kia,Hyundai,Mitsubishi OBG Import…" at bounding box center [388, 250] width 776 height 500
type input "h833243"
click at [432, 318] on button "Search" at bounding box center [450, 325] width 37 height 15
drag, startPoint x: 321, startPoint y: 80, endPoint x: 0, endPoint y: -9, distance: 333.2
click at [0, 0] on html "[PERSON_NAME] Settings Logout BMI Imports LLC/Kia,Hyundai,Mitsubishi OBG Import…" at bounding box center [388, 250] width 776 height 500
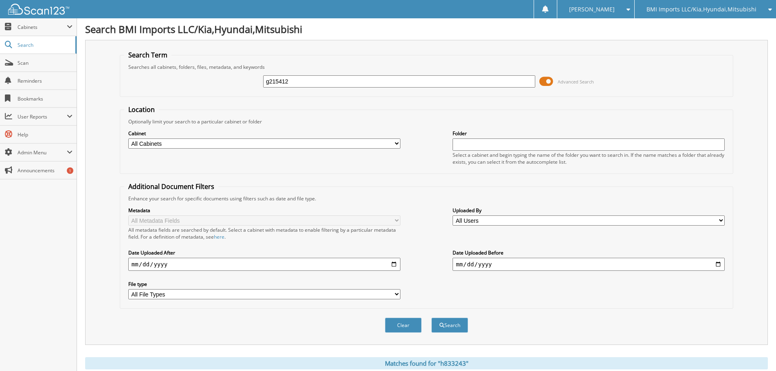
type input "g215412"
click at [432, 318] on button "Search" at bounding box center [450, 325] width 37 height 15
drag, startPoint x: 322, startPoint y: 80, endPoint x: 0, endPoint y: 33, distance: 324.9
click at [0, 33] on body "[PERSON_NAME] Settings Logout BMI Imports LLC/Kia,Hyundai,Mitsubishi OBG Import…" at bounding box center [388, 267] width 776 height 534
type input "h244566"
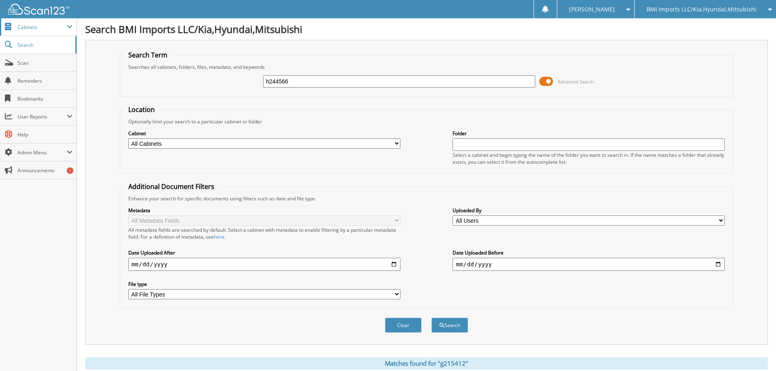
click at [432, 318] on button "Search" at bounding box center [450, 325] width 37 height 15
drag, startPoint x: 309, startPoint y: 84, endPoint x: 0, endPoint y: 8, distance: 318.1
click at [0, 9] on body "[PERSON_NAME] Settings Logout BMI Imports LLC/Kia,Hyundai,Mitsubishi OBG Import…" at bounding box center [388, 250] width 776 height 500
type input "g181380"
click at [432, 318] on button "Search" at bounding box center [450, 325] width 37 height 15
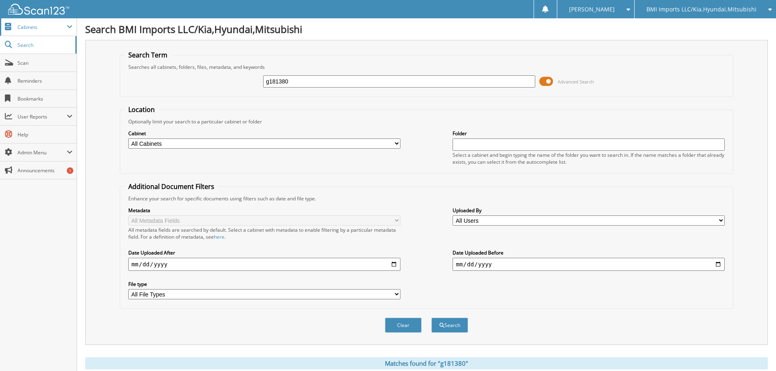
drag, startPoint x: 319, startPoint y: 79, endPoint x: 0, endPoint y: 29, distance: 322.8
click at [0, 39] on body "[PERSON_NAME] Settings Logout BMI Imports LLC/Kia,Hyundai,Mitsubishi OBG Import…" at bounding box center [388, 250] width 776 height 500
type input "g215779"
click at [432, 318] on button "Search" at bounding box center [450, 325] width 37 height 15
drag, startPoint x: 346, startPoint y: 79, endPoint x: 0, endPoint y: -9, distance: 357.4
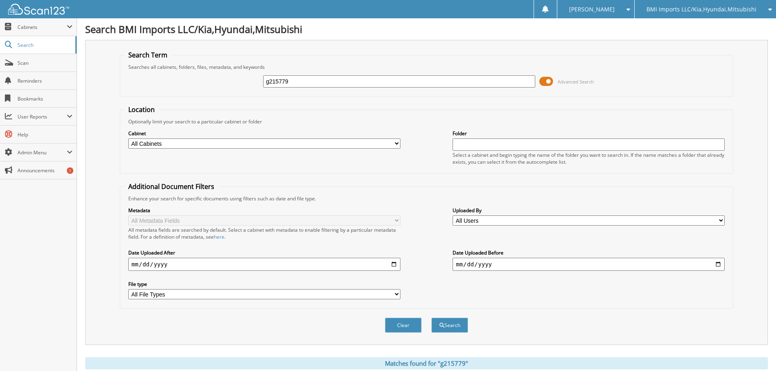
click at [0, 0] on html "[PERSON_NAME] Settings Logout BMI Imports LLC/Kia,Hyundai,Mitsubishi OBG Import…" at bounding box center [388, 250] width 776 height 500
type input "g027389"
click at [432, 318] on button "Search" at bounding box center [450, 325] width 37 height 15
drag, startPoint x: 312, startPoint y: 84, endPoint x: 0, endPoint y: 50, distance: 314.0
click at [0, 50] on body "[PERSON_NAME] Settings Logout BMI Imports LLC/Kia,Hyundai,Mitsubishi OBG Import…" at bounding box center [388, 250] width 776 height 500
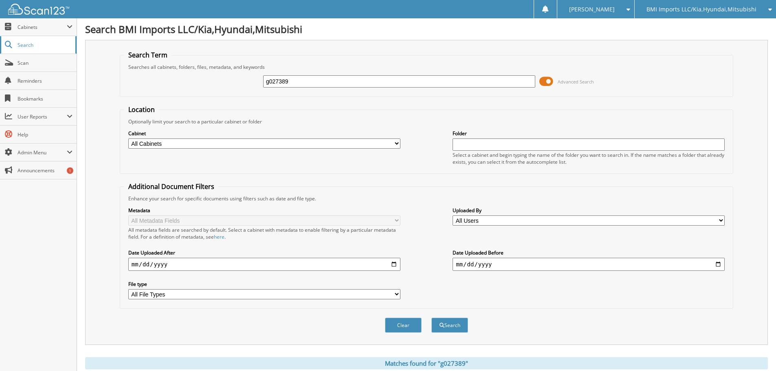
type input "6"
type input "g213603"
click at [432, 318] on button "Search" at bounding box center [450, 325] width 37 height 15
drag, startPoint x: 315, startPoint y: 86, endPoint x: 13, endPoint y: 64, distance: 302.8
click at [66, 75] on body "[PERSON_NAME] Settings Logout BMI Imports LLC/Kia,Hyundai,Mitsubishi OBG Import…" at bounding box center [388, 250] width 776 height 500
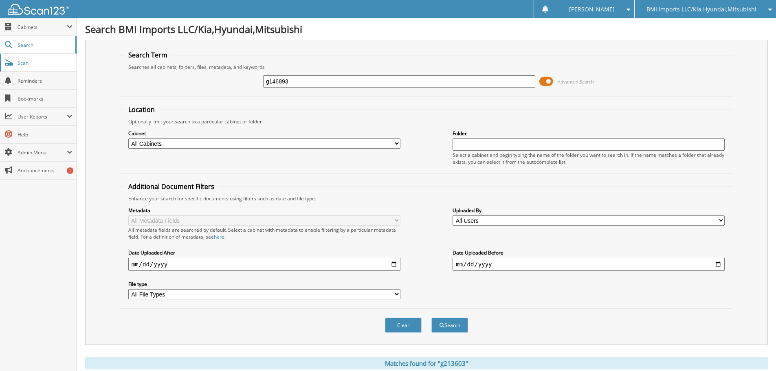
type input "g146893"
click at [432, 318] on button "Search" at bounding box center [450, 325] width 37 height 15
drag, startPoint x: 317, startPoint y: 80, endPoint x: 0, endPoint y: 22, distance: 322.8
click at [0, 29] on body "[PERSON_NAME] Settings Logout BMI Imports LLC/Kia,Hyundai,Mitsubishi OBG Import…" at bounding box center [388, 250] width 776 height 500
type input "h463078"
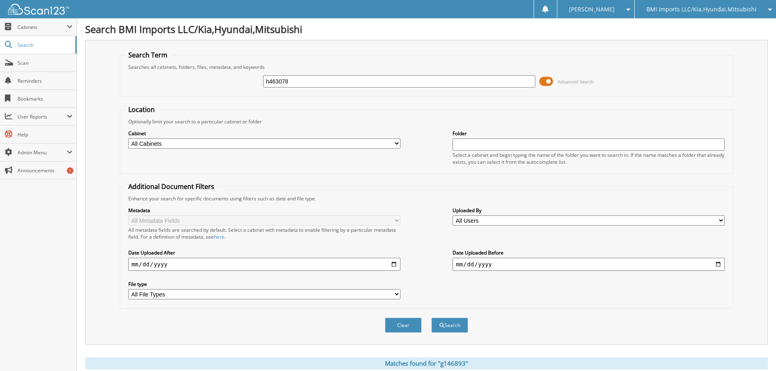
click at [432, 318] on button "Search" at bounding box center [450, 325] width 37 height 15
drag, startPoint x: 320, startPoint y: 83, endPoint x: 0, endPoint y: -18, distance: 335.8
click at [0, 0] on html "[PERSON_NAME] Settings Logout BMI Imports LLC/Kia,Hyundai,Mitsubishi OBG Import…" at bounding box center [388, 250] width 776 height 500
type input "h253723"
click at [432, 318] on button "Search" at bounding box center [450, 325] width 37 height 15
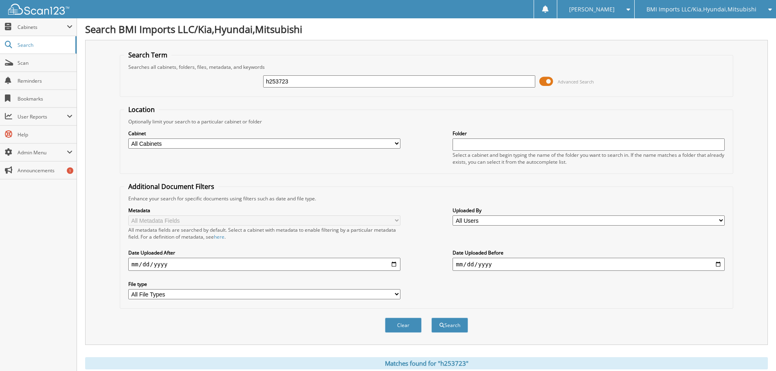
drag, startPoint x: 320, startPoint y: 86, endPoint x: 0, endPoint y: 6, distance: 329.7
click at [0, 13] on body "[PERSON_NAME] Settings Logout BMI Imports LLC/Kia,Hyundai,Mitsubishi OBG Import…" at bounding box center [388, 250] width 776 height 500
type input "h188573"
click at [432, 318] on button "Search" at bounding box center [450, 325] width 37 height 15
drag, startPoint x: 333, startPoint y: 79, endPoint x: 0, endPoint y: -23, distance: 348.7
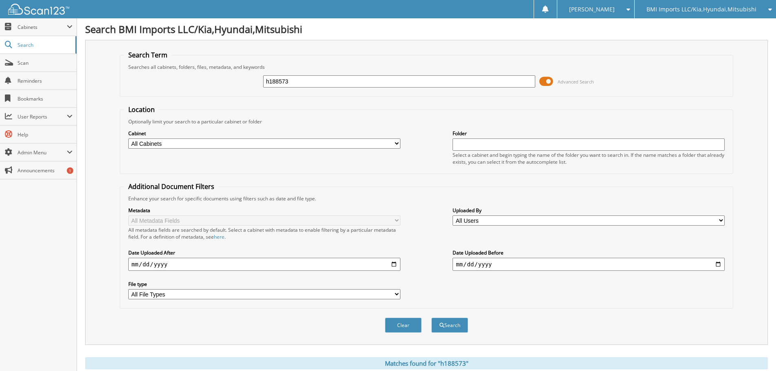
click at [0, 0] on html "[PERSON_NAME] Settings Logout BMI Imports LLC/Kia,Hyundai,Mitsubishi OBG Import…" at bounding box center [388, 250] width 776 height 500
type input "h122579"
click at [432, 318] on button "Search" at bounding box center [450, 325] width 37 height 15
drag, startPoint x: 317, startPoint y: 78, endPoint x: 36, endPoint y: 40, distance: 283.4
click at [36, 40] on body "[PERSON_NAME] Settings Logout BMI Imports LLC/Kia,Hyundai,Mitsubishi OBG Import…" at bounding box center [388, 250] width 776 height 500
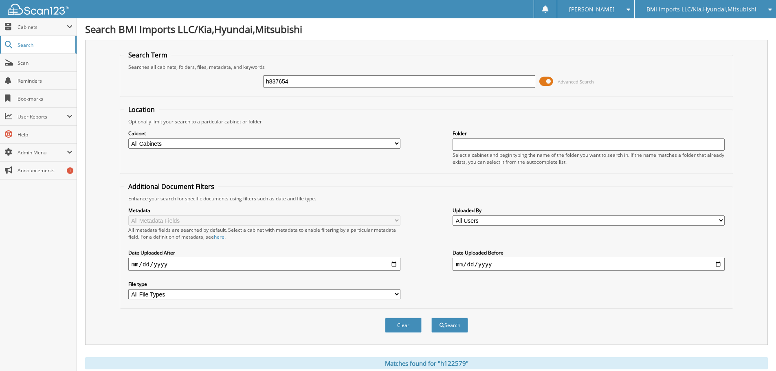
type input "h837654"
click at [432, 318] on button "Search" at bounding box center [450, 325] width 37 height 15
drag, startPoint x: 329, startPoint y: 82, endPoint x: 0, endPoint y: 24, distance: 334.4
click at [0, 32] on body "[PERSON_NAME] Settings Logout BMI Imports LLC/Kia,Hyundai,Mitsubishi OBG Import…" at bounding box center [388, 250] width 776 height 500
type input "h109308"
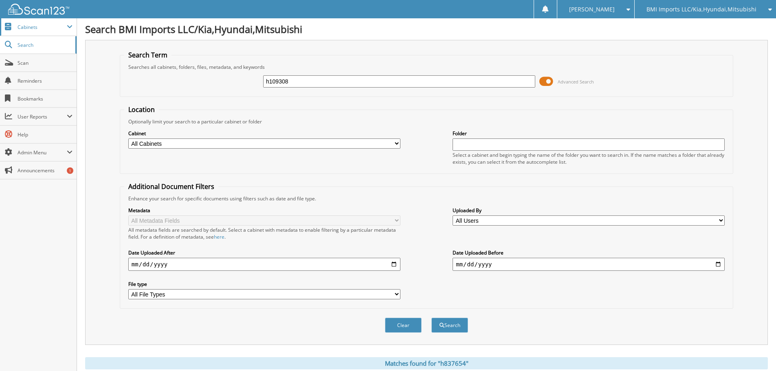
click at [432, 318] on button "Search" at bounding box center [450, 325] width 37 height 15
drag, startPoint x: 307, startPoint y: 86, endPoint x: 0, endPoint y: 26, distance: 313.1
click at [0, 27] on body "[PERSON_NAME] Settings Logout BMI Imports LLC/Kia,Hyundai,Mitsubishi OBG Import…" at bounding box center [388, 267] width 776 height 534
type input "h815784"
click at [432, 318] on button "Search" at bounding box center [450, 325] width 37 height 15
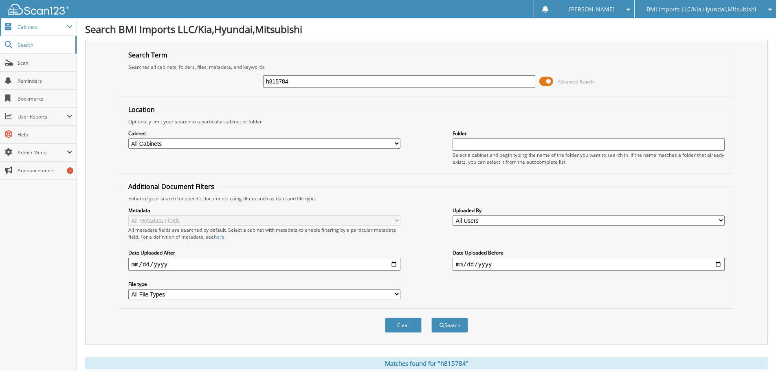
drag, startPoint x: 332, startPoint y: 79, endPoint x: 0, endPoint y: 27, distance: 336.2
click at [0, 26] on body "[PERSON_NAME] Settings Logout BMI Imports LLC/Kia,Hyundai,Mitsubishi OBG Import…" at bounding box center [388, 250] width 776 height 500
type input "h064301"
click at [432, 318] on button "Search" at bounding box center [450, 325] width 37 height 15
drag, startPoint x: 335, startPoint y: 83, endPoint x: 0, endPoint y: 7, distance: 343.0
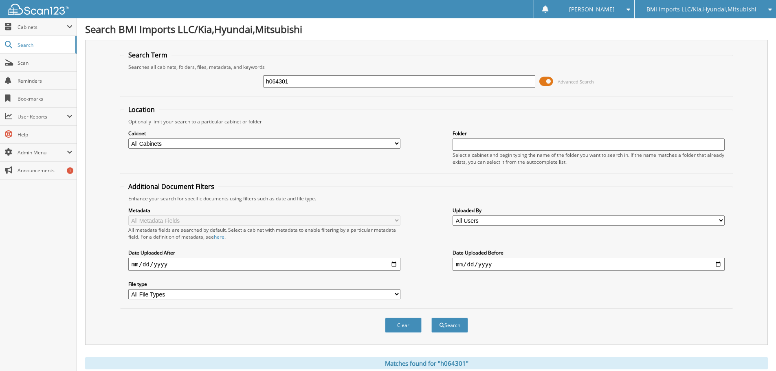
click at [0, 5] on body "[PERSON_NAME] Settings Logout BMI Imports LLC/Kia,Hyundai,Mitsubishi OBG Import…" at bounding box center [388, 250] width 776 height 500
type input "h458287"
click at [432, 318] on button "Search" at bounding box center [450, 325] width 37 height 15
drag, startPoint x: 310, startPoint y: 81, endPoint x: 0, endPoint y: -10, distance: 323.3
click at [0, 0] on html "Stacia M. Settings Logout BMI Imports LLC/Kia,Hyundai,Mitsubishi OBG Imports LL…" at bounding box center [388, 250] width 776 height 500
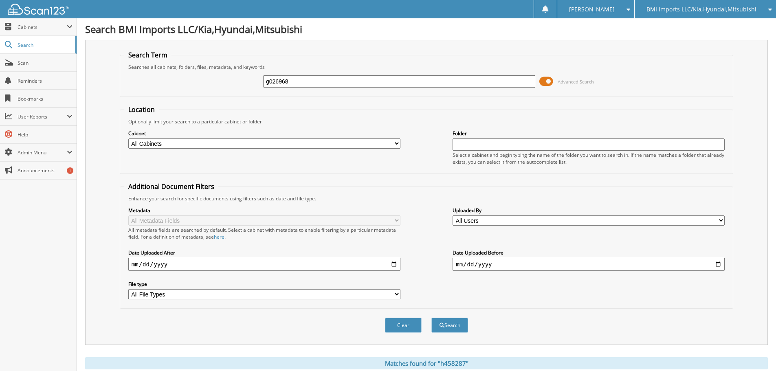
type input "g026968"
click at [432, 318] on button "Search" at bounding box center [450, 325] width 37 height 15
drag, startPoint x: 313, startPoint y: 82, endPoint x: 0, endPoint y: 17, distance: 319.4
click at [0, 22] on body "[PERSON_NAME] Settings Logout BMI Imports LLC/Kia,Hyundai,Mitsubishi OBG Import…" at bounding box center [388, 250] width 776 height 500
type input "g213768"
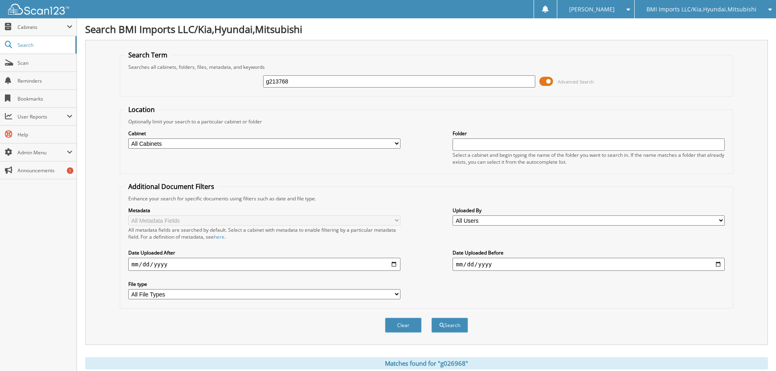
click at [432, 318] on button "Search" at bounding box center [450, 325] width 37 height 15
drag, startPoint x: 319, startPoint y: 83, endPoint x: 0, endPoint y: 28, distance: 323.8
click at [0, 28] on body "[PERSON_NAME] Settings Logout BMI Imports LLC/Kia,Hyundai,Mitsubishi OBG Import…" at bounding box center [388, 250] width 776 height 500
type input "h186347"
click at [432, 318] on button "Search" at bounding box center [450, 325] width 37 height 15
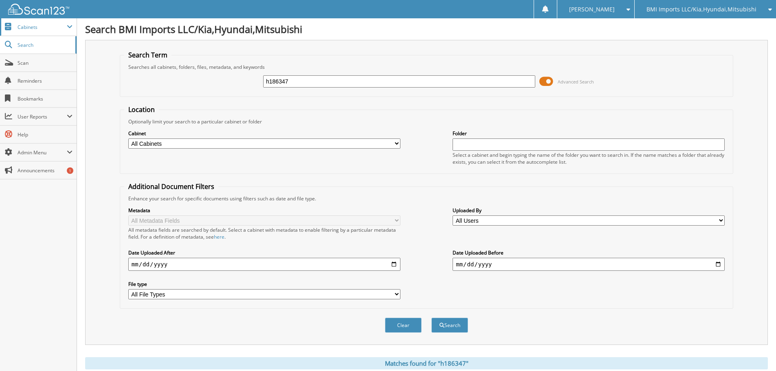
drag, startPoint x: 310, startPoint y: 83, endPoint x: 0, endPoint y: 32, distance: 313.8
click at [0, 33] on body "[PERSON_NAME] Settings Logout BMI Imports LLC/Kia,Hyundai,Mitsubishi OBG Import…" at bounding box center [388, 250] width 776 height 500
type input "h421737"
click at [432, 318] on button "Search" at bounding box center [450, 325] width 37 height 15
drag, startPoint x: 320, startPoint y: 80, endPoint x: 0, endPoint y: 27, distance: 324.7
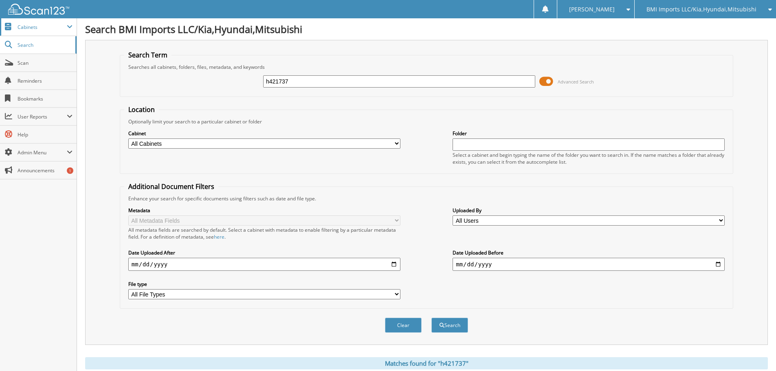
click at [0, 35] on body "[PERSON_NAME] Settings Logout BMI Imports LLC/Kia,Hyundai,Mitsubishi OBG Import…" at bounding box center [388, 250] width 776 height 500
type input "h007613"
click at [432, 318] on button "Search" at bounding box center [450, 325] width 37 height 15
drag, startPoint x: 316, startPoint y: 84, endPoint x: 88, endPoint y: 67, distance: 228.9
click at [91, 66] on div "Search Term Searches all cabinets, folders, files, metadata, and keywords h0076…" at bounding box center [426, 192] width 683 height 305
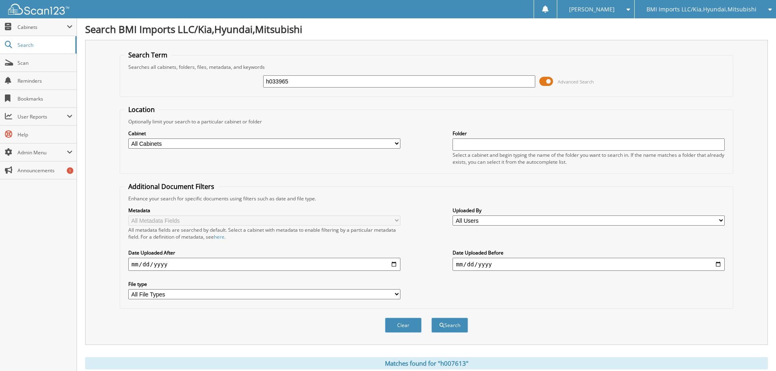
type input "h033965"
click at [432, 318] on button "Search" at bounding box center [450, 325] width 37 height 15
drag, startPoint x: 333, startPoint y: 79, endPoint x: 54, endPoint y: 56, distance: 279.7
click at [89, 64] on div "Search Term Searches all cabinets, folders, files, metadata, and keywords h0339…" at bounding box center [426, 192] width 683 height 305
type input "h124545"
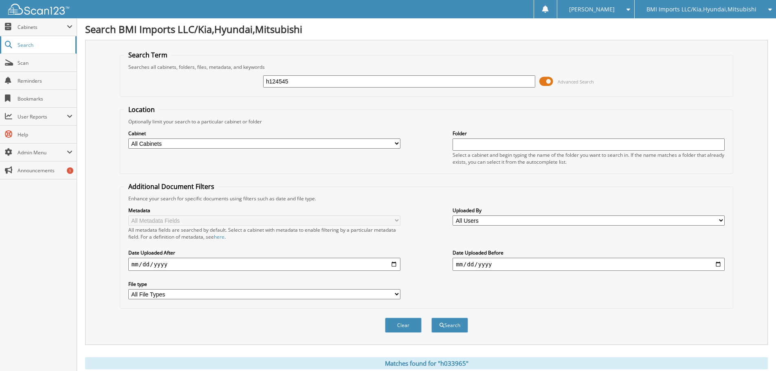
click at [432, 318] on button "Search" at bounding box center [450, 325] width 37 height 15
drag, startPoint x: 305, startPoint y: 84, endPoint x: 0, endPoint y: 9, distance: 314.1
click at [0, 12] on body "[PERSON_NAME] Settings Logout BMI Imports LLC/Kia,Hyundai,Mitsubishi OBG Import…" at bounding box center [388, 250] width 776 height 500
type input "g225779"
click at [432, 318] on button "Search" at bounding box center [450, 325] width 37 height 15
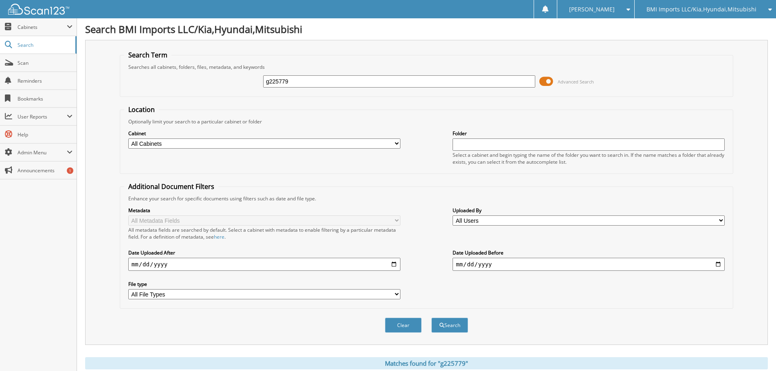
drag, startPoint x: 320, startPoint y: 82, endPoint x: 0, endPoint y: 2, distance: 330.3
click at [0, 9] on body "[PERSON_NAME] Settings Logout BMI Imports LLC/Kia,Hyundai,Mitsubishi OBG Import…" at bounding box center [388, 250] width 776 height 500
type input "g021089"
click at [432, 318] on button "Search" at bounding box center [450, 325] width 37 height 15
drag, startPoint x: 331, startPoint y: 83, endPoint x: 0, endPoint y: 12, distance: 338.5
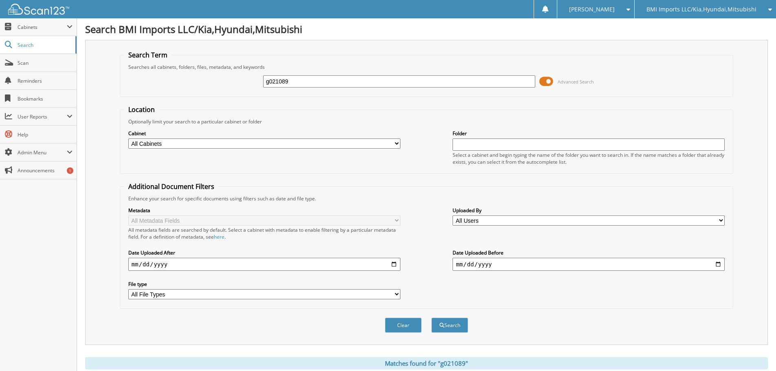
click at [0, 20] on body "[PERSON_NAME] Settings Logout BMI Imports LLC/Kia,Hyundai,Mitsubishi OBG Import…" at bounding box center [388, 250] width 776 height 500
type input "h799635"
click at [432, 318] on button "Search" at bounding box center [450, 325] width 37 height 15
drag, startPoint x: 304, startPoint y: 82, endPoint x: 0, endPoint y: 7, distance: 313.0
click at [0, 7] on body "[PERSON_NAME] Settings Logout BMI Imports LLC/Kia,Hyundai,Mitsubishi OBG Import…" at bounding box center [388, 250] width 776 height 500
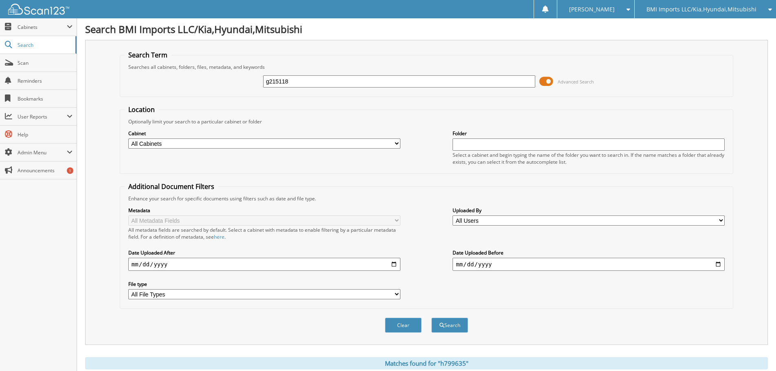
type input "g215118"
click at [432, 318] on button "Search" at bounding box center [450, 325] width 37 height 15
drag, startPoint x: 323, startPoint y: 83, endPoint x: 90, endPoint y: 58, distance: 234.8
click at [91, 59] on div "Search Term Searches all cabinets, folders, files, metadata, and keywords g2151…" at bounding box center [426, 192] width 683 height 305
type input "h054298"
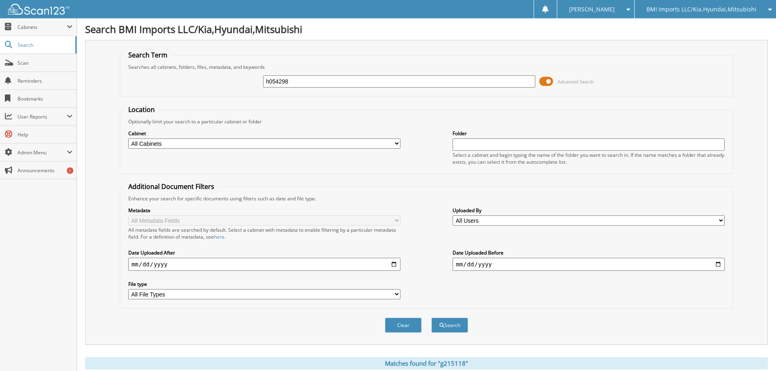
click at [432, 318] on button "Search" at bounding box center [450, 325] width 37 height 15
drag, startPoint x: 321, startPoint y: 81, endPoint x: 0, endPoint y: -7, distance: 333.1
click at [0, 0] on html "[PERSON_NAME] Settings Logout BMI Imports LLC/Kia,Hyundai,Mitsubishi OBG Import…" at bounding box center [388, 250] width 776 height 500
type input "g217310"
click at [432, 318] on button "Search" at bounding box center [450, 325] width 37 height 15
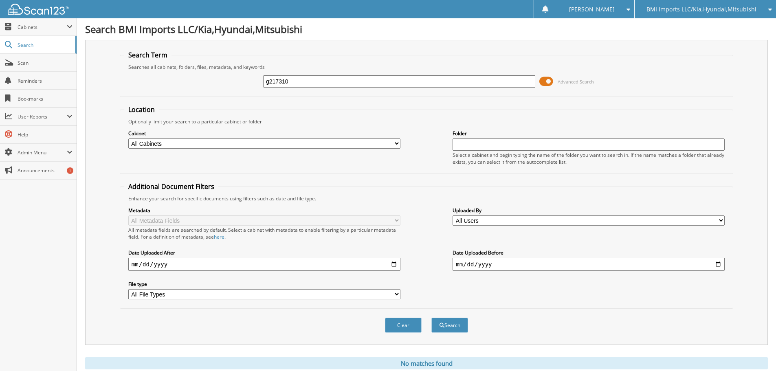
drag, startPoint x: 307, startPoint y: 80, endPoint x: 0, endPoint y: -8, distance: 319.7
click at [0, 0] on html "[PERSON_NAME] Settings Logout BMI Imports LLC/Kia,Hyundai,Mitsubishi OBG Import…" at bounding box center [388, 199] width 776 height 398
type input "h231684"
click at [432, 318] on button "Search" at bounding box center [450, 325] width 37 height 15
drag, startPoint x: 314, startPoint y: 82, endPoint x: 0, endPoint y: 35, distance: 317.7
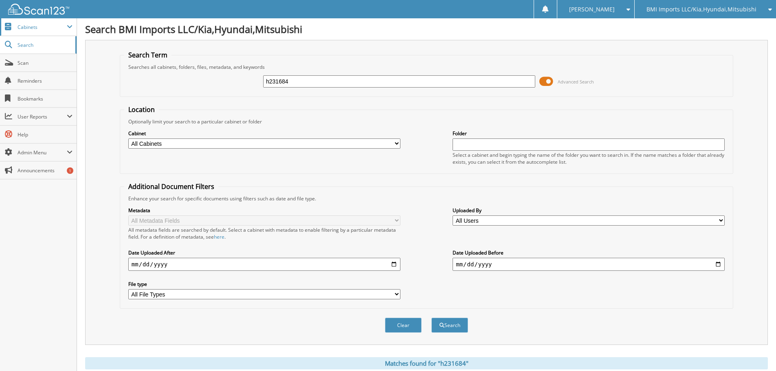
click at [0, 42] on body "[PERSON_NAME] Settings Logout BMI Imports LLC/Kia,Hyundai,Mitsubishi OBG Import…" at bounding box center [388, 250] width 776 height 500
type input "g225734"
click at [432, 318] on button "Search" at bounding box center [450, 325] width 37 height 15
drag, startPoint x: 333, startPoint y: 81, endPoint x: 0, endPoint y: 2, distance: 342.6
click at [0, 2] on body "[PERSON_NAME] Settings Logout BMI Imports LLC/Kia,Hyundai,Mitsubishi OBG Import…" at bounding box center [388, 250] width 776 height 500
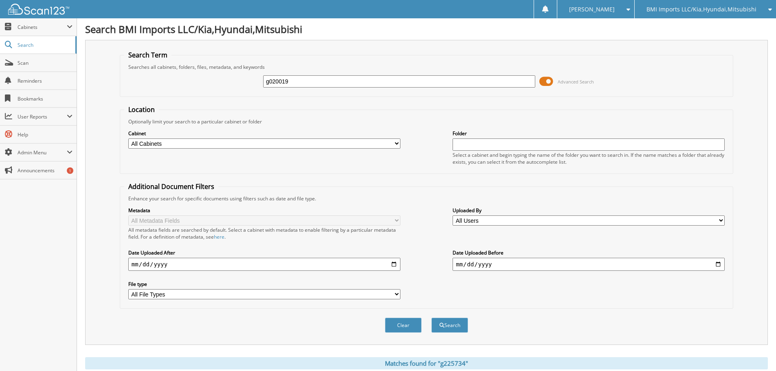
type input "g020019"
click at [432, 318] on button "Search" at bounding box center [450, 325] width 37 height 15
drag, startPoint x: 322, startPoint y: 79, endPoint x: 0, endPoint y: 23, distance: 326.9
click at [0, 23] on body "[PERSON_NAME] Settings Logout BMI Imports LLC/Kia,Hyundai,Mitsubishi OBG Import…" at bounding box center [388, 250] width 776 height 500
type input "h781362"
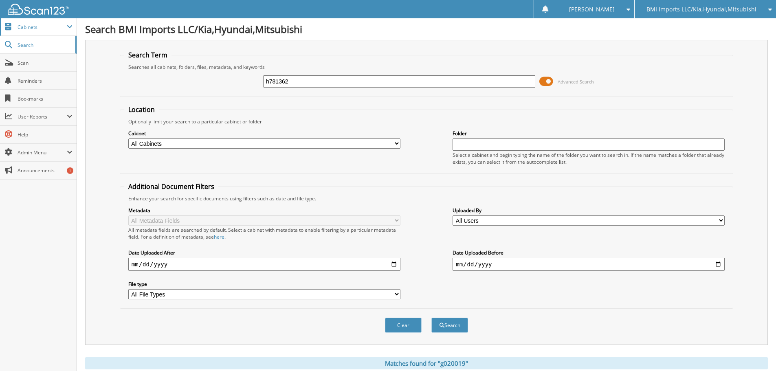
click at [432, 318] on button "Search" at bounding box center [450, 325] width 37 height 15
drag, startPoint x: 365, startPoint y: 86, endPoint x: 0, endPoint y: 45, distance: 367.5
click at [0, 47] on body "[PERSON_NAME] Settings Logout BMI Imports LLC/Kia,Hyundai,Mitsubishi OBG Import…" at bounding box center [388, 250] width 776 height 500
type input "h429723"
click at [432, 318] on button "Search" at bounding box center [450, 325] width 37 height 15
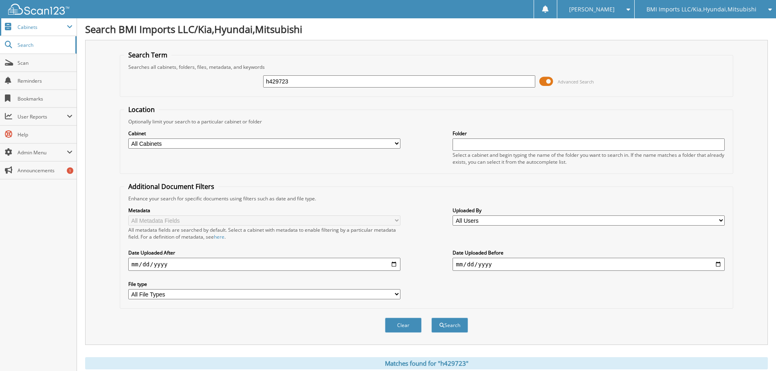
drag, startPoint x: 320, startPoint y: 76, endPoint x: 0, endPoint y: 33, distance: 322.9
click at [8, 35] on body "[PERSON_NAME] Settings Logout BMI Imports LLC/Kia,Hyundai,Mitsubishi OBG Import…" at bounding box center [388, 250] width 776 height 500
type input "h801507"
click at [432, 318] on button "Search" at bounding box center [450, 325] width 37 height 15
drag, startPoint x: 303, startPoint y: 80, endPoint x: 0, endPoint y: 54, distance: 303.9
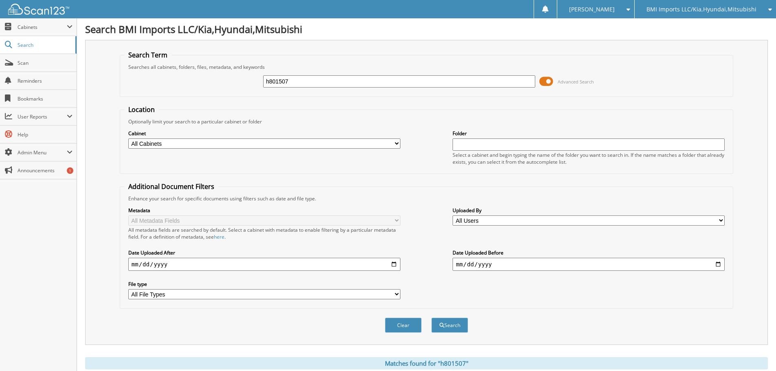
click at [0, 54] on body "[PERSON_NAME] Settings Logout BMI Imports LLC/Kia,Hyundai,Mitsubishi OBG Import…" at bounding box center [388, 250] width 776 height 500
type input "h784689"
click at [432, 318] on button "Search" at bounding box center [450, 325] width 37 height 15
drag, startPoint x: 340, startPoint y: 80, endPoint x: 0, endPoint y: 35, distance: 342.4
click at [0, 41] on body "[PERSON_NAME] Settings Logout BMI Imports LLC/Kia,Hyundai,Mitsubishi OBG Import…" at bounding box center [388, 250] width 776 height 500
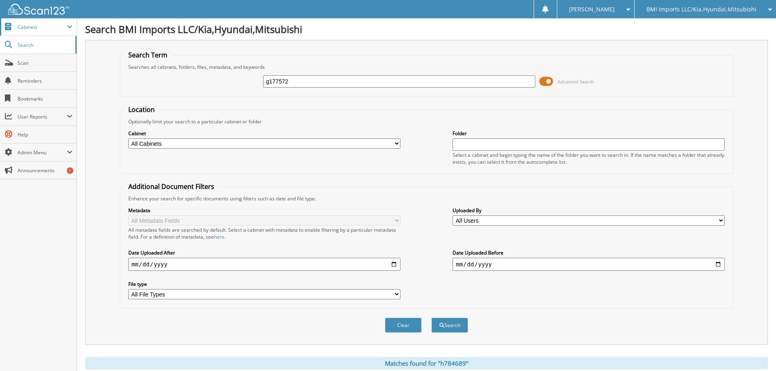
type input "g177572"
click at [432, 318] on button "Search" at bounding box center [450, 325] width 37 height 15
drag, startPoint x: 309, startPoint y: 81, endPoint x: 0, endPoint y: 22, distance: 314.5
click at [0, 34] on body "[PERSON_NAME] Settings Logout BMI Imports LLC/Kia,Hyundai,Mitsubishi OBG Import…" at bounding box center [388, 250] width 776 height 500
type input "h048722"
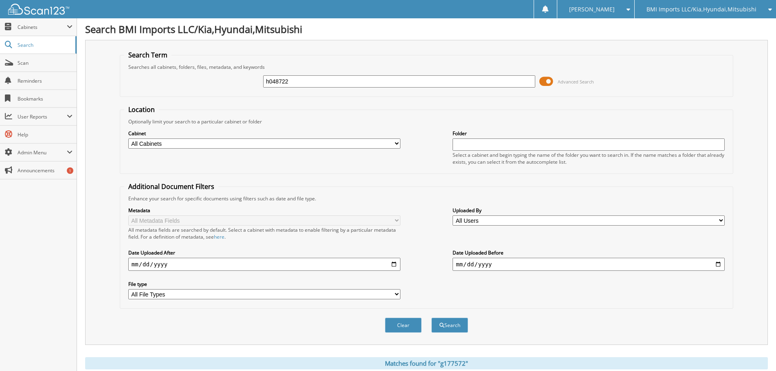
click at [432, 318] on button "Search" at bounding box center [450, 325] width 37 height 15
drag, startPoint x: 322, startPoint y: 86, endPoint x: 0, endPoint y: 3, distance: 332.7
click at [0, 7] on body "[PERSON_NAME] Settings Logout BMI Imports LLC/Kia,Hyundai,Mitsubishi OBG Import…" at bounding box center [388, 250] width 776 height 500
type input "h805247"
click at [432, 318] on button "Search" at bounding box center [450, 325] width 37 height 15
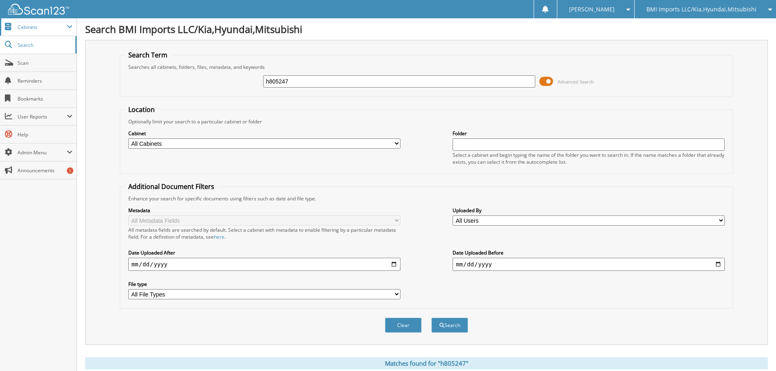
drag, startPoint x: 344, startPoint y: 83, endPoint x: 0, endPoint y: 26, distance: 348.3
click at [0, 29] on body "[PERSON_NAME] Settings Logout BMI Imports LLC/Kia,Hyundai,Mitsubishi OBG Import…" at bounding box center [388, 250] width 776 height 500
type input "g177927"
click at [432, 318] on button "Search" at bounding box center [450, 325] width 37 height 15
drag, startPoint x: 312, startPoint y: 83, endPoint x: 0, endPoint y: 0, distance: 323.1
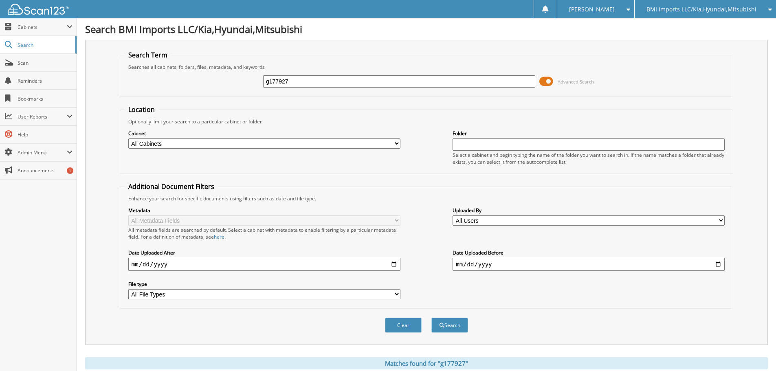
click at [0, 8] on body "[PERSON_NAME] Settings Logout BMI Imports LLC/Kia,Hyundai,Mitsubishi OBG Import…" at bounding box center [388, 250] width 776 height 500
type input "g217752"
click at [432, 318] on button "Search" at bounding box center [450, 325] width 37 height 15
drag, startPoint x: 349, startPoint y: 86, endPoint x: 0, endPoint y: -10, distance: 361.7
click at [0, 0] on html "[PERSON_NAME] Settings Logout BMI Imports LLC/Kia,Hyundai,Mitsubishi OBG Import…" at bounding box center [388, 250] width 776 height 500
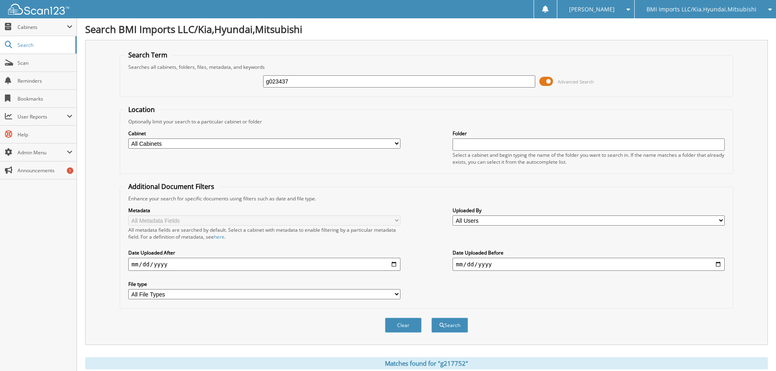
type input "g023437"
click at [432, 318] on button "Search" at bounding box center [450, 325] width 37 height 15
drag, startPoint x: 324, startPoint y: 81, endPoint x: 0, endPoint y: -15, distance: 338.1
click at [0, 0] on html "[PERSON_NAME] Settings Logout BMI Imports LLC/Kia,Hyundai,Mitsubishi OBG Import…" at bounding box center [388, 250] width 776 height 500
type input "h786199"
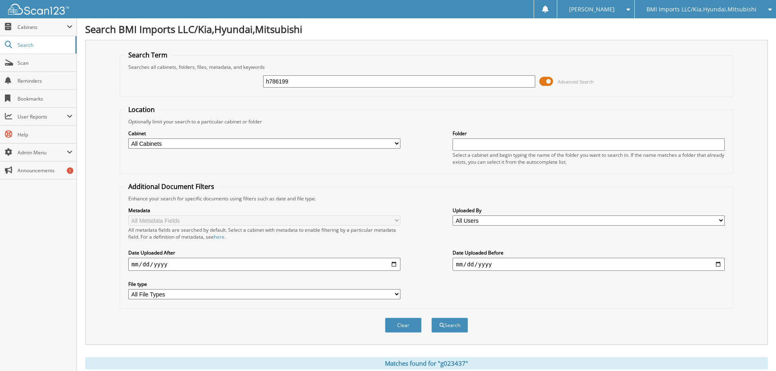
click at [432, 318] on button "Search" at bounding box center [450, 325] width 37 height 15
drag, startPoint x: 311, startPoint y: 81, endPoint x: 0, endPoint y: 9, distance: 319.2
click at [0, 10] on body "[PERSON_NAME] Settings Logout BMI Imports LLC/Kia,Hyundai,Mitsubishi OBG Import…" at bounding box center [388, 267] width 776 height 534
type input "g210748"
click at [432, 318] on button "Search" at bounding box center [450, 325] width 37 height 15
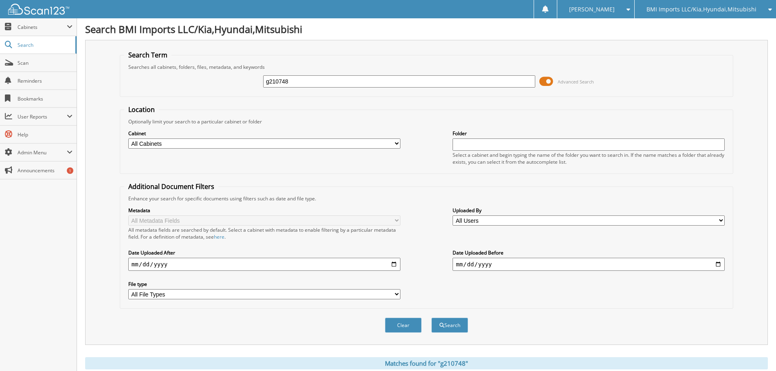
drag, startPoint x: 322, startPoint y: 81, endPoint x: 0, endPoint y: -8, distance: 334.1
click at [0, 0] on html "[PERSON_NAME] Settings Logout BMI Imports LLC/Kia,Hyundai,Mitsubishi OBG Import…" at bounding box center [388, 250] width 776 height 500
type input "h104076"
click at [432, 318] on button "Search" at bounding box center [450, 325] width 37 height 15
drag, startPoint x: 336, startPoint y: 83, endPoint x: 0, endPoint y: 30, distance: 340.1
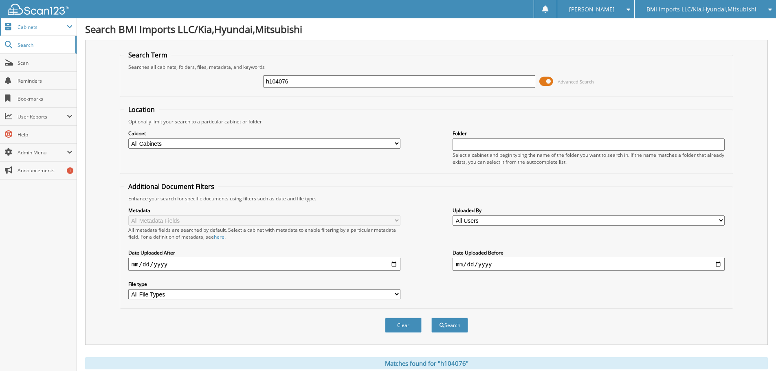
click at [0, 33] on body "[PERSON_NAME] Settings Logout BMI Imports LLC/Kia,Hyundai,Mitsubishi OBG Import…" at bounding box center [388, 250] width 776 height 500
type input "g215893"
click at [432, 318] on button "Search" at bounding box center [450, 325] width 37 height 15
drag, startPoint x: 307, startPoint y: 82, endPoint x: 0, endPoint y: 4, distance: 317.0
click at [0, 6] on body "[PERSON_NAME] Settings Logout BMI Imports LLC/Kia,Hyundai,Mitsubishi OBG Import…" at bounding box center [388, 250] width 776 height 500
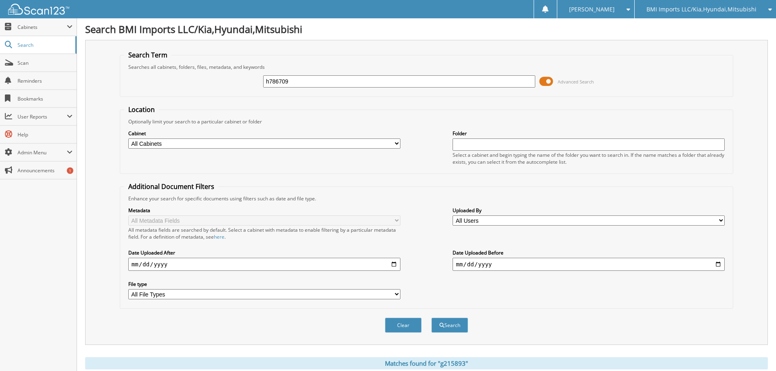
type input "h786709"
click at [432, 318] on button "Search" at bounding box center [450, 325] width 37 height 15
drag, startPoint x: 324, startPoint y: 83, endPoint x: 0, endPoint y: 26, distance: 328.6
click at [0, 26] on body "[PERSON_NAME] Settings Logout BMI Imports LLC/Kia,Hyundai,Mitsubishi OBG Import…" at bounding box center [388, 250] width 776 height 500
type input "h046785"
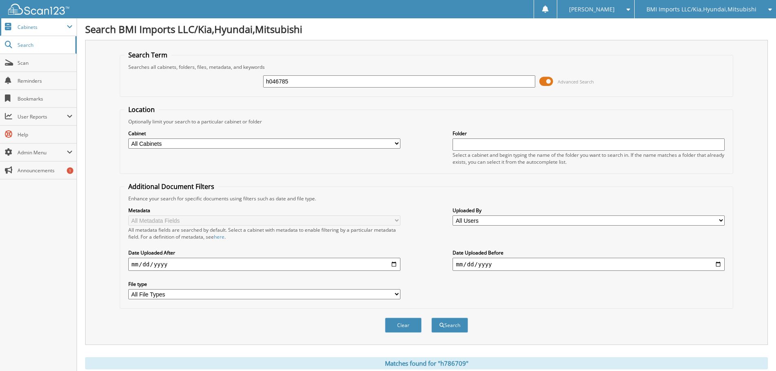
click at [432, 318] on button "Search" at bounding box center [450, 325] width 37 height 15
drag, startPoint x: 333, startPoint y: 84, endPoint x: 0, endPoint y: 21, distance: 338.8
click at [0, 21] on body "[PERSON_NAME] Settings Logout BMI Imports LLC/Kia,Hyundai,Mitsubishi OBG Import…" at bounding box center [388, 250] width 776 height 500
type input "h268914"
click at [432, 318] on button "Search" at bounding box center [450, 325] width 37 height 15
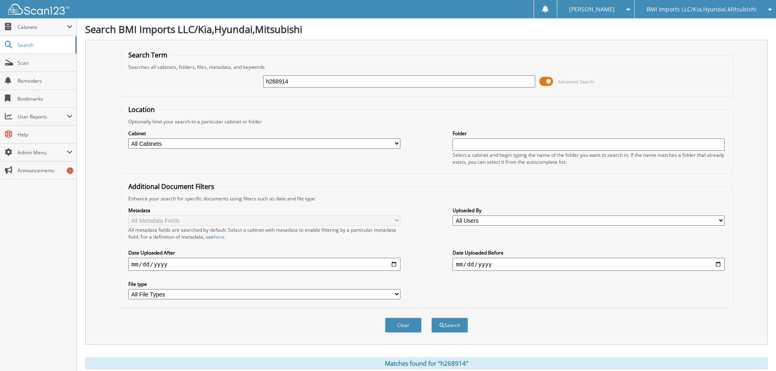
drag, startPoint x: 320, startPoint y: 80, endPoint x: 0, endPoint y: -33, distance: 339.0
click at [0, 0] on html "[PERSON_NAME] Settings Logout BMI Imports LLC/Kia,Hyundai,Mitsubishi OBG Import…" at bounding box center [388, 250] width 776 height 500
type input "h12316"
click at [432, 318] on button "Search" at bounding box center [450, 325] width 37 height 15
drag, startPoint x: 326, startPoint y: 82, endPoint x: 0, endPoint y: 42, distance: 328.4
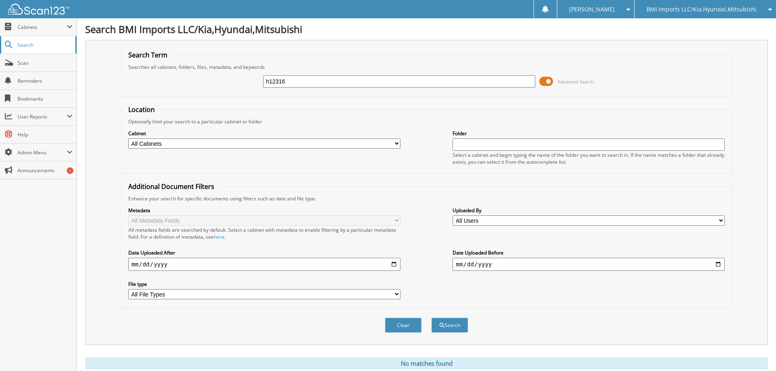
click at [7, 58] on body "[PERSON_NAME] Settings Logout BMI Imports LLC/Kia,Hyundai,Mitsubishi OBG Import…" at bounding box center [388, 199] width 776 height 398
type input "1h093470"
click at [432, 318] on button "Search" at bounding box center [450, 325] width 37 height 15
drag, startPoint x: 323, startPoint y: 82, endPoint x: 0, endPoint y: -11, distance: 336.1
click at [0, 0] on html "[PERSON_NAME] Settings Logout BMI Imports LLC/Kia,Hyundai,Mitsubishi OBG Import…" at bounding box center [388, 250] width 776 height 500
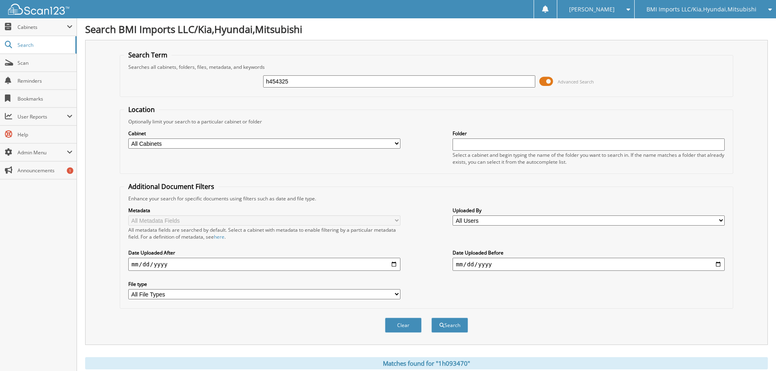
type input "h454325"
click at [432, 318] on button "Search" at bounding box center [450, 325] width 37 height 15
drag, startPoint x: 300, startPoint y: 79, endPoint x: 0, endPoint y: 3, distance: 309.5
click at [0, 11] on body "[PERSON_NAME] Settings Logout BMI Imports LLC/Kia,Hyundai,Mitsubishi OBG Import…" at bounding box center [388, 250] width 776 height 500
type input "g215020"
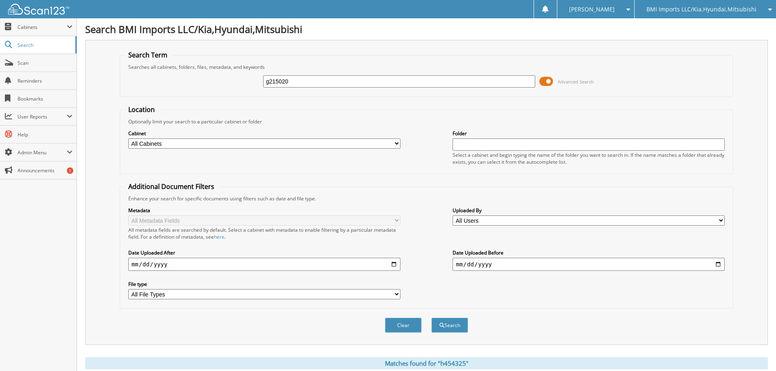
click at [432, 318] on button "Search" at bounding box center [450, 325] width 37 height 15
drag, startPoint x: 309, startPoint y: 82, endPoint x: 0, endPoint y: 5, distance: 318.9
click at [0, 5] on body "[PERSON_NAME] Settings Logout BMI Imports LLC/Kia,Hyundai,Mitsubishi OBG Import…" at bounding box center [388, 250] width 776 height 500
type input "h827165"
click at [432, 318] on button "Search" at bounding box center [450, 325] width 37 height 15
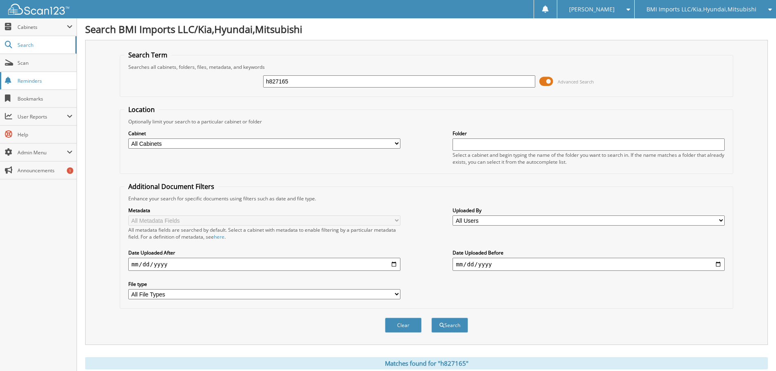
drag, startPoint x: 357, startPoint y: 86, endPoint x: 0, endPoint y: 75, distance: 356.8
click at [2, 83] on body "[PERSON_NAME] Settings Logout BMI Imports LLC/Kia,Hyundai,Mitsubishi OBG Import…" at bounding box center [388, 250] width 776 height 500
type input "g183107"
click at [432, 318] on button "Search" at bounding box center [450, 325] width 37 height 15
drag, startPoint x: 353, startPoint y: 83, endPoint x: 0, endPoint y: 57, distance: 353.5
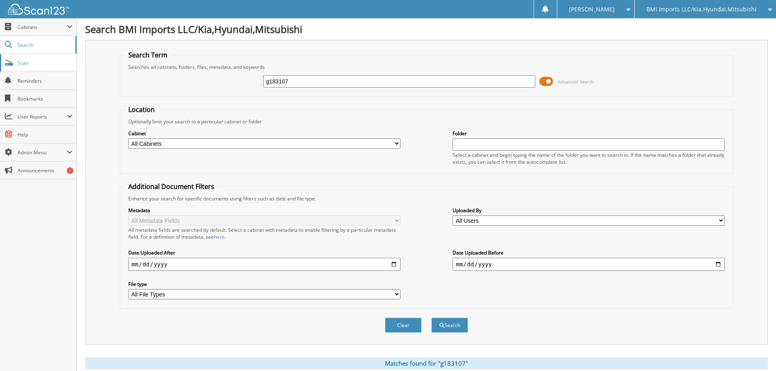
click at [0, 64] on body "[PERSON_NAME] Settings Logout BMI Imports LLC/Kia,Hyundai,Mitsubishi OBG Import…" at bounding box center [388, 250] width 776 height 500
type input "g024749"
click at [432, 318] on button "Search" at bounding box center [450, 325] width 37 height 15
drag, startPoint x: 331, startPoint y: 85, endPoint x: 0, endPoint y: 35, distance: 334.7
click at [0, 52] on body "[PERSON_NAME] Settings Logout BMI Imports LLC/Kia,Hyundai,Mitsubishi OBG Import…" at bounding box center [388, 250] width 776 height 500
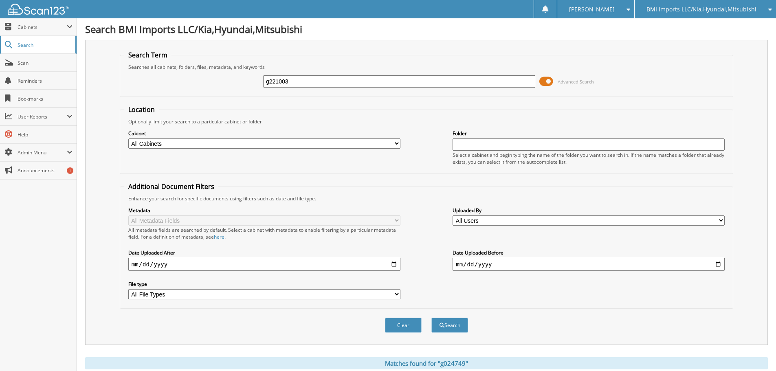
type input "g221003"
click at [432, 318] on button "Search" at bounding box center [450, 325] width 37 height 15
drag, startPoint x: 328, startPoint y: 84, endPoint x: 0, endPoint y: 9, distance: 337.0
click at [0, 11] on body "[PERSON_NAME] Settings Logout BMI Imports LLC/Kia,Hyundai,Mitsubishi OBG Import…" at bounding box center [388, 250] width 776 height 500
type input "h848313"
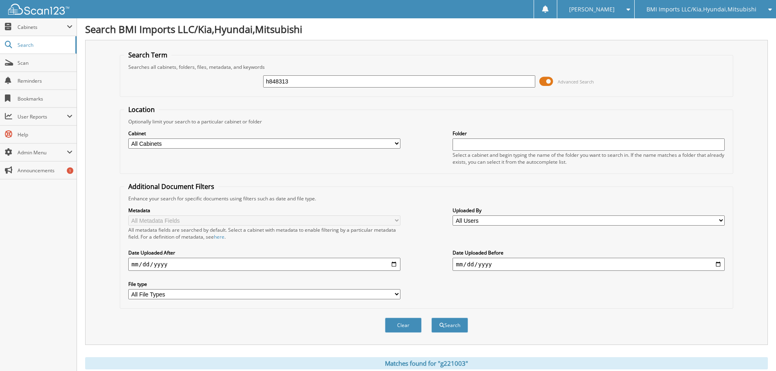
click at [432, 318] on button "Search" at bounding box center [450, 325] width 37 height 15
drag, startPoint x: 312, startPoint y: 78, endPoint x: 0, endPoint y: -13, distance: 324.8
click at [0, 0] on html "[PERSON_NAME] Settings Logout BMI Imports LLC/Kia,Hyundai,Mitsubishi OBG Import…" at bounding box center [388, 250] width 776 height 500
type input "h068627"
click at [432, 318] on button "Search" at bounding box center [450, 325] width 37 height 15
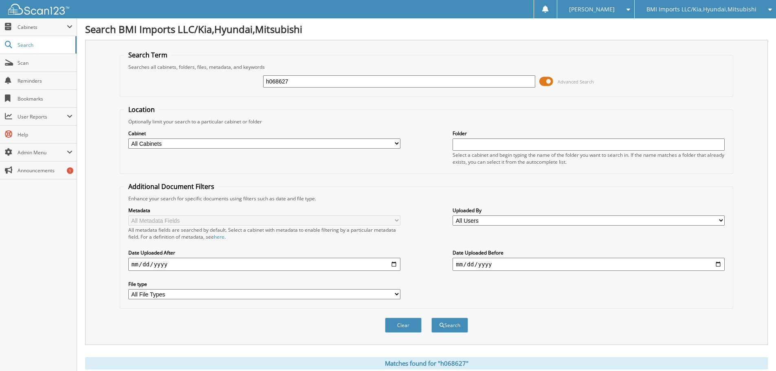
drag, startPoint x: 338, startPoint y: 79, endPoint x: 0, endPoint y: 11, distance: 344.6
click at [0, 13] on body "[PERSON_NAME] Settings Logout BMI Imports LLC/Kia,Hyundai,Mitsubishi OBG Import…" at bounding box center [388, 250] width 776 height 500
type input "g218880"
click at [432, 318] on button "Search" at bounding box center [450, 325] width 37 height 15
drag, startPoint x: 315, startPoint y: 79, endPoint x: 0, endPoint y: 0, distance: 324.7
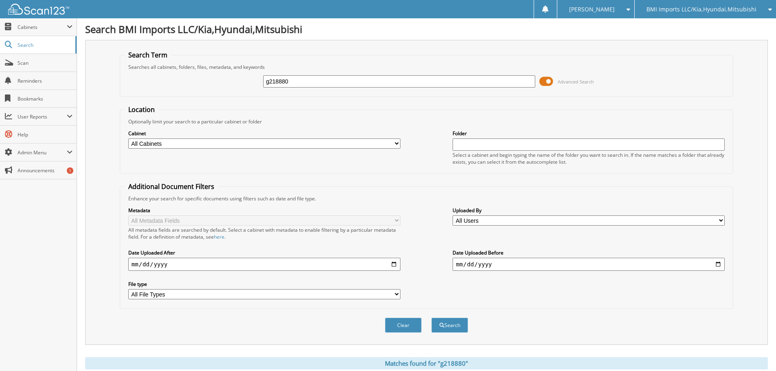
click at [0, 0] on body "[PERSON_NAME] Settings Logout BMI Imports LLC/Kia,Hyundai,Mitsubishi OBG Import…" at bounding box center [388, 250] width 776 height 500
type input "g227805"
click at [432, 318] on button "Search" at bounding box center [450, 325] width 37 height 15
drag, startPoint x: 311, startPoint y: 86, endPoint x: 0, endPoint y: 29, distance: 315.6
click at [0, 35] on body "[PERSON_NAME] Settings Logout BMI Imports LLC/Kia,Hyundai,Mitsubishi OBG Import…" at bounding box center [388, 267] width 776 height 534
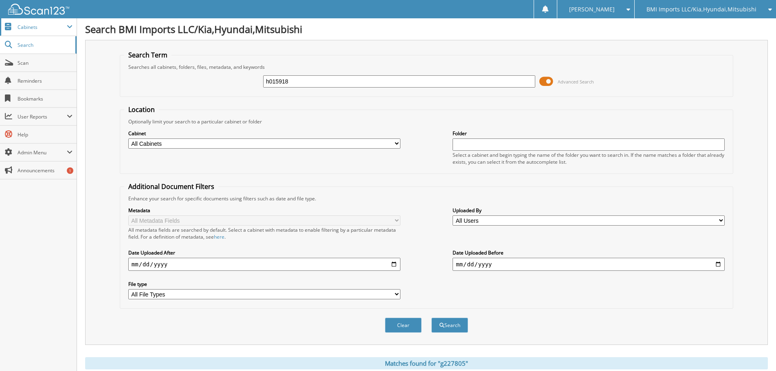
type input "h015918"
click at [432, 318] on button "Search" at bounding box center [450, 325] width 37 height 15
drag, startPoint x: 303, startPoint y: 79, endPoint x: 0, endPoint y: 0, distance: 313.4
click at [0, 13] on body "[PERSON_NAME] Settings Logout BMI Imports LLC/Kia,Hyundai,Mitsubishi OBG Import…" at bounding box center [388, 250] width 776 height 500
type input "g226588"
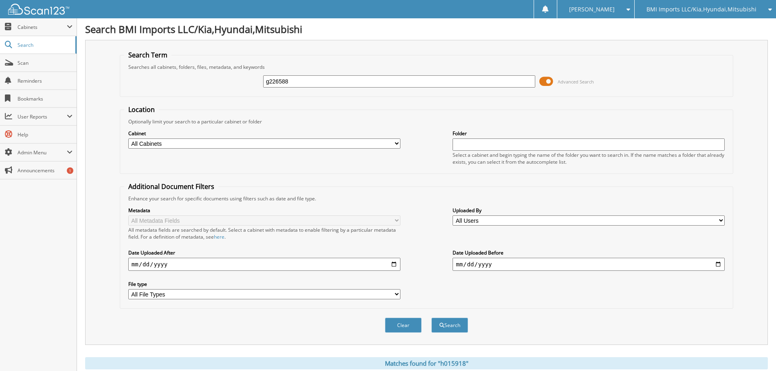
click at [432, 318] on button "Search" at bounding box center [450, 325] width 37 height 15
drag, startPoint x: 309, startPoint y: 84, endPoint x: 0, endPoint y: 0, distance: 320.1
click at [0, 0] on html "[PERSON_NAME] Settings Logout BMI Imports LLC/Kia,Hyundai,Mitsubishi OBG Import…" at bounding box center [388, 250] width 776 height 500
type input "g216780"
click at [432, 318] on button "Search" at bounding box center [450, 325] width 37 height 15
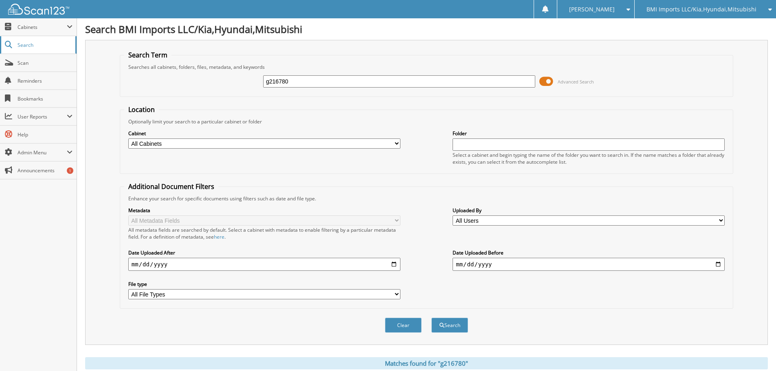
drag, startPoint x: 329, startPoint y: 82, endPoint x: 0, endPoint y: 51, distance: 330.3
click at [0, 50] on body "[PERSON_NAME] Settings Logout BMI Imports LLC/Kia,Hyundai,Mitsubishi OBG Import…" at bounding box center [388, 250] width 776 height 500
type input "h449974"
click at [432, 318] on button "Search" at bounding box center [450, 325] width 37 height 15
drag, startPoint x: 307, startPoint y: 81, endPoint x: 0, endPoint y: 65, distance: 307.3
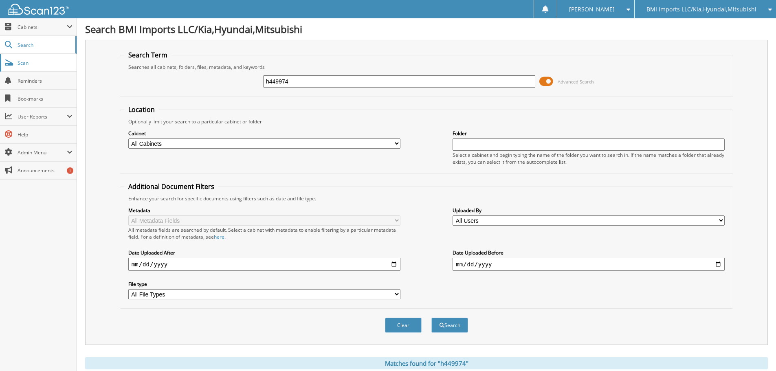
click at [0, 66] on body "[PERSON_NAME] Settings Logout BMI Imports LLC/Kia,Hyundai,Mitsubishi OBG Import…" at bounding box center [388, 250] width 776 height 500
type input "h450953"
click at [432, 318] on button "Search" at bounding box center [450, 325] width 37 height 15
drag, startPoint x: 315, startPoint y: 81, endPoint x: 0, endPoint y: 5, distance: 323.9
click at [0, 18] on body "[PERSON_NAME] Settings Logout BMI Imports LLC/Kia,Hyundai,Mitsubishi OBG Import…" at bounding box center [388, 250] width 776 height 500
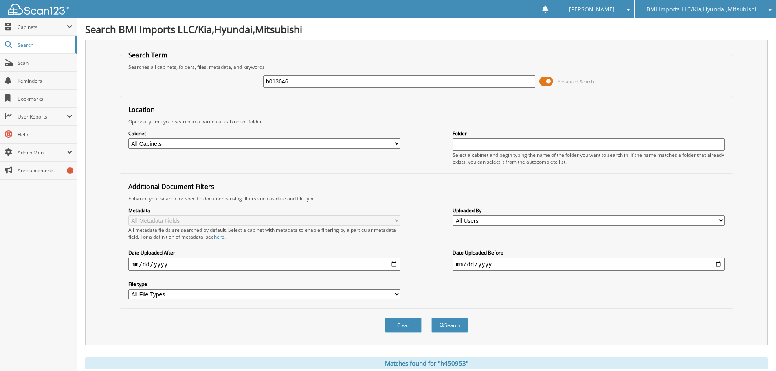
type input "h013646"
click at [432, 318] on button "Search" at bounding box center [450, 325] width 37 height 15
drag, startPoint x: 335, startPoint y: 79, endPoint x: 0, endPoint y: -9, distance: 346.1
click at [0, 0] on html "[PERSON_NAME] Settings Logout BMI Imports LLC/Kia,Hyundai,Mitsubishi OBG Import…" at bounding box center [388, 250] width 776 height 500
type input "g022360"
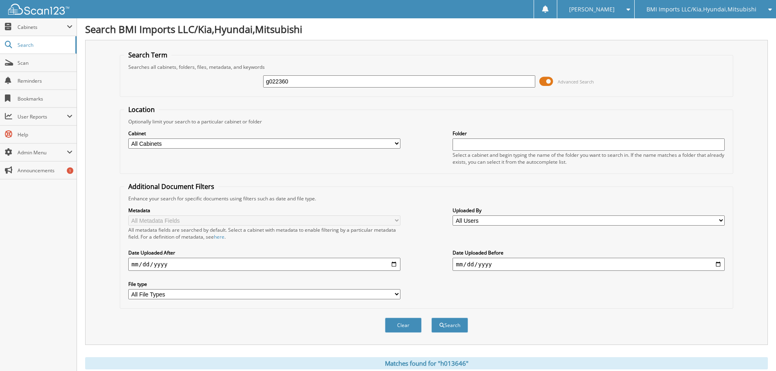
click at [432, 318] on button "Search" at bounding box center [450, 325] width 37 height 15
drag, startPoint x: 336, startPoint y: 79, endPoint x: 0, endPoint y: 54, distance: 336.8
click at [0, 55] on body "[PERSON_NAME] Settings Logout BMI Imports LLC/Kia,Hyundai,Mitsubishi OBG Import…" at bounding box center [388, 267] width 776 height 534
type input "h053800"
click at [432, 318] on button "Search" at bounding box center [450, 325] width 37 height 15
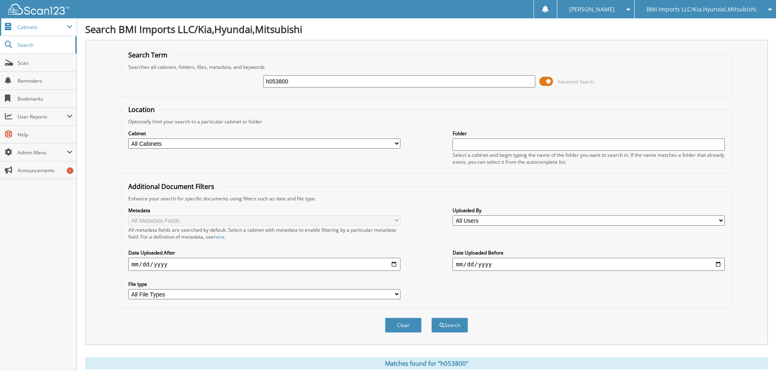
drag, startPoint x: 321, startPoint y: 83, endPoint x: 0, endPoint y: 29, distance: 325.6
click at [0, 25] on body "[PERSON_NAME] Settings Logout BMI Imports LLC/Kia,Hyundai,Mitsubishi OBG Import…" at bounding box center [388, 250] width 776 height 500
type input "h782235"
click at [432, 318] on button "Search" at bounding box center [450, 325] width 37 height 15
drag, startPoint x: 299, startPoint y: 82, endPoint x: 0, endPoint y: 44, distance: 301.2
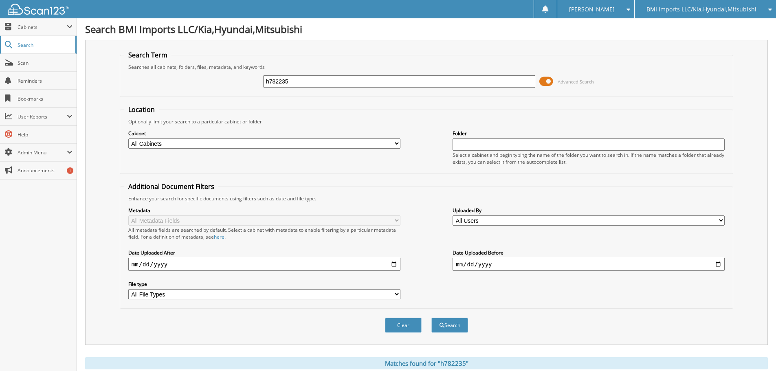
click at [0, 48] on body "[PERSON_NAME] Settings Logout BMI Imports LLC/Kia,Hyundai,Mitsubishi OBG Import…" at bounding box center [388, 250] width 776 height 500
type input "h450022"
click at [432, 318] on button "Search" at bounding box center [450, 325] width 37 height 15
drag, startPoint x: 351, startPoint y: 80, endPoint x: 0, endPoint y: 40, distance: 353.6
click at [0, 40] on body "[PERSON_NAME] Settings Logout BMI Imports LLC/Kia,Hyundai,Mitsubishi OBG Import…" at bounding box center [388, 250] width 776 height 500
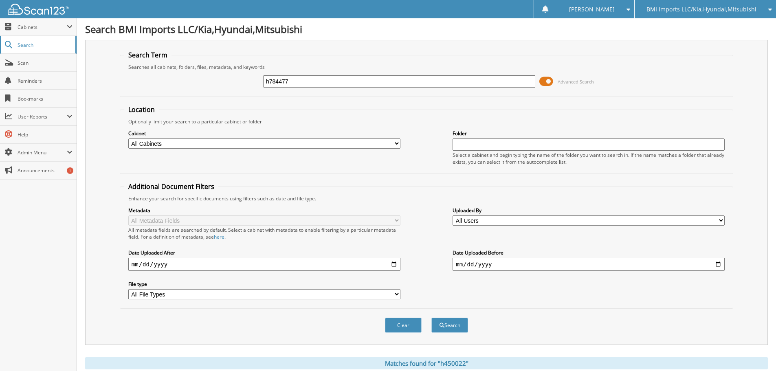
type input "h784477"
click at [432, 318] on button "Search" at bounding box center [450, 325] width 37 height 15
drag, startPoint x: 326, startPoint y: 80, endPoint x: 0, endPoint y: 9, distance: 333.6
click at [0, 15] on body "[PERSON_NAME] Settings Logout BMI Imports LLC/Kia,Hyundai,Mitsubishi OBG Import…" at bounding box center [388, 250] width 776 height 500
type input "h327309"
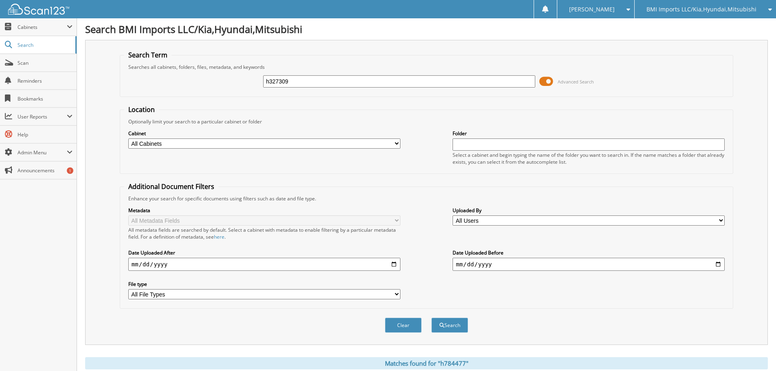
click at [432, 318] on button "Search" at bounding box center [450, 325] width 37 height 15
drag, startPoint x: 309, startPoint y: 85, endPoint x: 0, endPoint y: 22, distance: 314.9
click at [0, 23] on body "[PERSON_NAME] Settings Logout BMI Imports LLC/Kia,Hyundai,Mitsubishi OBG Import…" at bounding box center [388, 250] width 776 height 500
type input "h006745"
click at [432, 318] on button "Search" at bounding box center [450, 325] width 37 height 15
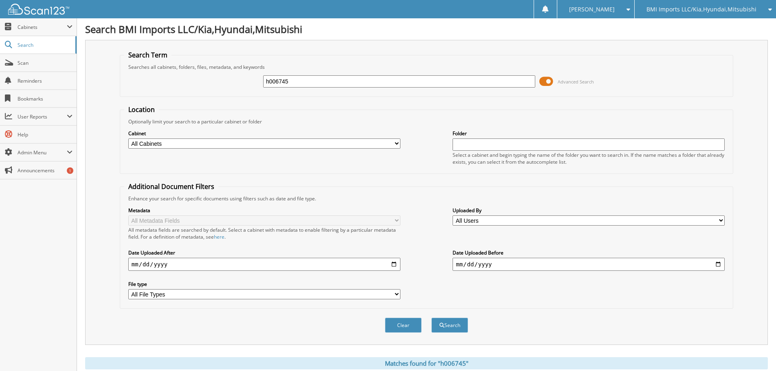
drag, startPoint x: 309, startPoint y: 78, endPoint x: 0, endPoint y: -5, distance: 319.5
click at [0, 0] on html "[PERSON_NAME] Settings Logout BMI Imports LLC/Kia,Hyundai,Mitsubishi OBG Import…" at bounding box center [388, 267] width 776 height 534
type input "h184955"
click at [432, 318] on button "Search" at bounding box center [450, 325] width 37 height 15
drag, startPoint x: 320, startPoint y: 84, endPoint x: 0, endPoint y: -8, distance: 333.3
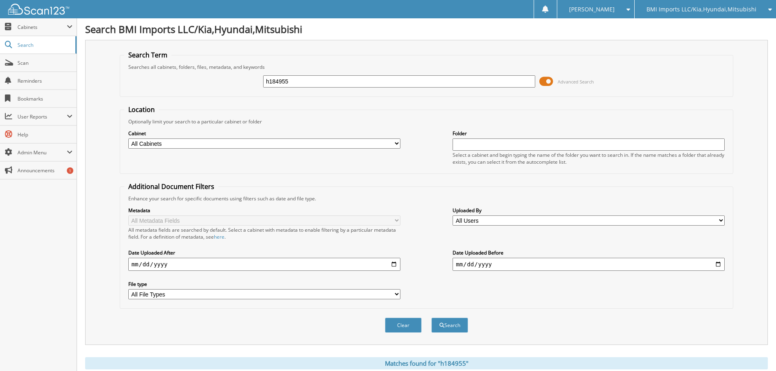
click at [0, 0] on html "[PERSON_NAME] Settings Logout BMI Imports LLC/Kia,Hyundai,Mitsubishi OBG Import…" at bounding box center [388, 250] width 776 height 500
type input "h443179"
click at [432, 318] on button "Search" at bounding box center [450, 325] width 37 height 15
drag, startPoint x: 315, startPoint y: 79, endPoint x: 0, endPoint y: 3, distance: 324.5
click at [0, 9] on body "[PERSON_NAME] Settings Logout BMI Imports LLC/Kia,Hyundai,Mitsubishi OBG Import…" at bounding box center [388, 250] width 776 height 500
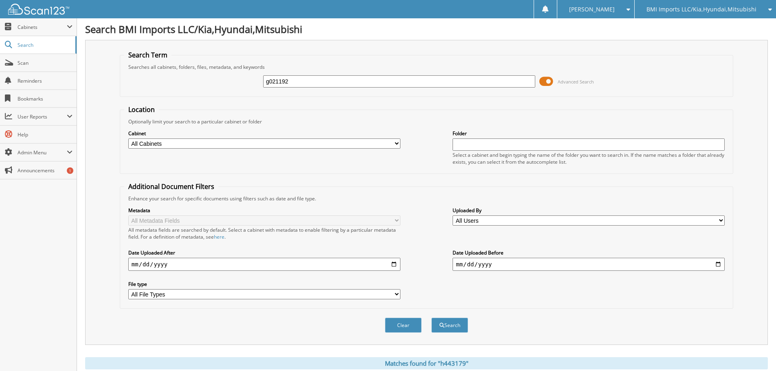
type input "g021192"
click at [432, 318] on button "Search" at bounding box center [450, 325] width 37 height 15
drag, startPoint x: 313, startPoint y: 83, endPoint x: 0, endPoint y: 0, distance: 323.8
click at [0, 2] on body "[PERSON_NAME] Settings Logout BMI Imports LLC/Kia,Hyundai,Mitsubishi OBG Import…" at bounding box center [388, 250] width 776 height 500
type input "h445259"
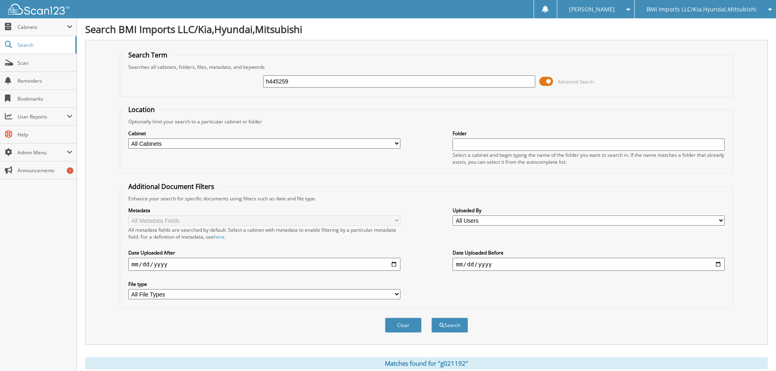
click at [432, 318] on button "Search" at bounding box center [450, 325] width 37 height 15
drag, startPoint x: 302, startPoint y: 78, endPoint x: 0, endPoint y: 1, distance: 311.8
click at [0, 2] on body "[PERSON_NAME] Settings Logout BMI Imports LLC/Kia,Hyundai,Mitsubishi OBG Import…" at bounding box center [388, 250] width 776 height 500
type input "h446868"
click at [432, 318] on button "Search" at bounding box center [450, 325] width 37 height 15
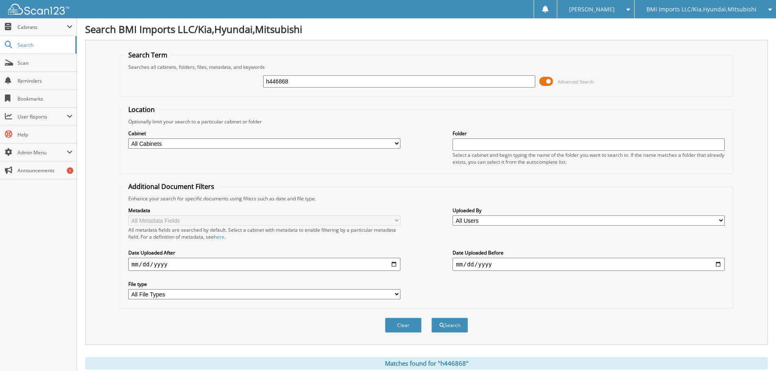
drag, startPoint x: 325, startPoint y: 78, endPoint x: 0, endPoint y: -5, distance: 335.3
click at [0, 0] on html "[PERSON_NAME] Settings Logout BMI Imports LLC/Kia,Hyundai,Mitsubishi OBG Import…" at bounding box center [388, 250] width 776 height 500
type input "h836933"
click at [432, 318] on button "Search" at bounding box center [450, 325] width 37 height 15
drag, startPoint x: 307, startPoint y: 78, endPoint x: 0, endPoint y: -37, distance: 328.1
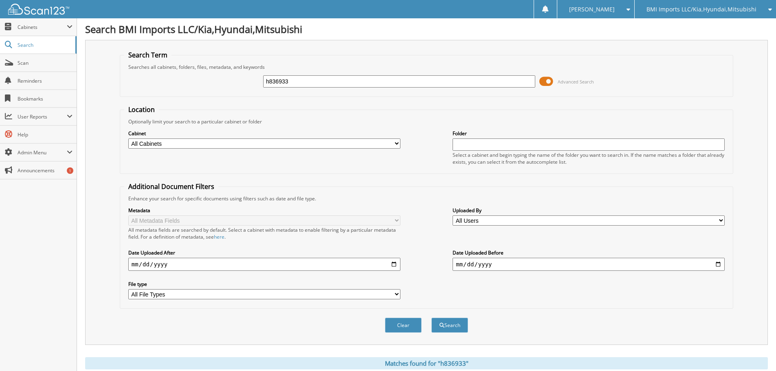
click at [0, 0] on html "[PERSON_NAME] Settings Logout BMI Imports LLC/Kia,Hyundai,Mitsubishi OBG Import…" at bounding box center [388, 250] width 776 height 500
type input "g226261"
click at [432, 318] on button "Search" at bounding box center [450, 325] width 37 height 15
drag, startPoint x: 308, startPoint y: 82, endPoint x: 0, endPoint y: 45, distance: 310.0
click at [0, 42] on body "[PERSON_NAME] Settings Logout BMI Imports LLC/Kia,Hyundai,Mitsubishi OBG Import…" at bounding box center [388, 267] width 776 height 534
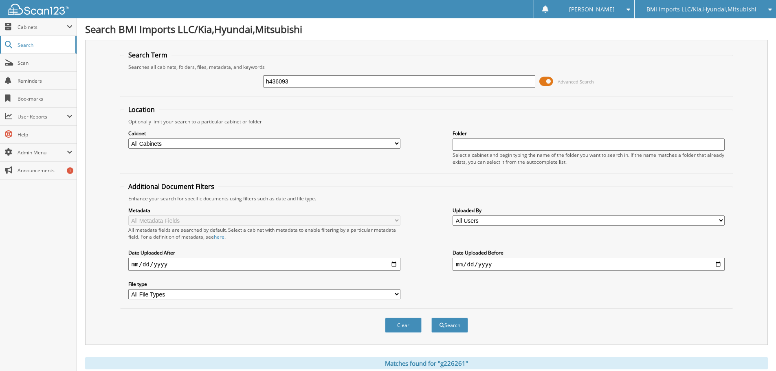
type input "h436093"
click at [432, 318] on button "Search" at bounding box center [450, 325] width 37 height 15
drag, startPoint x: 341, startPoint y: 86, endPoint x: 0, endPoint y: 31, distance: 345.1
click at [0, 32] on body "[PERSON_NAME] Settings Logout BMI Imports LLC/Kia,Hyundai,Mitsubishi OBG Import…" at bounding box center [388, 250] width 776 height 500
type input "g227472"
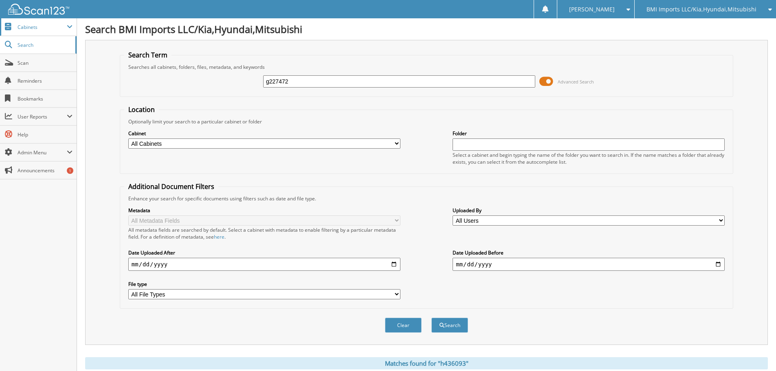
click at [432, 318] on button "Search" at bounding box center [450, 325] width 37 height 15
drag, startPoint x: 311, startPoint y: 81, endPoint x: 0, endPoint y: -39, distance: 333.6
click at [0, 0] on html "[PERSON_NAME] Settings Logout BMI Imports LLC/Kia,Hyundai,Mitsubishi OBG Import…" at bounding box center [388, 250] width 776 height 500
type input "h013693"
click at [432, 318] on button "Search" at bounding box center [450, 325] width 37 height 15
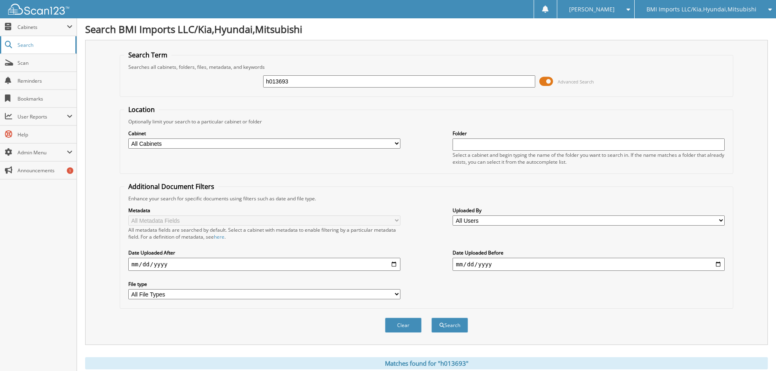
drag, startPoint x: 331, startPoint y: 82, endPoint x: 0, endPoint y: 42, distance: 333.2
click at [0, 46] on body "[PERSON_NAME] Settings Logout BMI Imports LLC/Kia,Hyundai,Mitsubishi OBG Import…" at bounding box center [388, 250] width 776 height 500
type input "h432530"
click at [432, 318] on button "Search" at bounding box center [450, 325] width 37 height 15
drag, startPoint x: 347, startPoint y: 84, endPoint x: 32, endPoint y: 67, distance: 315.9
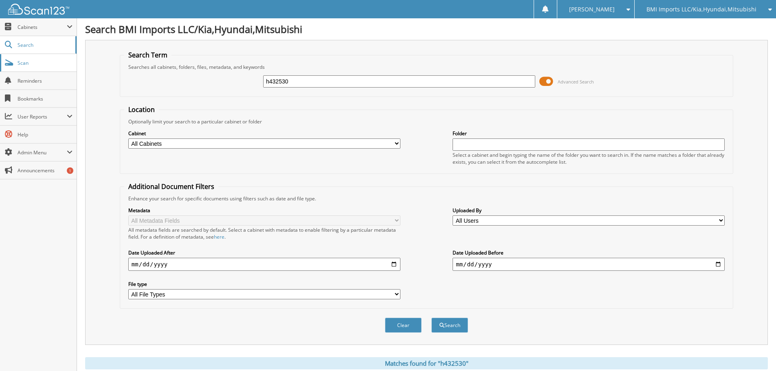
click at [45, 68] on body "[PERSON_NAME] Settings Logout BMI Imports LLC/Kia,Hyundai,Mitsubishi OBG Import…" at bounding box center [388, 267] width 776 height 534
type input "h174771"
click at [432, 318] on button "Search" at bounding box center [450, 325] width 37 height 15
drag, startPoint x: 315, startPoint y: 82, endPoint x: 0, endPoint y: 16, distance: 321.8
click at [0, 19] on body "[PERSON_NAME] Settings Logout BMI Imports LLC/Kia,Hyundai,Mitsubishi OBG Import…" at bounding box center [388, 267] width 776 height 534
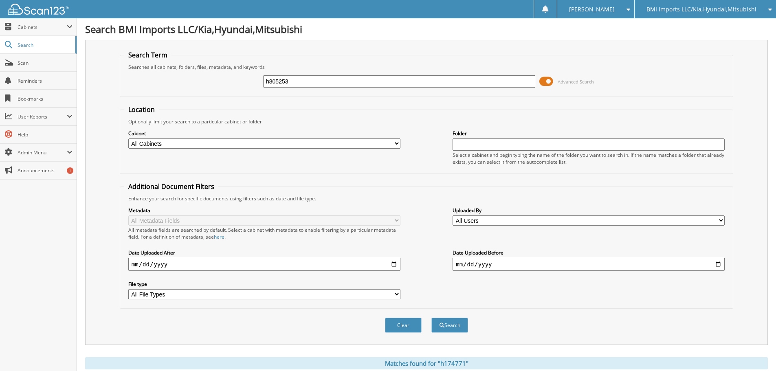
type input "h805253"
click at [432, 318] on button "Search" at bounding box center [450, 325] width 37 height 15
drag, startPoint x: 312, startPoint y: 86, endPoint x: 0, endPoint y: 22, distance: 318.8
click at [0, 22] on body "[PERSON_NAME] Settings Logout BMI Imports LLC/Kia,Hyundai,Mitsubishi OBG Import…" at bounding box center [388, 250] width 776 height 500
type input "h091368"
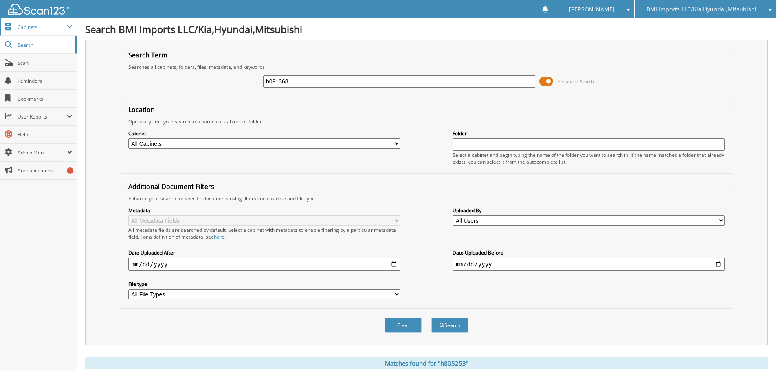
click at [432, 318] on button "Search" at bounding box center [450, 325] width 37 height 15
drag, startPoint x: 313, startPoint y: 81, endPoint x: 0, endPoint y: -45, distance: 337.2
click at [0, 0] on html "[PERSON_NAME] Settings Logout BMI Imports LLC/Kia,Hyundai,Mitsubishi OBG Import…" at bounding box center [388, 250] width 776 height 500
type input "h182291"
click at [432, 318] on button "Search" at bounding box center [450, 325] width 37 height 15
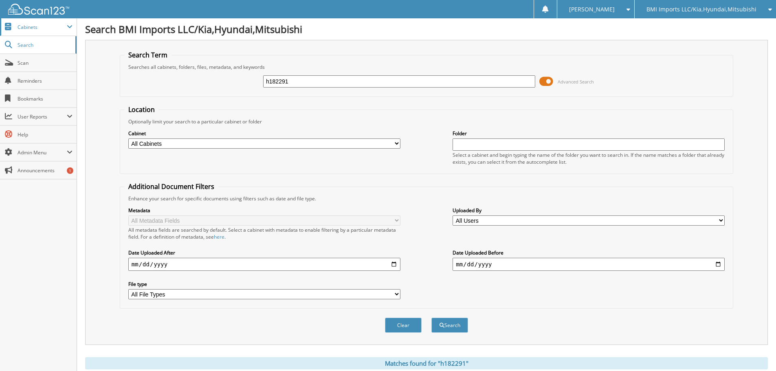
drag, startPoint x: 323, startPoint y: 84, endPoint x: 0, endPoint y: 22, distance: 329.0
click at [0, 34] on body "[PERSON_NAME] Settings Logout BMI Imports LLC/Kia,Hyundai,Mitsubishi OBG Import…" at bounding box center [388, 250] width 776 height 500
type input "h232648"
click at [432, 318] on button "Search" at bounding box center [450, 325] width 37 height 15
drag, startPoint x: 296, startPoint y: 78, endPoint x: 0, endPoint y: -15, distance: 310.3
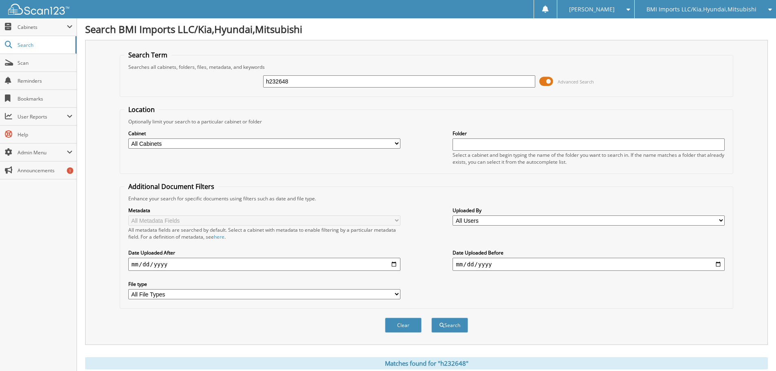
click at [0, 0] on html "[PERSON_NAME] Settings Logout BMI Imports LLC/Kia,Hyundai,Mitsubishi OBG Import…" at bounding box center [388, 250] width 776 height 500
type input "h013489"
click at [432, 318] on button "Search" at bounding box center [450, 325] width 37 height 15
drag, startPoint x: 303, startPoint y: 81, endPoint x: 0, endPoint y: 1, distance: 313.6
click at [0, 1] on body "[PERSON_NAME] Settings Logout BMI Imports LLC/Kia,Hyundai,Mitsubishi OBG Import…" at bounding box center [388, 250] width 776 height 500
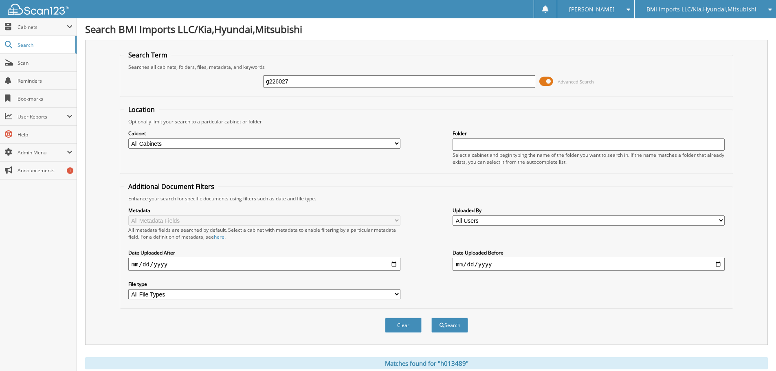
type input "g226027"
click at [432, 318] on button "Search" at bounding box center [450, 325] width 37 height 15
drag, startPoint x: 316, startPoint y: 78, endPoint x: 0, endPoint y: 14, distance: 322.4
click at [0, 14] on body "[PERSON_NAME] Settings Logout BMI Imports LLC/Kia,Hyundai,Mitsubishi OBG Import…" at bounding box center [388, 250] width 776 height 500
type input "g021430"
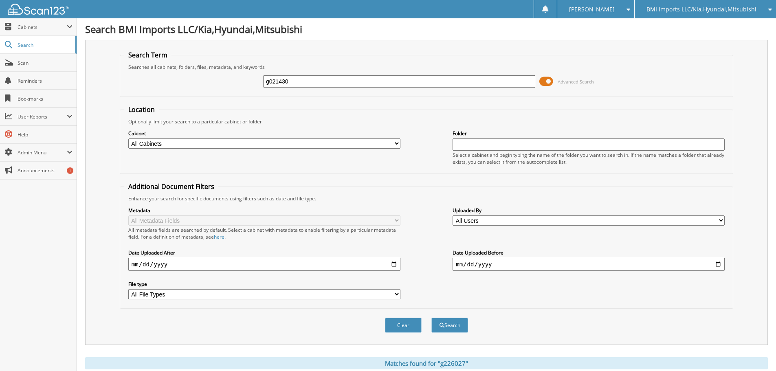
click at [432, 318] on button "Search" at bounding box center [450, 325] width 37 height 15
drag, startPoint x: 306, startPoint y: 81, endPoint x: 0, endPoint y: 31, distance: 309.7
click at [0, 32] on body "[PERSON_NAME] Settings Logout BMI Imports LLC/Kia,Hyundai,Mitsubishi OBG Import…" at bounding box center [388, 250] width 776 height 500
type input "g181683"
click at [432, 318] on button "Search" at bounding box center [450, 325] width 37 height 15
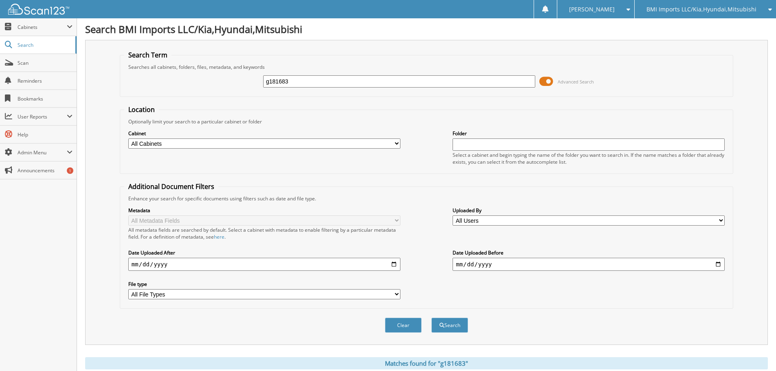
drag, startPoint x: 348, startPoint y: 80, endPoint x: 0, endPoint y: 15, distance: 354.4
click at [0, 26] on body "[PERSON_NAME] Settings Logout BMI Imports LLC/Kia,Hyundai,Mitsubishi OBG Import…" at bounding box center [388, 250] width 776 height 500
type input "h404473"
click at [432, 318] on button "Search" at bounding box center [450, 325] width 37 height 15
drag, startPoint x: 311, startPoint y: 82, endPoint x: 0, endPoint y: -31, distance: 331.4
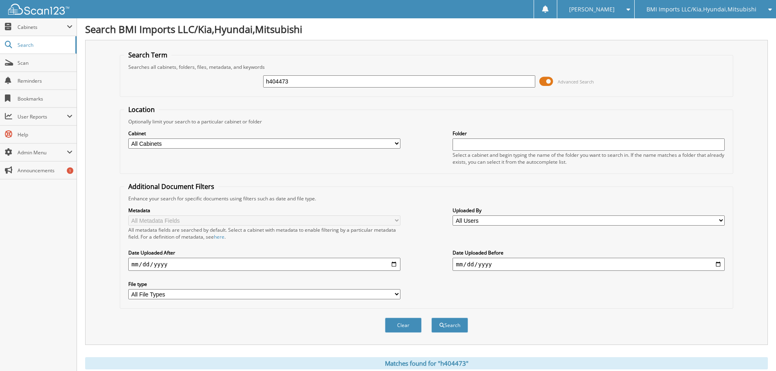
click at [0, 0] on html "[PERSON_NAME] Settings Logout BMI Imports LLC/Kia,Hyundai,Mitsubishi OBG Import…" at bounding box center [388, 250] width 776 height 500
type input "h431794"
click at [432, 318] on button "Search" at bounding box center [450, 325] width 37 height 15
drag, startPoint x: 348, startPoint y: 86, endPoint x: 0, endPoint y: 25, distance: 353.8
click at [0, 32] on body "[PERSON_NAME] Settings Logout BMI Imports LLC/Kia,Hyundai,Mitsubishi OBG Import…" at bounding box center [388, 250] width 776 height 500
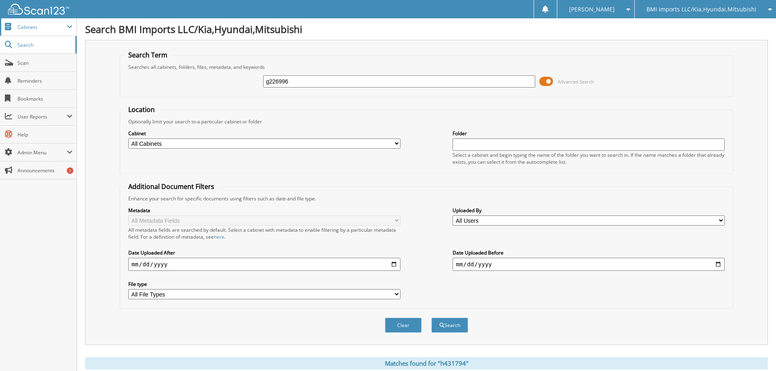
type input "g226996"
click at [432, 318] on button "Search" at bounding box center [450, 325] width 37 height 15
drag, startPoint x: 321, startPoint y: 82, endPoint x: 0, endPoint y: -28, distance: 338.8
click at [0, 0] on html "[PERSON_NAME] Settings Logout BMI Imports LLC/Kia,Hyundai,Mitsubishi OBG Import…" at bounding box center [388, 250] width 776 height 500
type input "g023003"
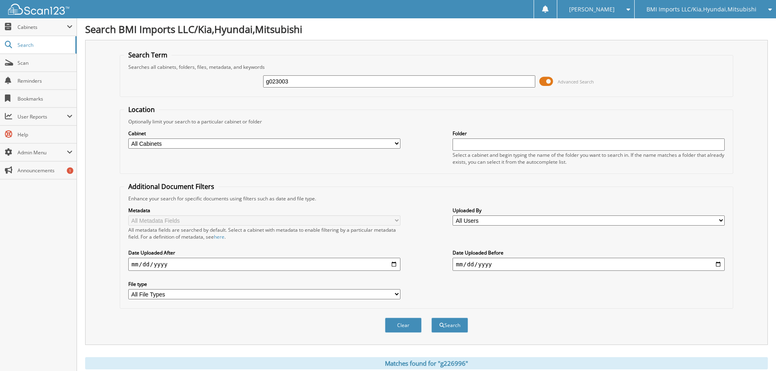
click at [432, 318] on button "Search" at bounding box center [450, 325] width 37 height 15
drag, startPoint x: 309, startPoint y: 84, endPoint x: 0, endPoint y: -49, distance: 336.1
click at [0, 0] on html "[PERSON_NAME] Settings Logout BMI Imports LLC/Kia,Hyundai,Mitsubishi OBG Import…" at bounding box center [388, 250] width 776 height 500
type input "h116610"
click at [432, 318] on button "Search" at bounding box center [450, 325] width 37 height 15
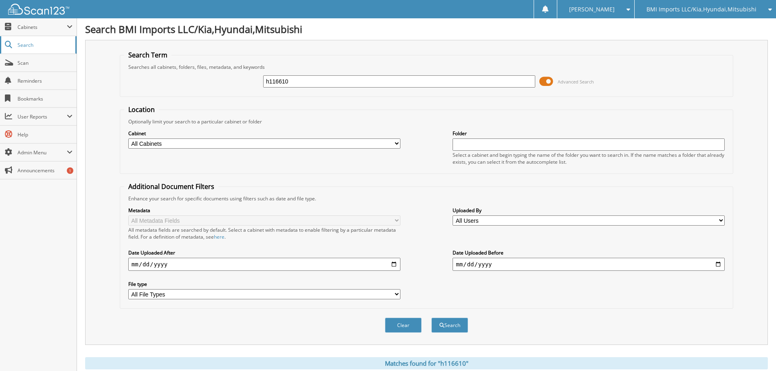
drag, startPoint x: 333, startPoint y: 85, endPoint x: 8, endPoint y: 37, distance: 328.8
click at [8, 37] on body "[PERSON_NAME] Settings Logout BMI Imports LLC/Kia,Hyundai,Mitsubishi OBG Import…" at bounding box center [388, 250] width 776 height 500
type input "h806385"
click at [432, 318] on button "Search" at bounding box center [450, 325] width 37 height 15
drag, startPoint x: 303, startPoint y: 81, endPoint x: 0, endPoint y: -49, distance: 330.1
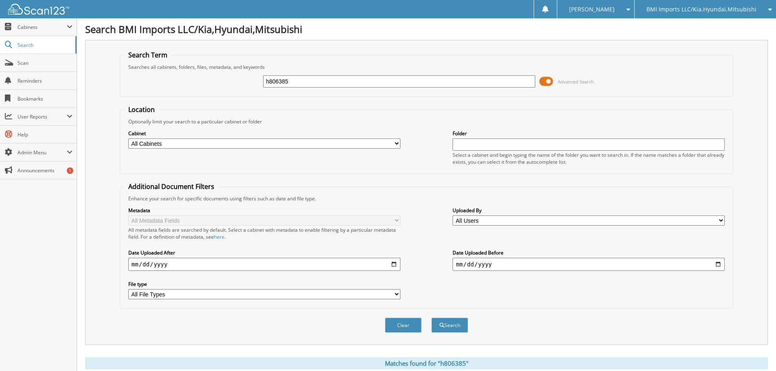
click at [0, 0] on html "[PERSON_NAME] Settings Logout BMI Imports LLC/Kia,Hyundai,Mitsubishi OBG Import…" at bounding box center [388, 250] width 776 height 500
type input "h327937"
click at [432, 318] on button "Search" at bounding box center [450, 325] width 37 height 15
drag, startPoint x: 316, startPoint y: 83, endPoint x: 0, endPoint y: 53, distance: 317.6
click at [0, 53] on body "[PERSON_NAME] Settings Logout BMI Imports LLC/Kia,Hyundai,Mitsubishi OBG Import…" at bounding box center [388, 250] width 776 height 500
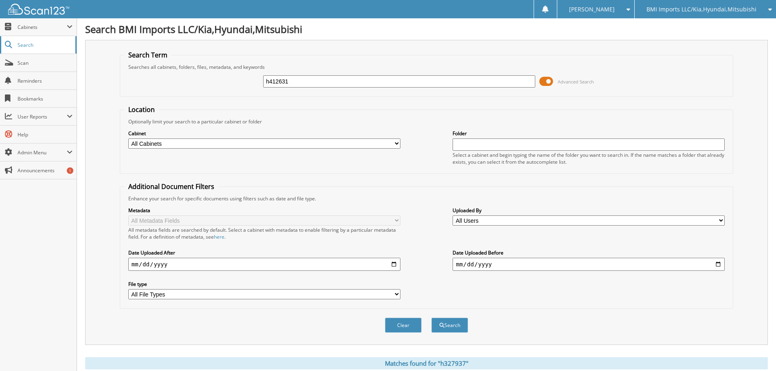
type input "h412631"
click at [432, 318] on button "Search" at bounding box center [450, 325] width 37 height 15
drag, startPoint x: 301, startPoint y: 80, endPoint x: 0, endPoint y: 28, distance: 305.3
click at [0, 29] on body "[PERSON_NAME] Settings Logout BMI Imports LLC/Kia,Hyundai,Mitsubishi OBG Import…" at bounding box center [388, 267] width 776 height 534
type input "h381412"
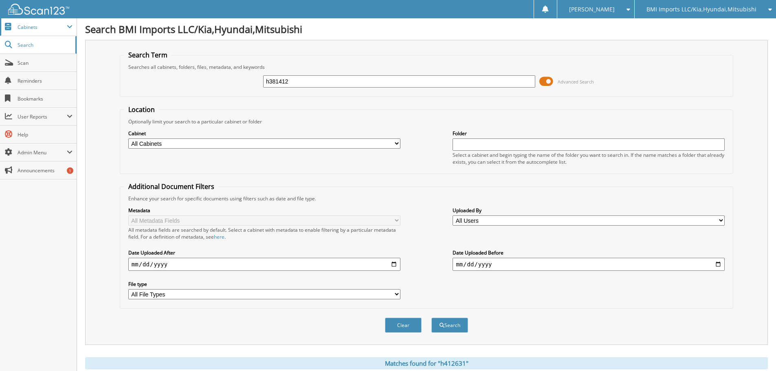
click at [432, 318] on button "Search" at bounding box center [450, 325] width 37 height 15
drag, startPoint x: 315, startPoint y: 81, endPoint x: 0, endPoint y: 37, distance: 317.8
click at [0, 37] on body "[PERSON_NAME] Settings Logout BMI Imports LLC/Kia,Hyundai,Mitsubishi OBG Import…" at bounding box center [388, 267] width 776 height 534
type input "g178103"
click at [432, 318] on button "Search" at bounding box center [450, 325] width 37 height 15
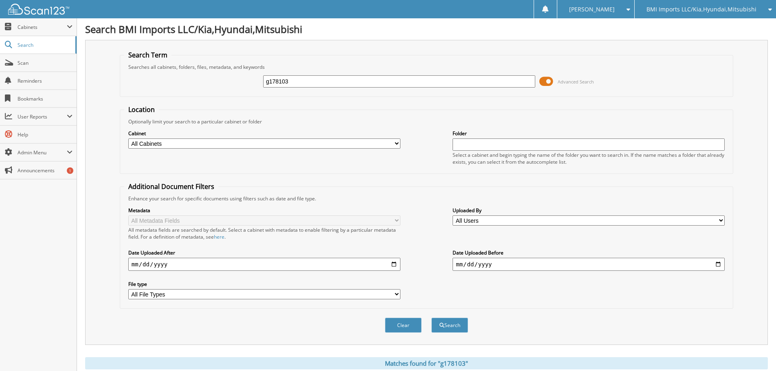
drag, startPoint x: 316, startPoint y: 84, endPoint x: 0, endPoint y: 0, distance: 326.8
click at [0, 4] on body "[PERSON_NAME] Settings Logout BMI Imports LLC/Kia,Hyundai,Mitsubishi OBG Import…" at bounding box center [388, 250] width 776 height 500
type input "h299399"
click at [432, 318] on button "Search" at bounding box center [450, 325] width 37 height 15
drag, startPoint x: 317, startPoint y: 80, endPoint x: 0, endPoint y: -8, distance: 328.6
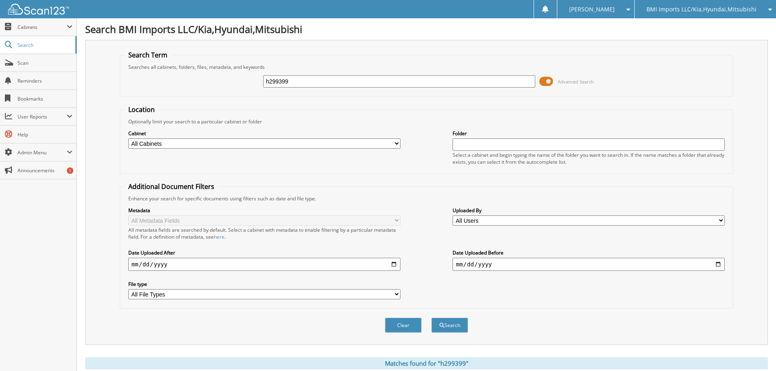
click at [0, 0] on html "[PERSON_NAME] Settings Logout BMI Imports LLC/Kia,Hyundai,Mitsubishi OBG Import…" at bounding box center [388, 267] width 776 height 534
type input "h303874"
click at [432, 318] on button "Search" at bounding box center [450, 325] width 37 height 15
drag, startPoint x: 315, startPoint y: 82, endPoint x: 0, endPoint y: 43, distance: 317.5
click at [0, 51] on body "[PERSON_NAME] Settings Logout BMI Imports LLC/Kia,Hyundai,Mitsubishi OBG Import…" at bounding box center [388, 295] width 776 height 590
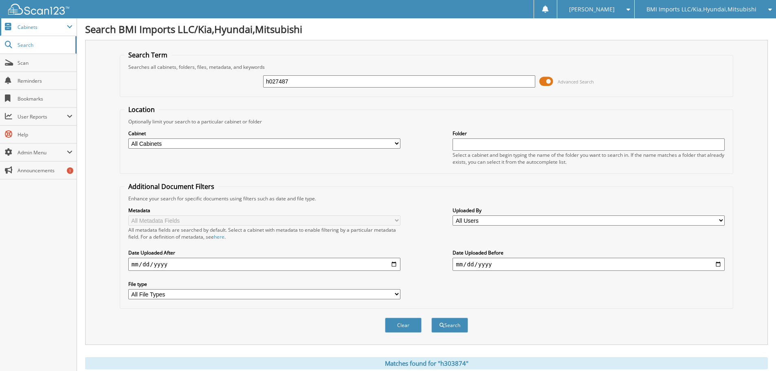
type input "h027487"
click at [432, 318] on button "Search" at bounding box center [450, 325] width 37 height 15
drag, startPoint x: 300, startPoint y: 85, endPoint x: 0, endPoint y: 2, distance: 311.2
click at [0, 9] on body "[PERSON_NAME] Settings Logout BMI Imports LLC/Kia,Hyundai,Mitsubishi OBG Import…" at bounding box center [388, 336] width 776 height 672
type input "h654104"
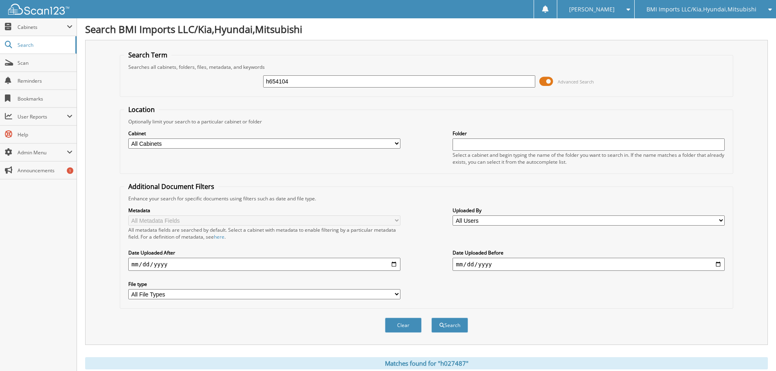
click at [432, 318] on button "Search" at bounding box center [450, 325] width 37 height 15
drag, startPoint x: 328, startPoint y: 80, endPoint x: 0, endPoint y: -15, distance: 341.4
click at [0, 0] on html "[PERSON_NAME] Settings Logout BMI Imports LLC/Kia,Hyundai,Mitsubishi OBG Import…" at bounding box center [388, 295] width 776 height 590
type input "g010896"
click at [432, 318] on button "Search" at bounding box center [450, 325] width 37 height 15
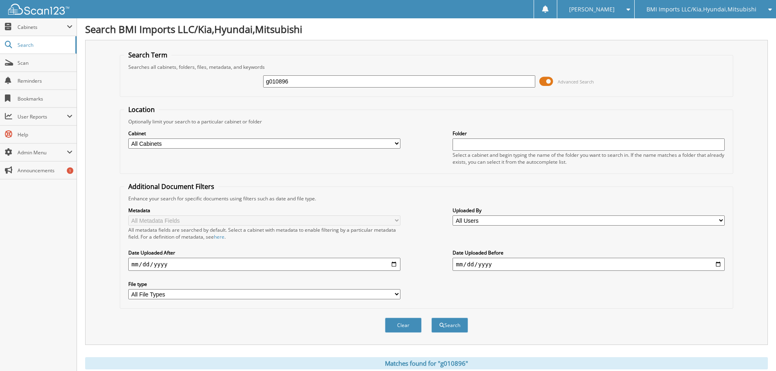
drag, startPoint x: 311, startPoint y: 80, endPoint x: 0, endPoint y: -21, distance: 326.5
click at [0, 0] on html "[PERSON_NAME] Settings Logout BMI Imports LLC/Kia,Hyundai,Mitsubishi OBG Import…" at bounding box center [388, 295] width 776 height 590
type input "g012067"
click at [432, 318] on button "Search" at bounding box center [450, 325] width 37 height 15
drag, startPoint x: 324, startPoint y: 82, endPoint x: 0, endPoint y: -9, distance: 337.0
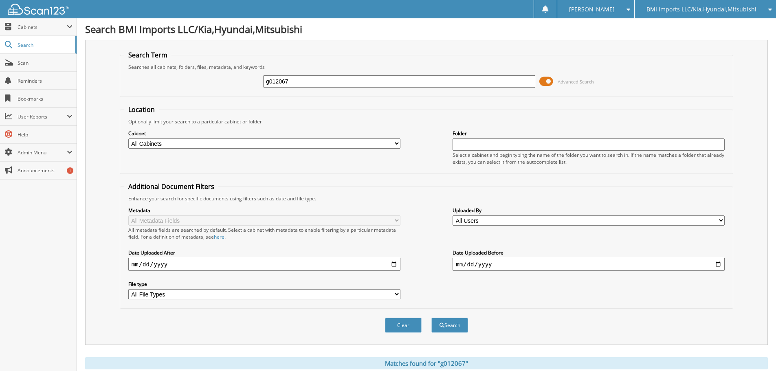
click at [0, 0] on html "[PERSON_NAME] Settings Logout BMI Imports LLC/Kia,Hyundai,Mitsubishi OBG Import…" at bounding box center [388, 295] width 776 height 590
type input "g001140"
click at [432, 318] on button "Search" at bounding box center [450, 325] width 37 height 15
drag, startPoint x: 303, startPoint y: 86, endPoint x: 0, endPoint y: 4, distance: 314.2
click at [0, 4] on body "[PERSON_NAME] Settings Logout BMI Imports LLC/Kia,Hyundai,Mitsubishi OBG Import…" at bounding box center [388, 295] width 776 height 590
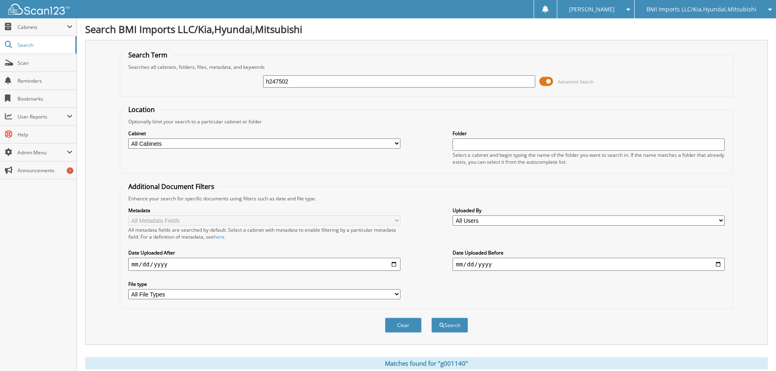
type input "h247502"
click at [432, 318] on button "Search" at bounding box center [450, 325] width 37 height 15
drag, startPoint x: 309, startPoint y: 79, endPoint x: 0, endPoint y: 20, distance: 314.5
click at [0, 22] on body "[PERSON_NAME] Settings Logout BMI Imports LLC/Kia,Hyundai,Mitsubishi OBG Import…" at bounding box center [388, 302] width 776 height 604
type input "h297464"
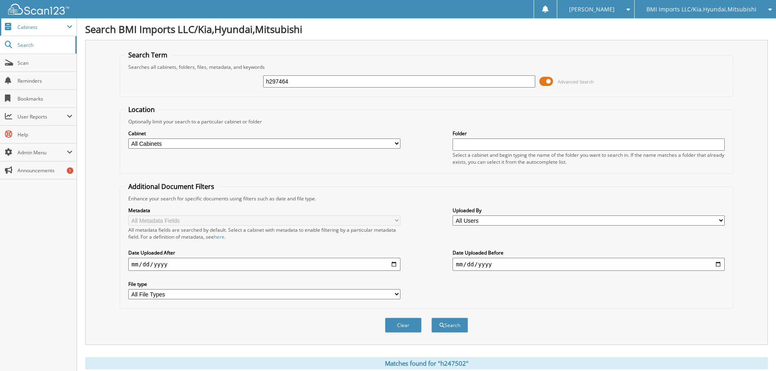
click at [432, 318] on button "Search" at bounding box center [450, 325] width 37 height 15
drag, startPoint x: 346, startPoint y: 84, endPoint x: 0, endPoint y: 30, distance: 350.1
click at [0, 31] on body "[PERSON_NAME] Settings Logout BMI Imports LLC/Kia,Hyundai,Mitsubishi OBG Import…" at bounding box center [388, 295] width 776 height 590
type input "h364232"
click at [432, 318] on button "Search" at bounding box center [450, 325] width 37 height 15
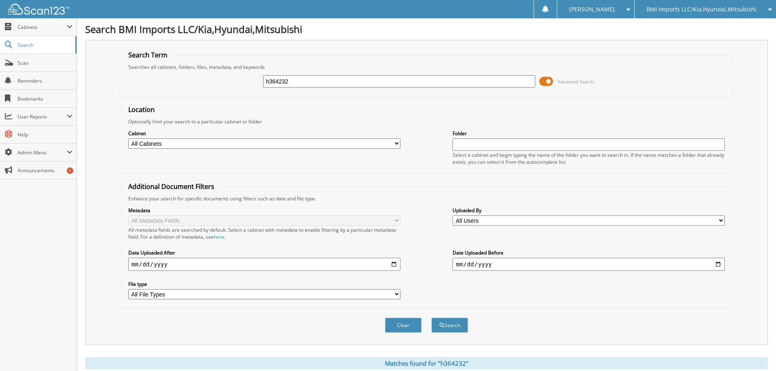
drag, startPoint x: 318, startPoint y: 79, endPoint x: 0, endPoint y: -34, distance: 337.9
click at [0, 0] on html "[PERSON_NAME] Settings Logout BMI Imports LLC/Kia,Hyundai,Mitsubishi OBG Import…" at bounding box center [388, 295] width 776 height 590
type input "g010727"
click at [432, 318] on button "Search" at bounding box center [450, 325] width 37 height 15
drag, startPoint x: 317, startPoint y: 80, endPoint x: 0, endPoint y: -49, distance: 342.5
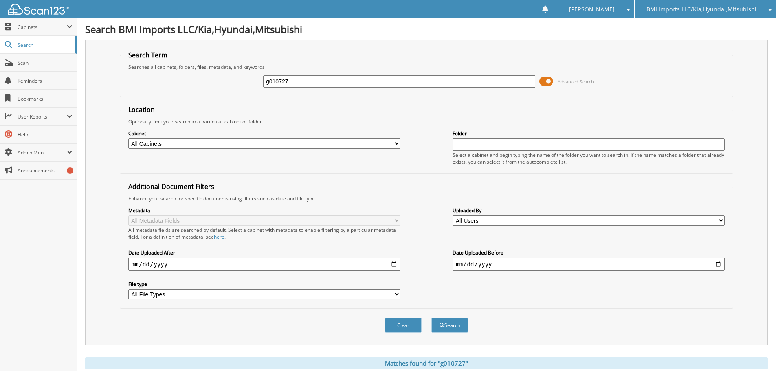
click at [0, 0] on html "[PERSON_NAME] Settings Logout BMI Imports LLC/Kia,Hyundai,Mitsubishi OBG Import…" at bounding box center [388, 302] width 776 height 604
type input "h366155"
click at [432, 318] on button "Search" at bounding box center [450, 325] width 37 height 15
drag, startPoint x: 324, startPoint y: 80, endPoint x: 0, endPoint y: -27, distance: 340.9
click at [0, 0] on html "[PERSON_NAME] Settings Logout BMI Imports LLC/Kia,Hyundai,Mitsubishi OBG Import…" at bounding box center [388, 295] width 776 height 590
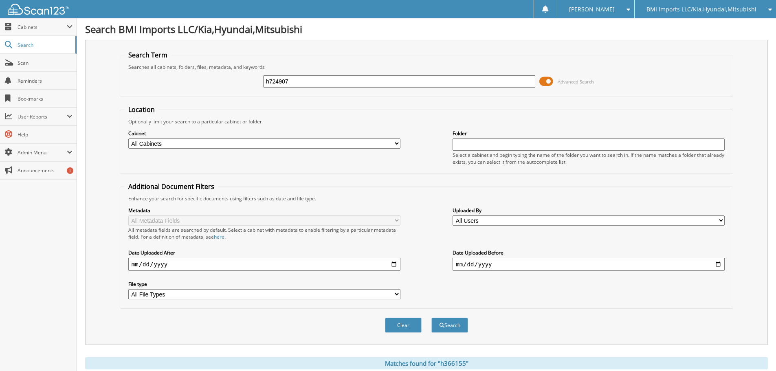
type input "h724907"
click at [432, 318] on button "Search" at bounding box center [450, 325] width 37 height 15
drag, startPoint x: 310, startPoint y: 85, endPoint x: 0, endPoint y: 46, distance: 312.6
type input "h292905"
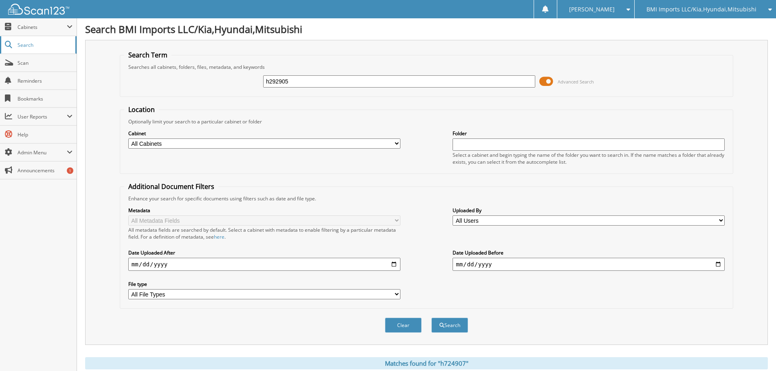
click at [432, 318] on button "Search" at bounding box center [450, 325] width 37 height 15
drag, startPoint x: 293, startPoint y: 83, endPoint x: 0, endPoint y: 26, distance: 298.5
click at [0, 40] on body "[PERSON_NAME] Settings Logout BMI Imports LLC/Kia,Hyundai,Mitsubishi OBG Import…" at bounding box center [388, 295] width 776 height 590
type input "h249160"
click at [432, 318] on button "Search" at bounding box center [450, 325] width 37 height 15
